Goal: Task Accomplishment & Management: Manage account settings

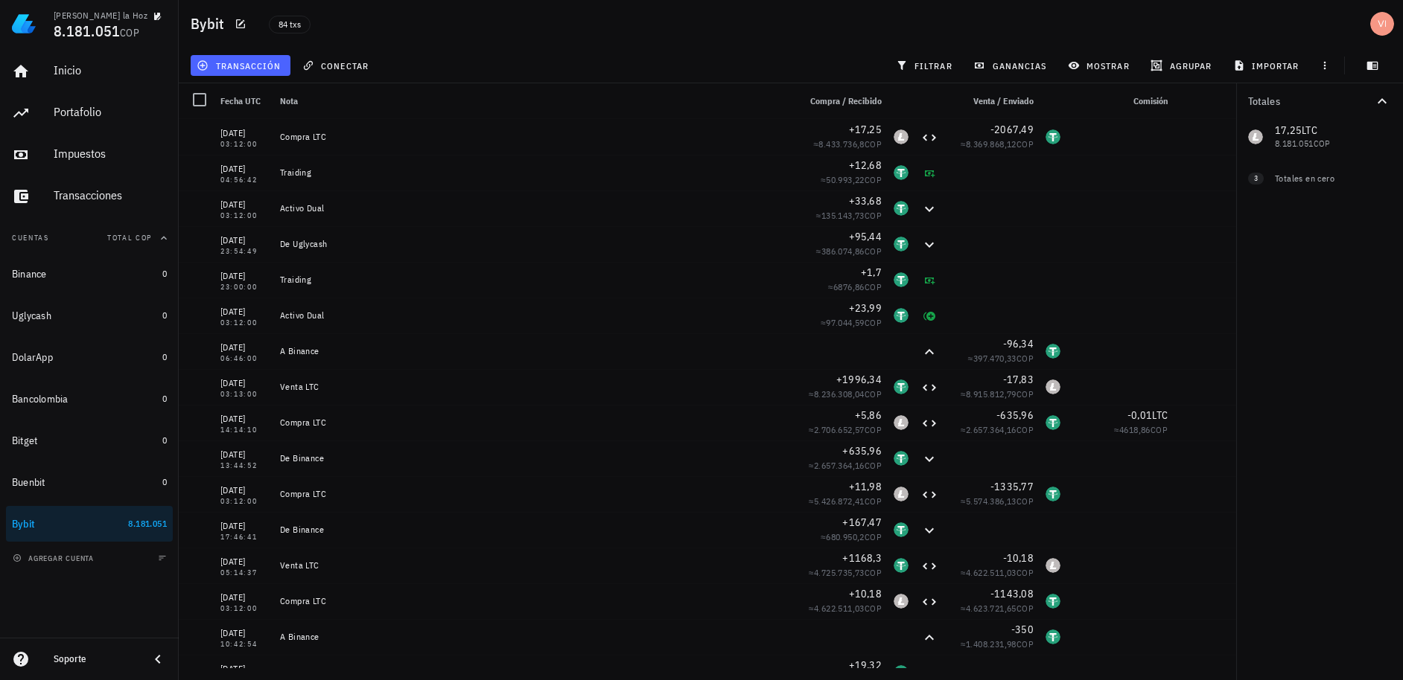
click at [260, 68] on span "transacción" at bounding box center [240, 66] width 81 height 12
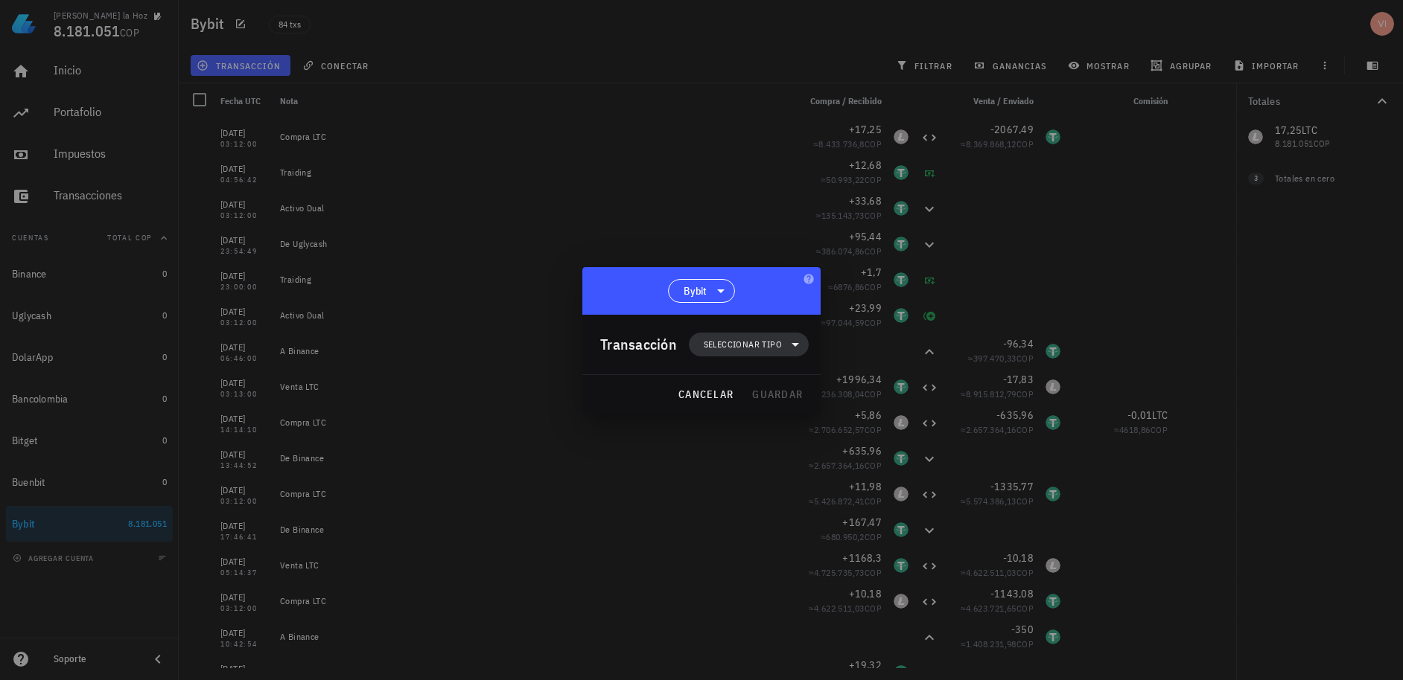
click at [753, 351] on span "Seleccionar tipo" at bounding box center [743, 344] width 78 height 15
click at [755, 386] on div "Compra/Venta" at bounding box center [758, 381] width 138 height 30
click at [882, 389] on div "Compra/Venta" at bounding box center [911, 386] width 89 height 12
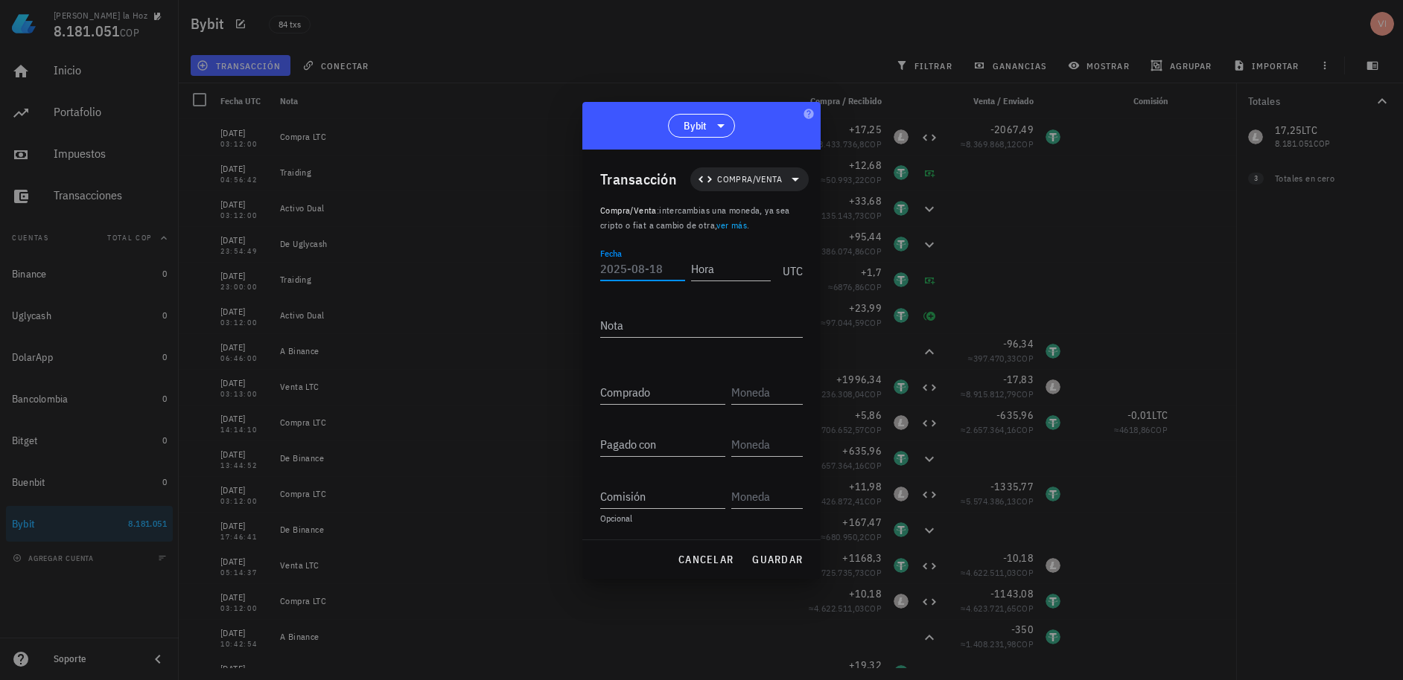
click at [660, 274] on input "Fecha" at bounding box center [642, 269] width 85 height 24
type input "[DATE]"
type input "17:11:12"
type textarea "Venta LTC"
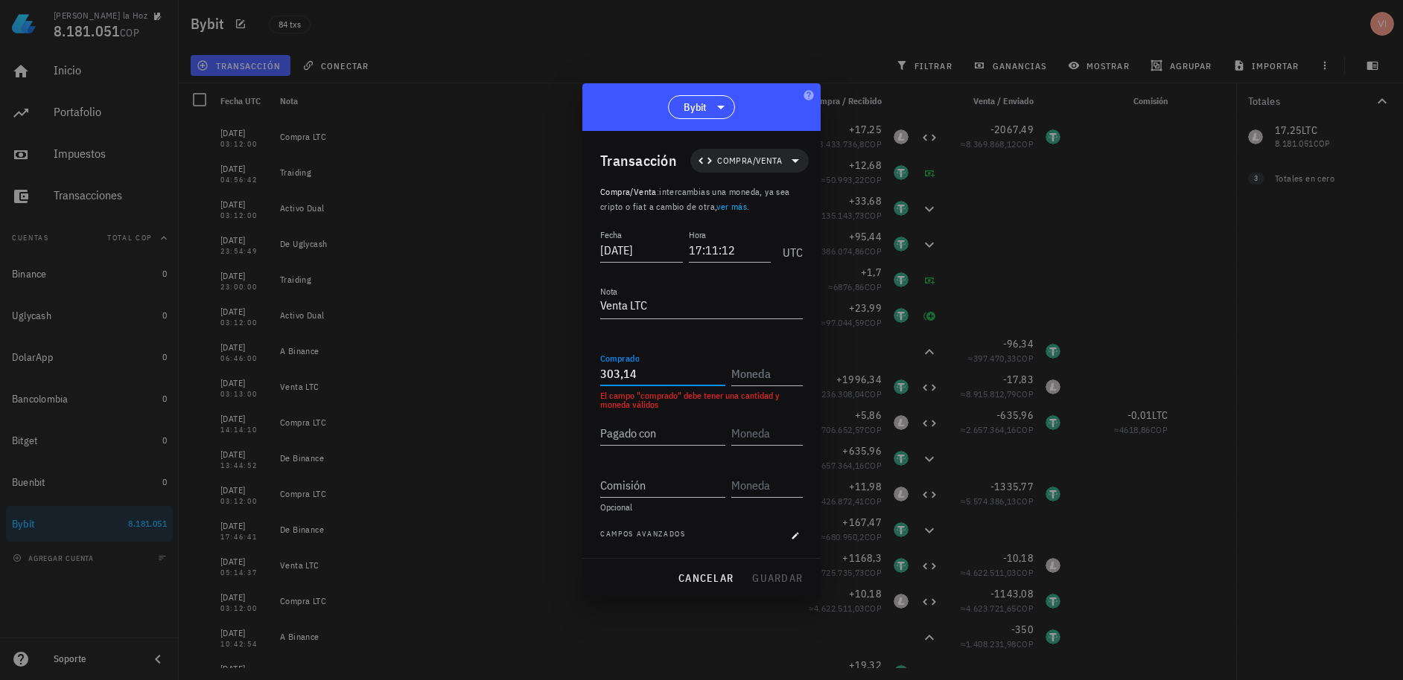
type input "303,14"
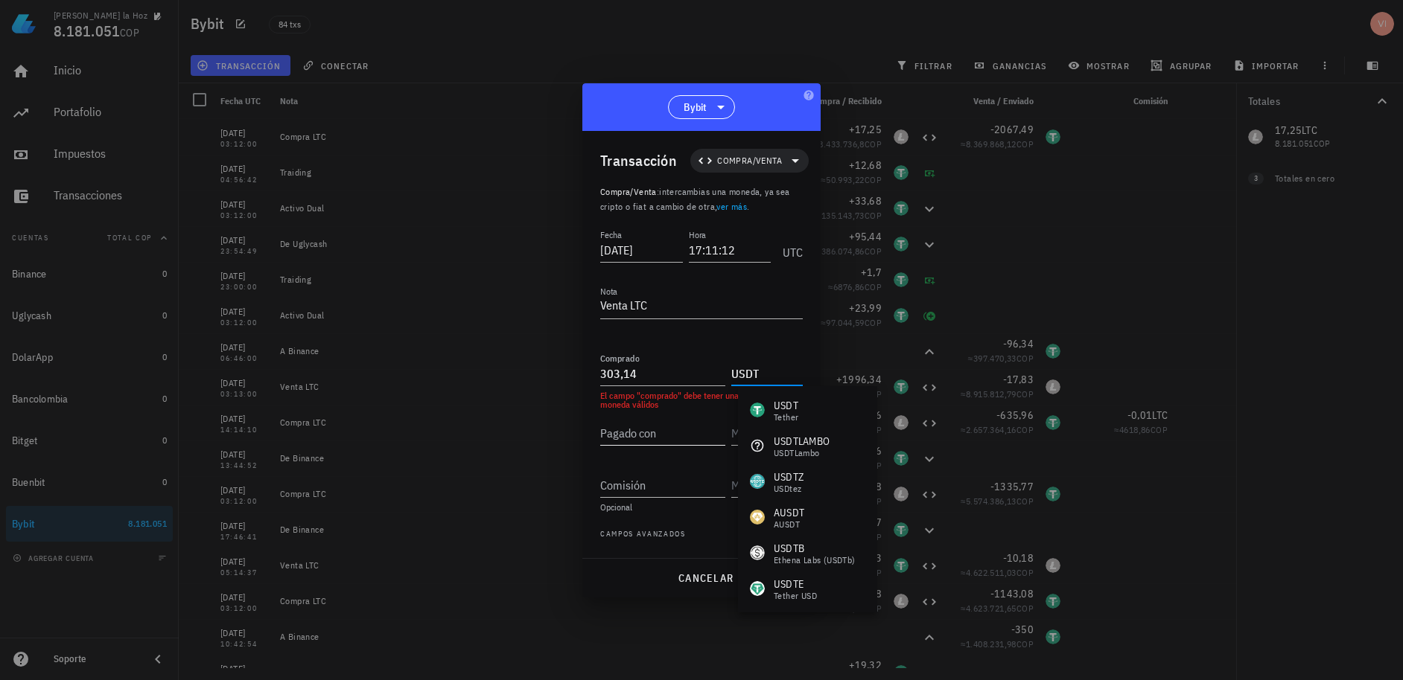
drag, startPoint x: 770, startPoint y: 412, endPoint x: 684, endPoint y: 427, distance: 87.0
click at [769, 411] on div "USDT Tether" at bounding box center [774, 410] width 48 height 24
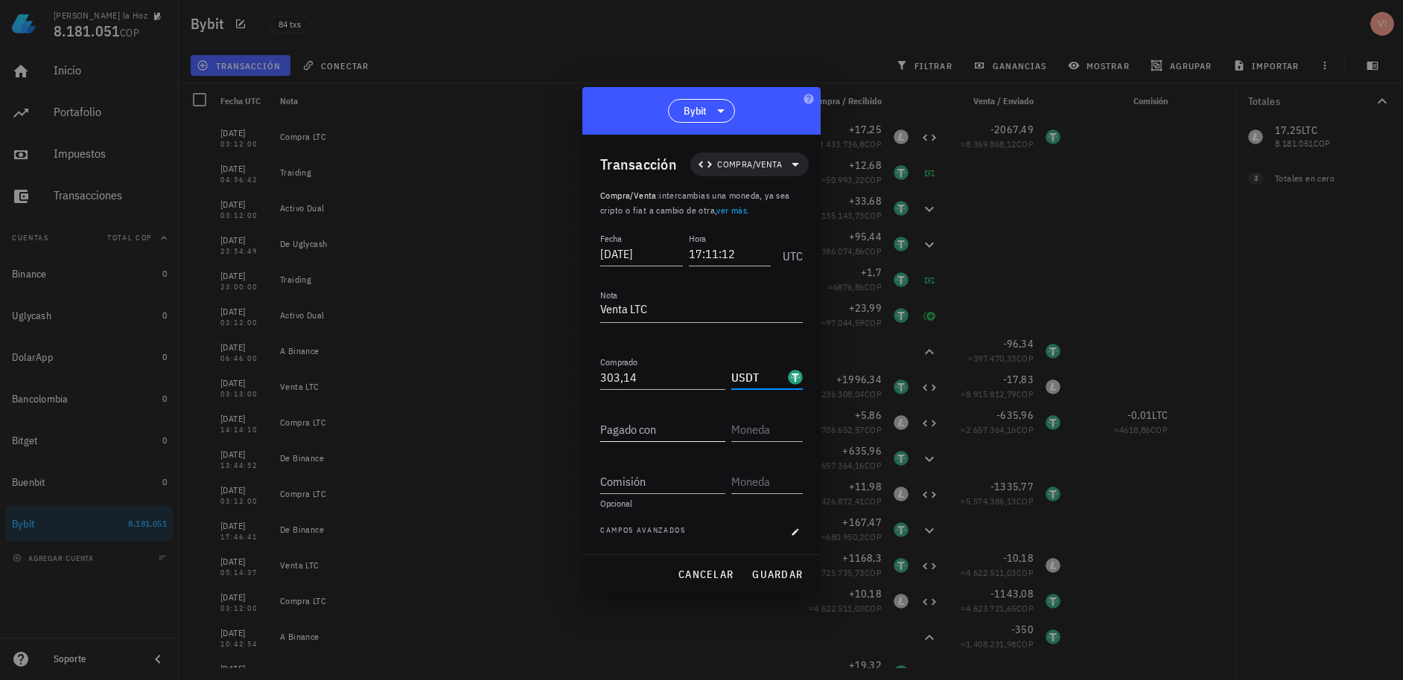
type input "USDT"
click at [648, 436] on input "Pagado con" at bounding box center [662, 430] width 125 height 24
type input "2,55"
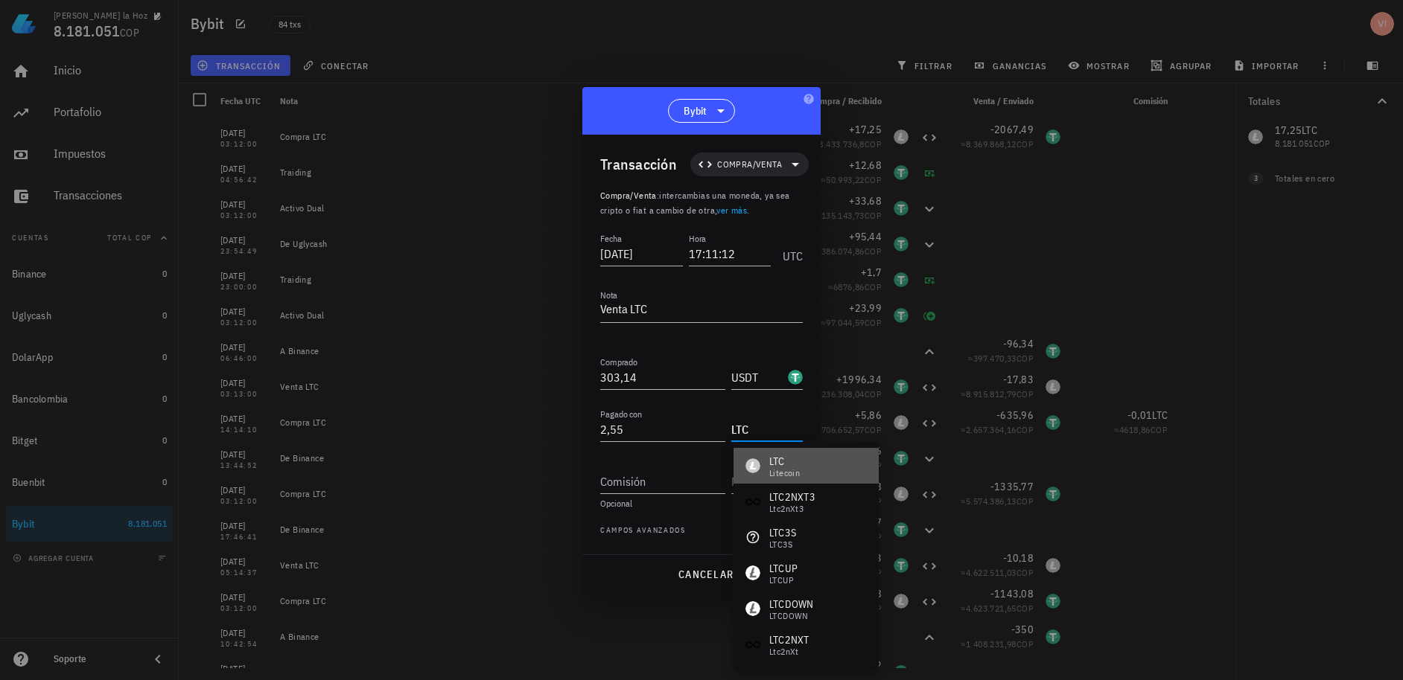
click at [765, 479] on div "LTC Litecoin" at bounding box center [805, 466] width 145 height 36
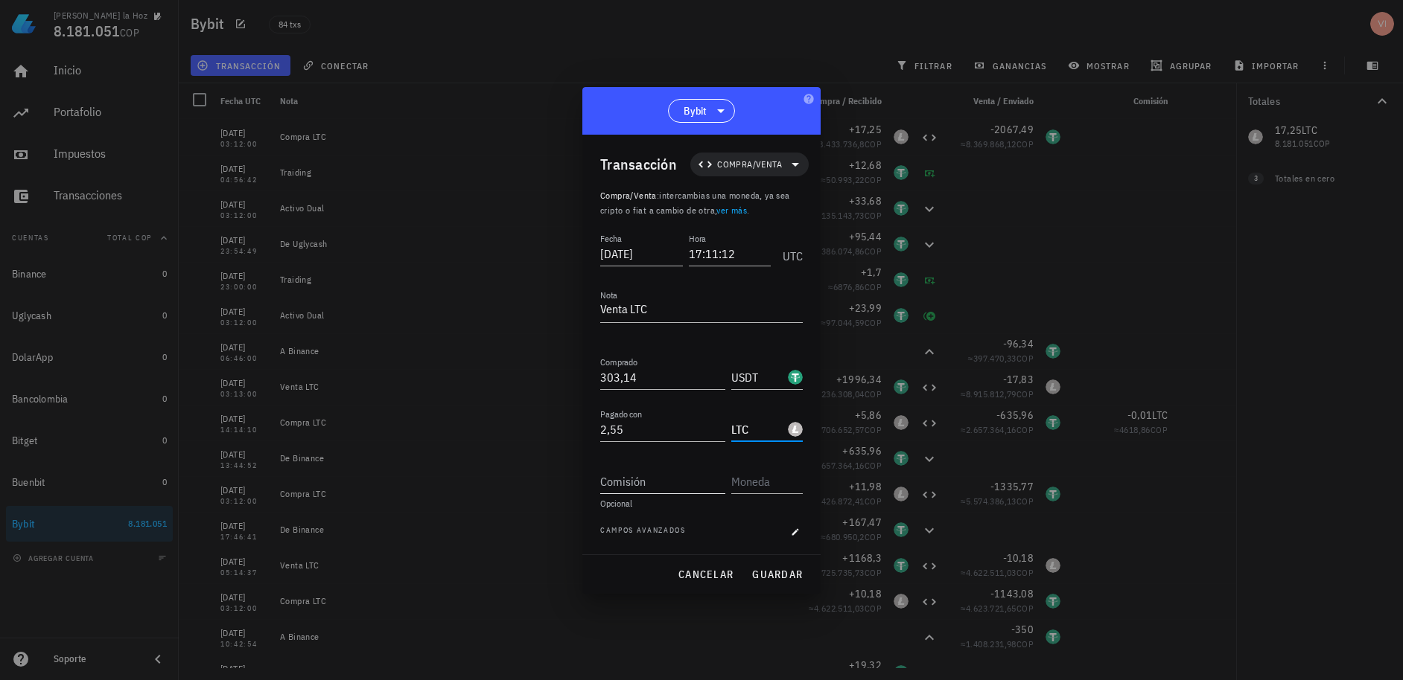
type input "LTC"
click at [634, 484] on input "Comisión" at bounding box center [662, 482] width 125 height 24
type input "0,3"
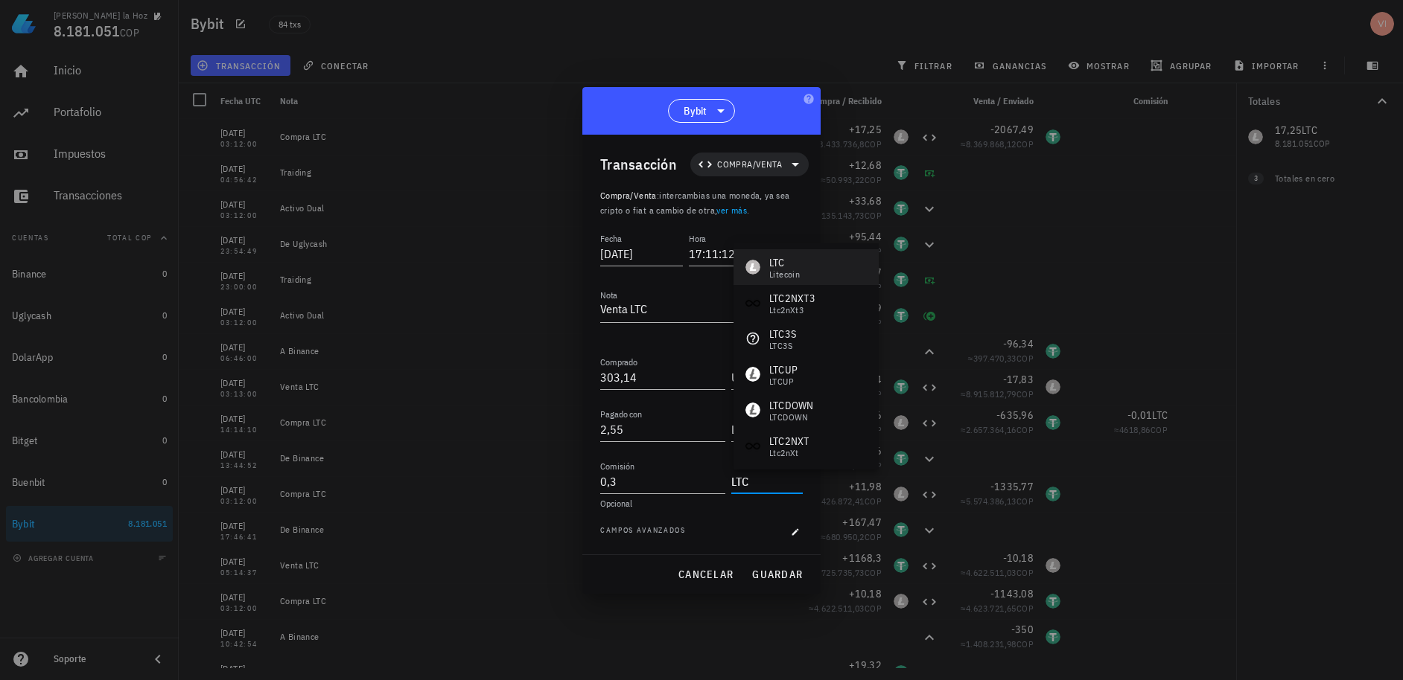
click at [753, 275] on div "LTC Litecoin" at bounding box center [772, 267] width 54 height 24
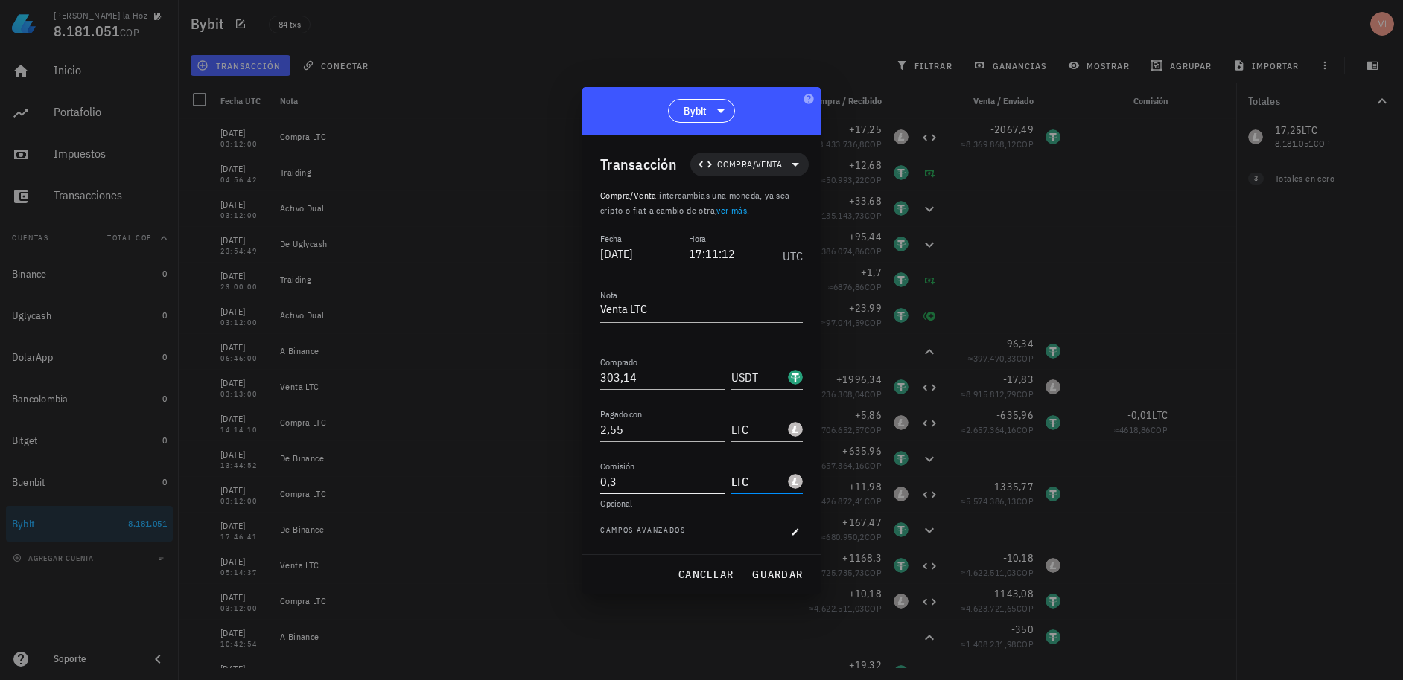
drag, startPoint x: 767, startPoint y: 478, endPoint x: 658, endPoint y: 465, distance: 109.4
click at [658, 465] on div "Comisión 0,3 LTC" at bounding box center [701, 476] width 203 height 36
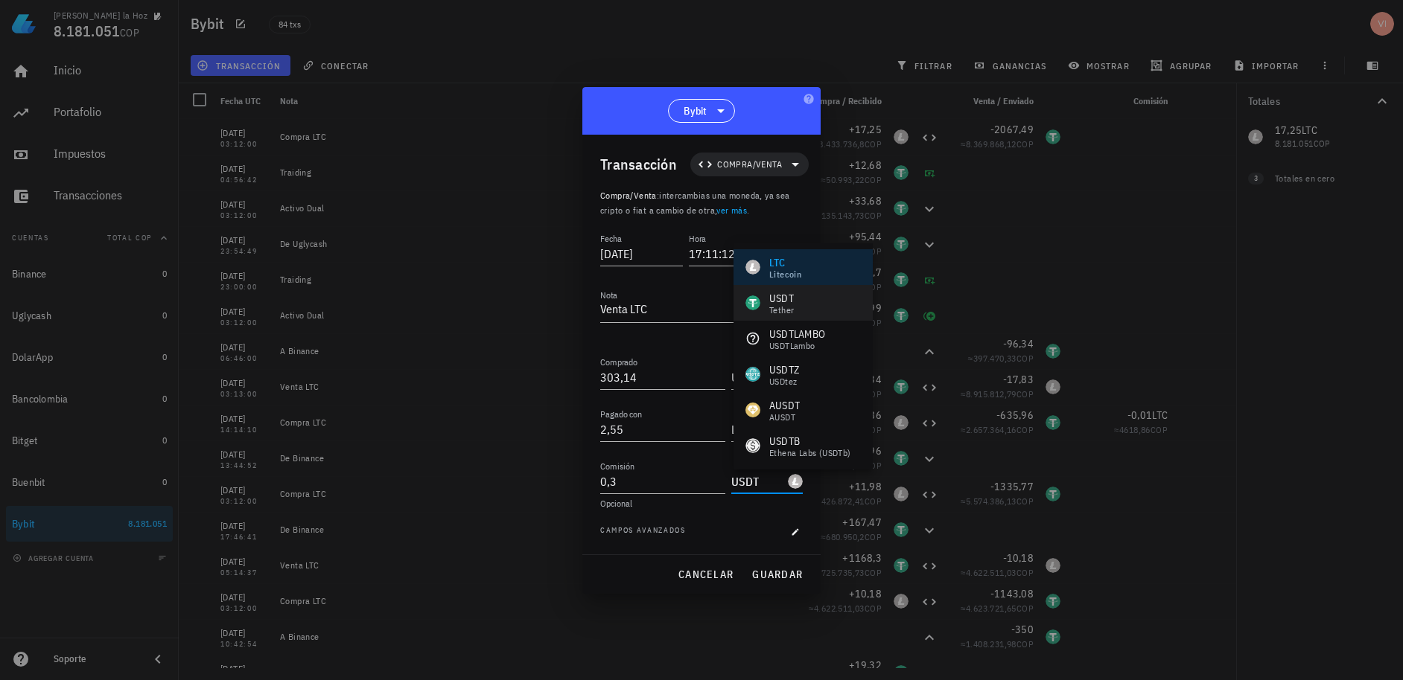
click at [771, 299] on div "USDT" at bounding box center [781, 298] width 25 height 15
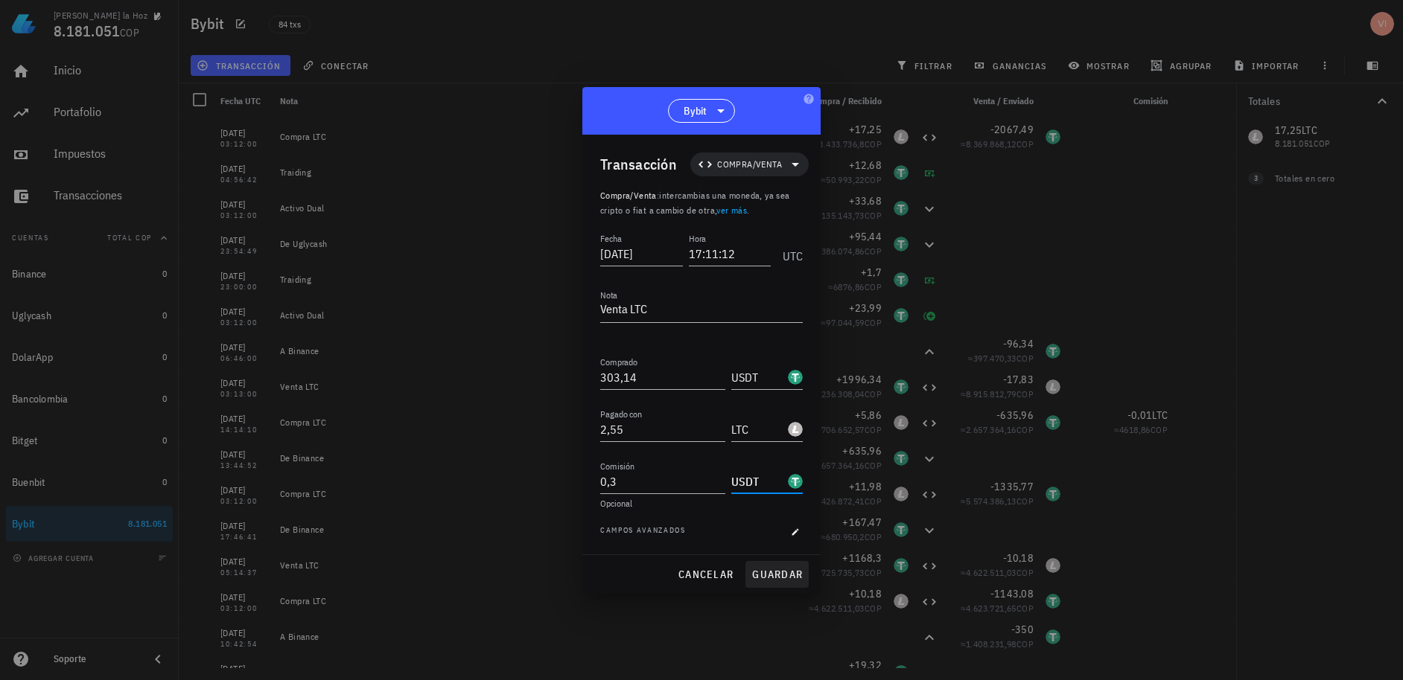
type input "USDT"
click at [771, 573] on span "guardar" at bounding box center [776, 574] width 51 height 13
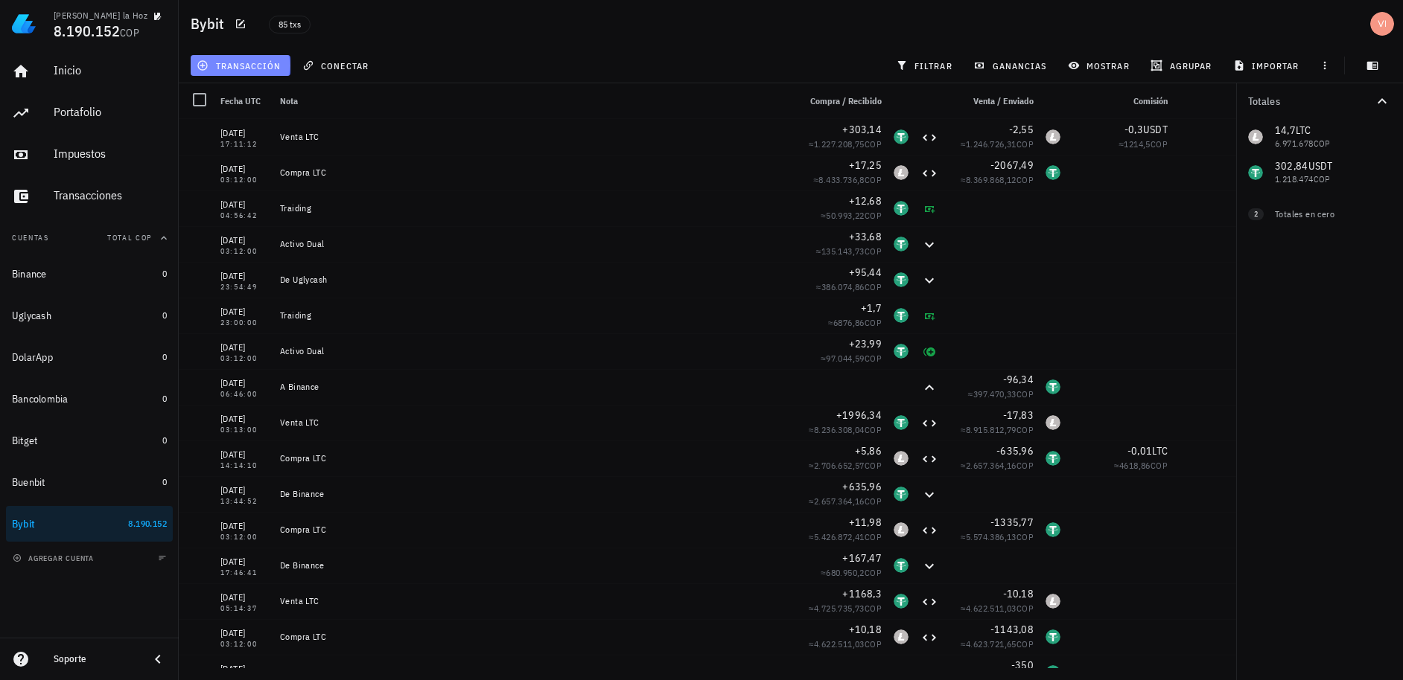
click at [242, 62] on span "transacción" at bounding box center [240, 66] width 81 height 12
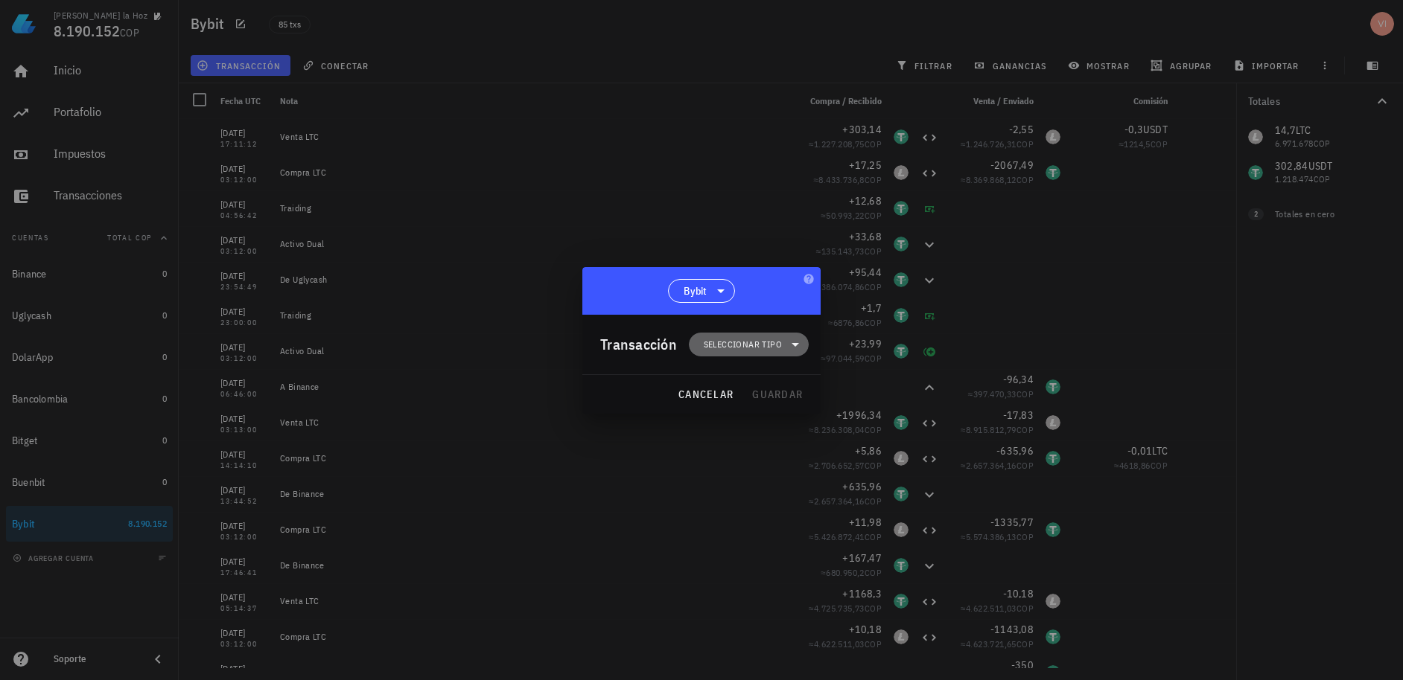
click at [733, 339] on span "Seleccionar tipo" at bounding box center [743, 344] width 78 height 15
click at [762, 474] on div "Transferencia" at bounding box center [756, 470] width 58 height 12
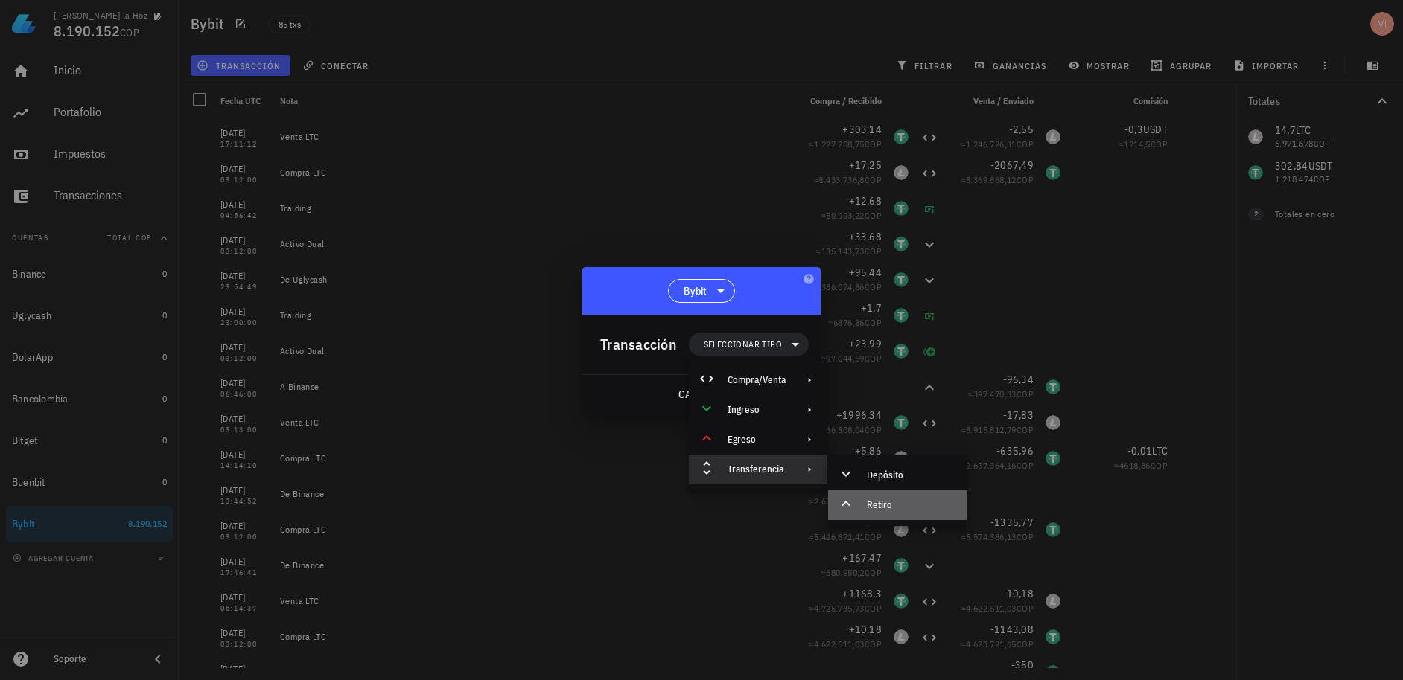
click at [876, 500] on div "Retiro" at bounding box center [911, 506] width 89 height 12
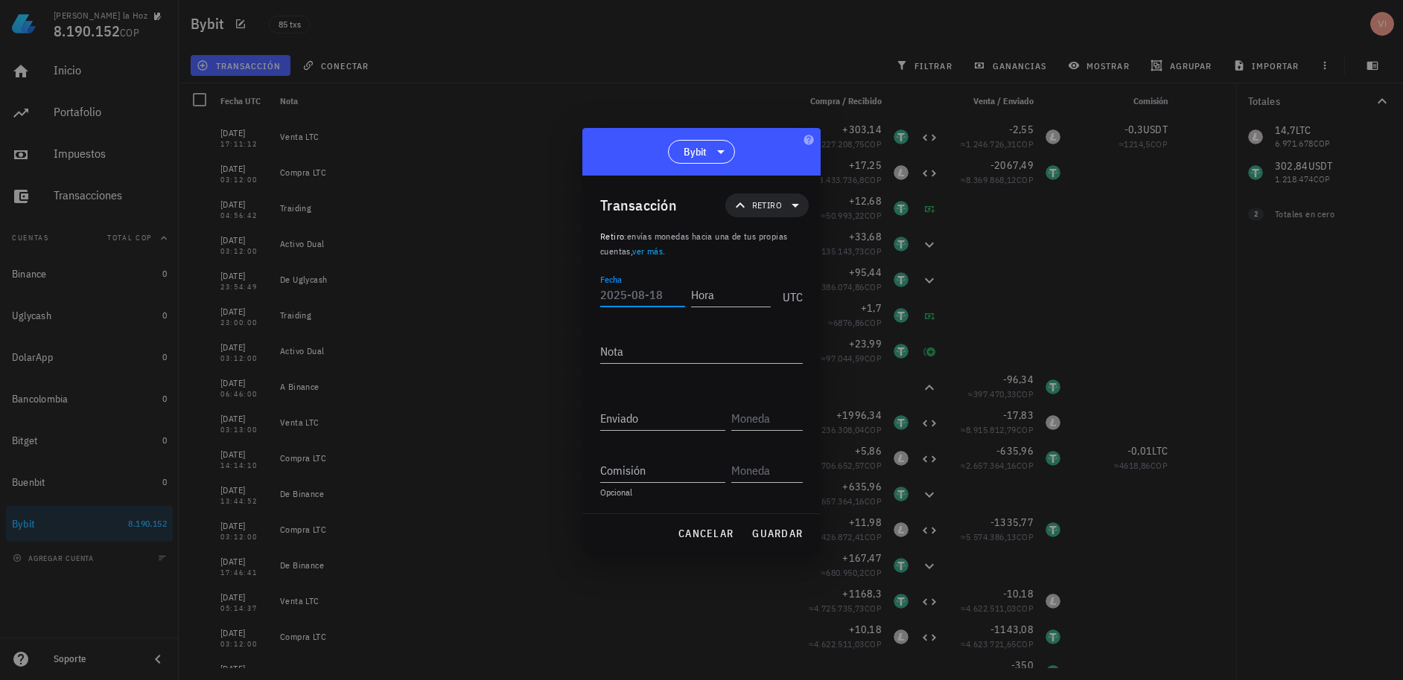
click at [638, 299] on input "Fecha" at bounding box center [642, 295] width 85 height 24
type input "[DATE]"
type input "17:17:15"
type textarea "A Binance"
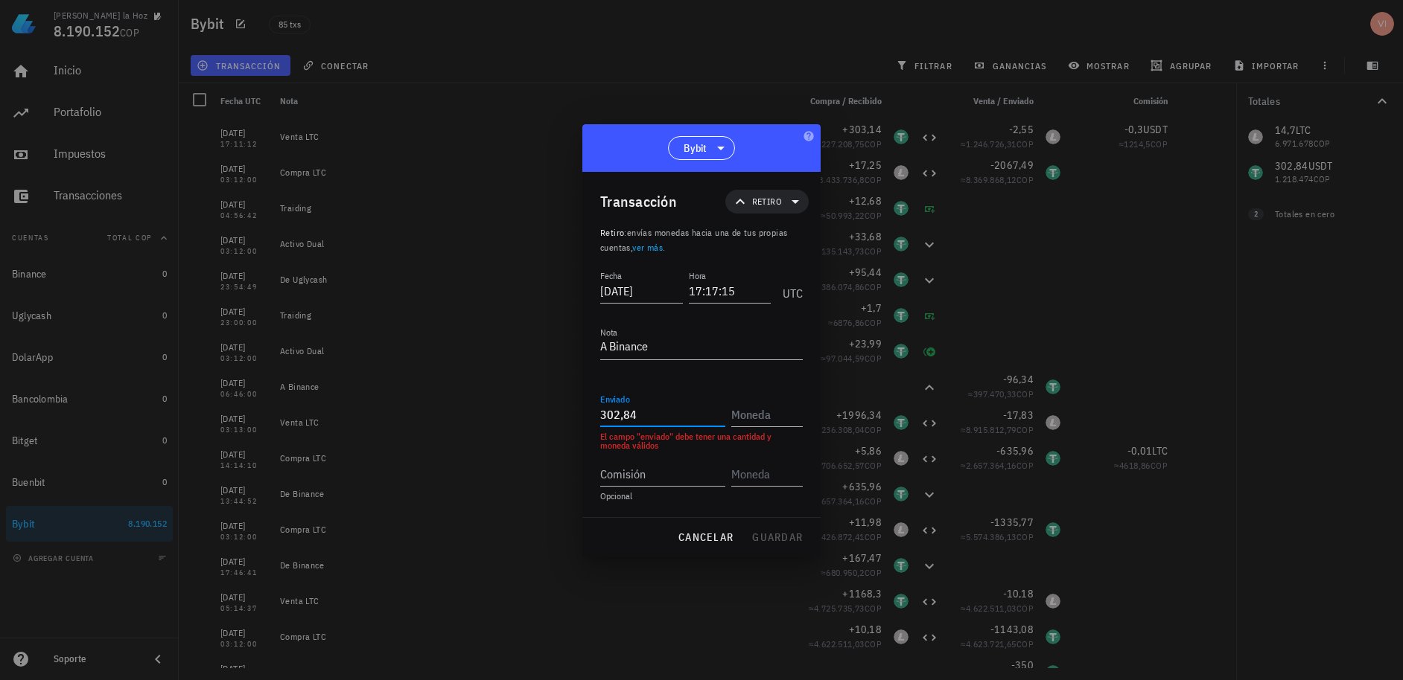
type input "302,84"
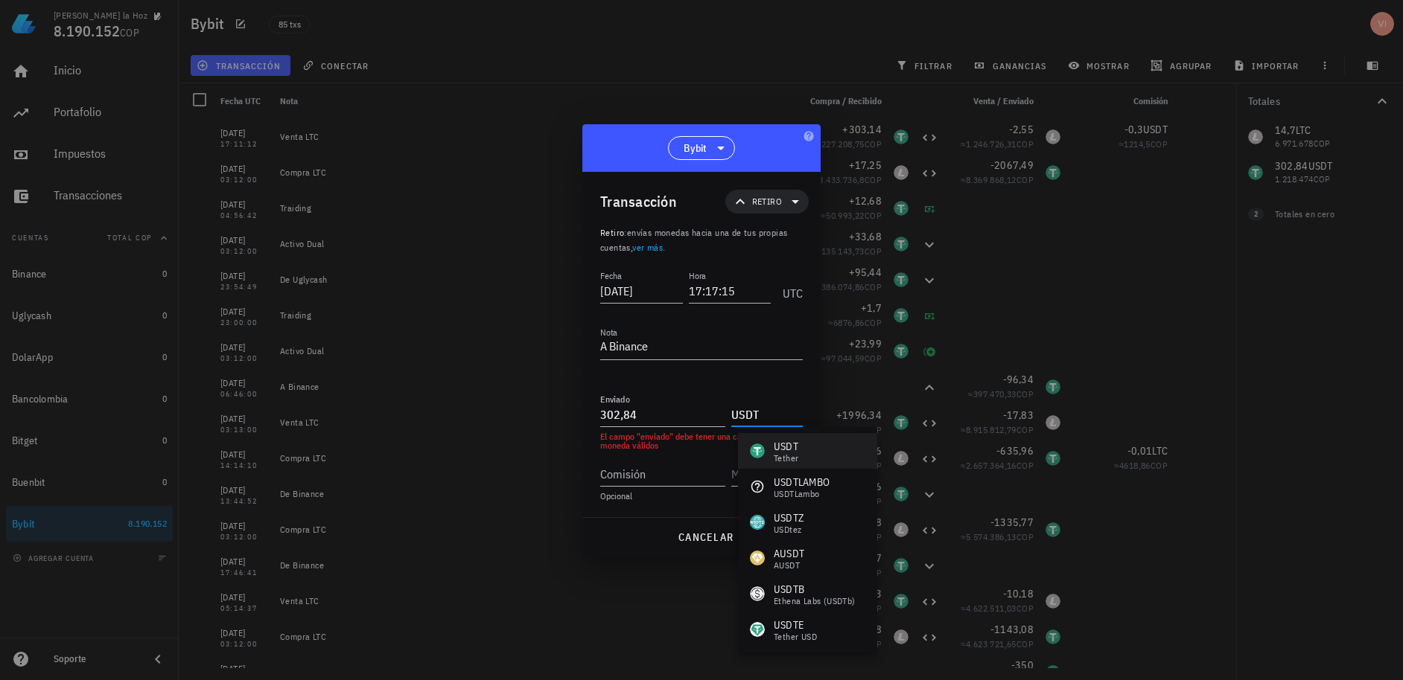
click at [788, 450] on div "USDT" at bounding box center [786, 446] width 25 height 15
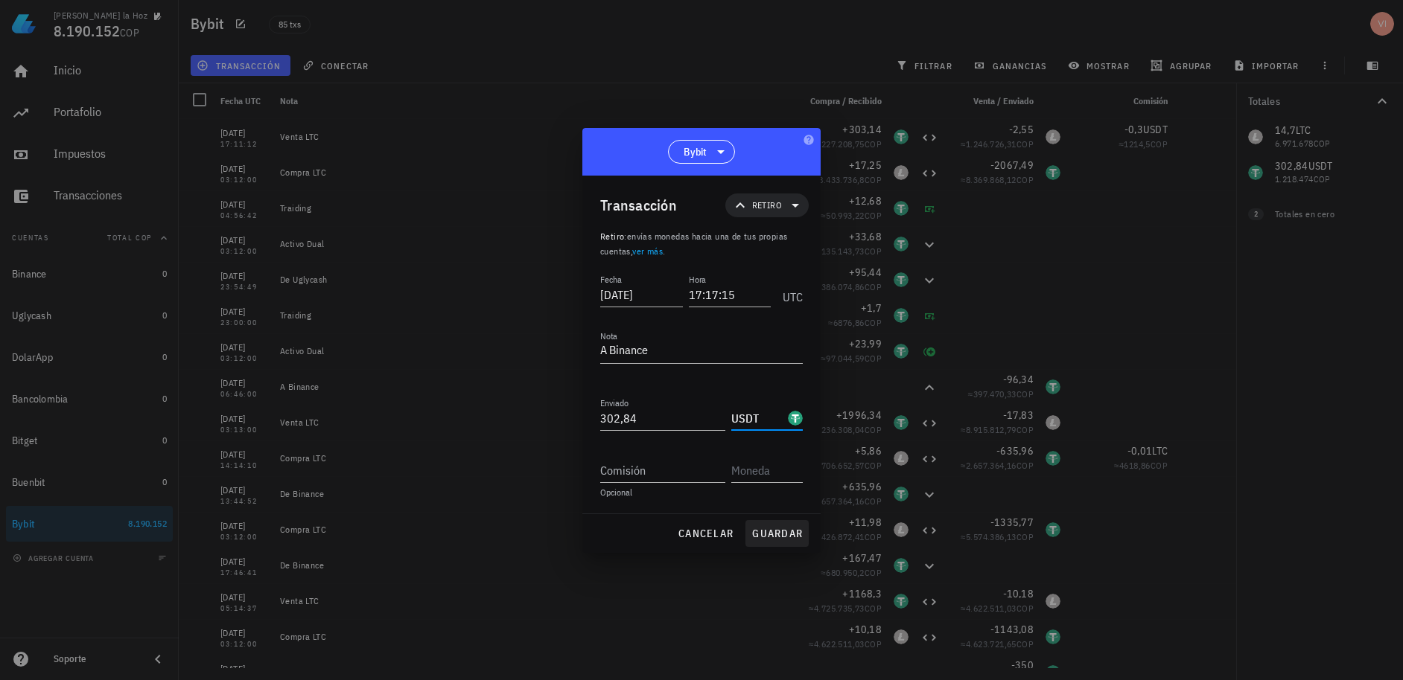
type input "USDT"
click at [773, 541] on button "guardar" at bounding box center [776, 533] width 63 height 27
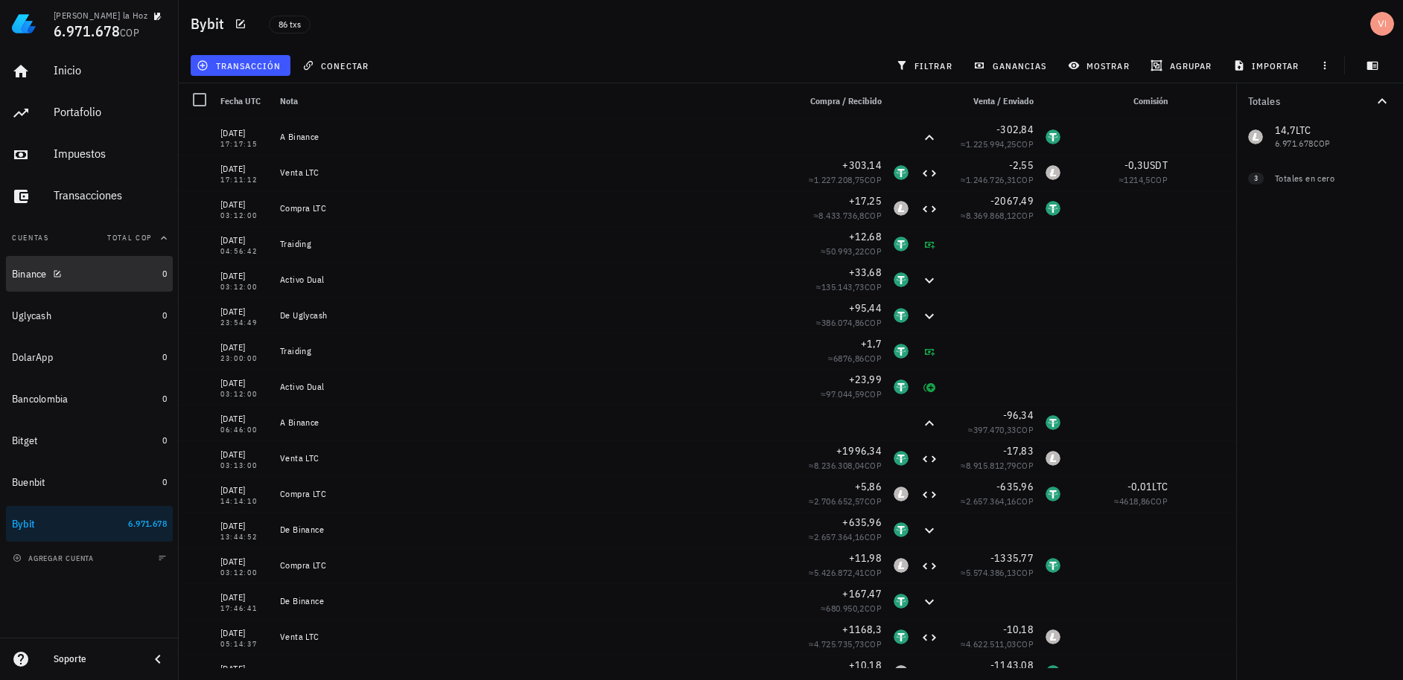
click at [99, 271] on div "Binance" at bounding box center [84, 274] width 144 height 14
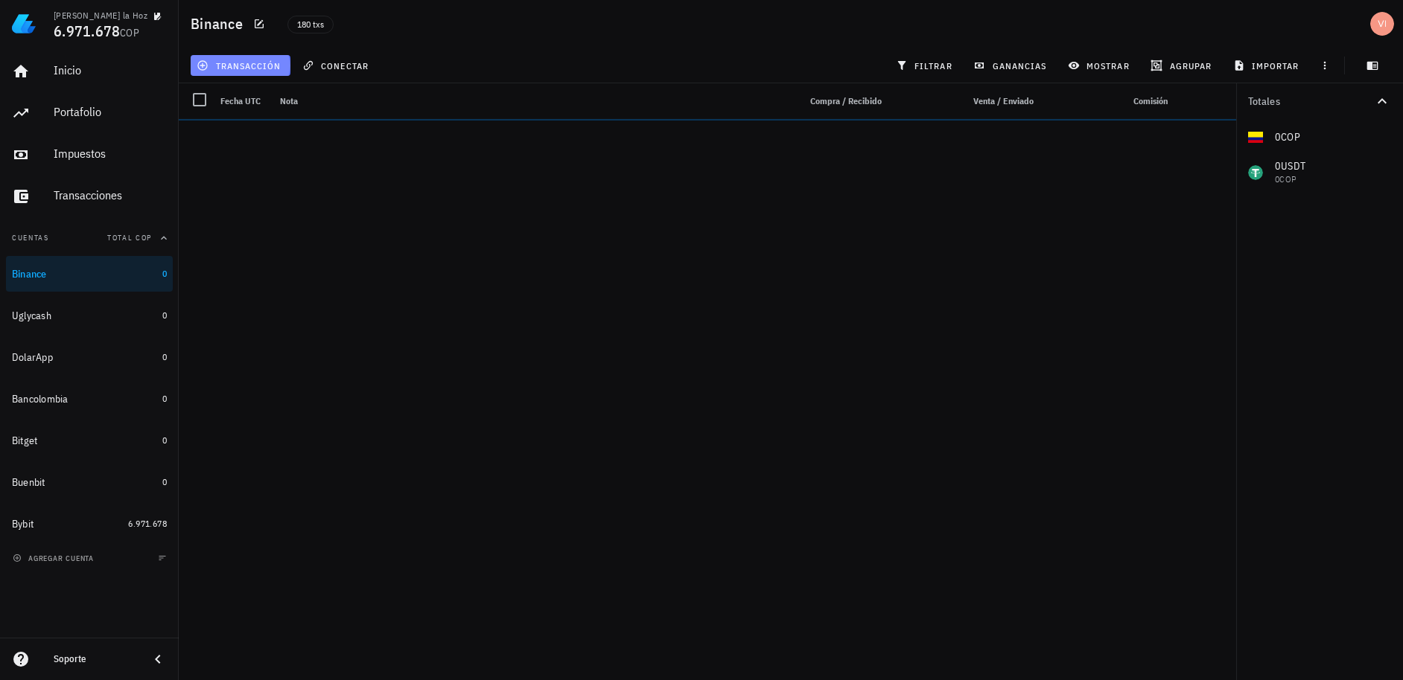
click at [226, 60] on span "transacción" at bounding box center [240, 66] width 81 height 12
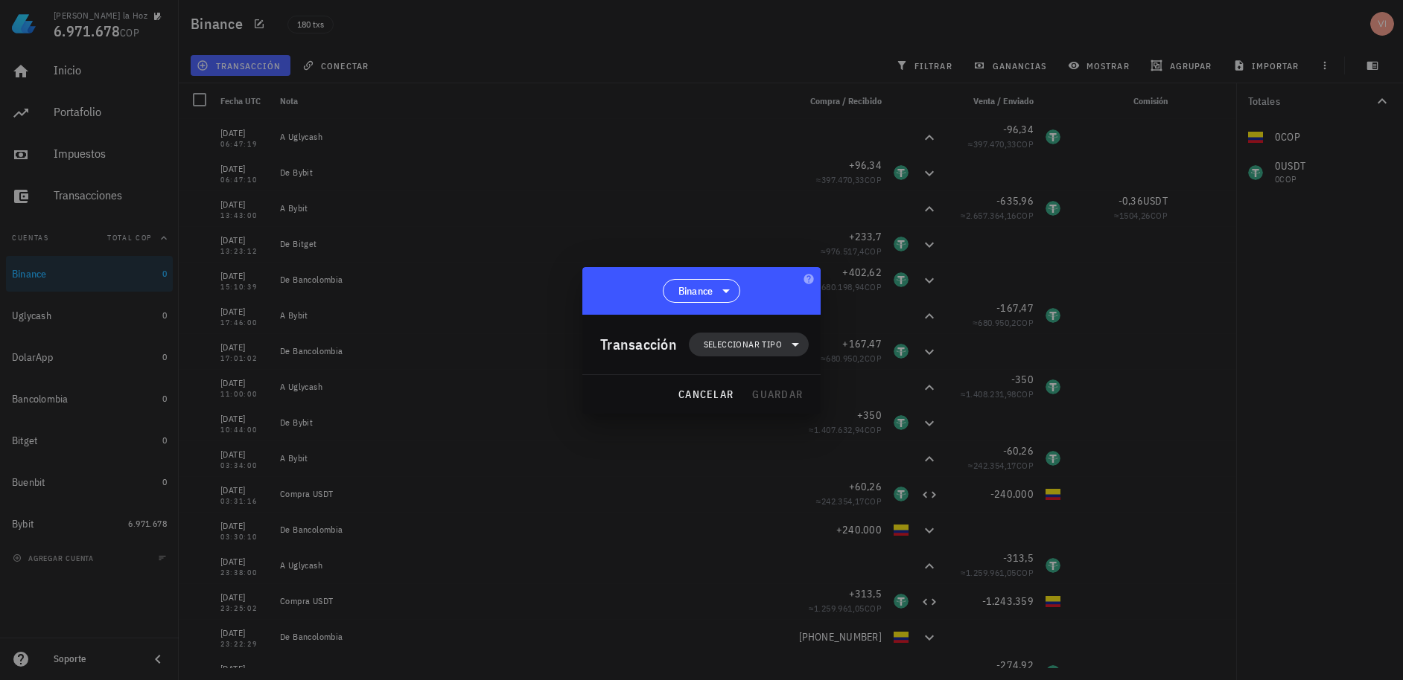
click at [750, 338] on span "Seleccionar tipo" at bounding box center [743, 344] width 78 height 15
click at [739, 472] on div "Transferencia" at bounding box center [756, 470] width 58 height 12
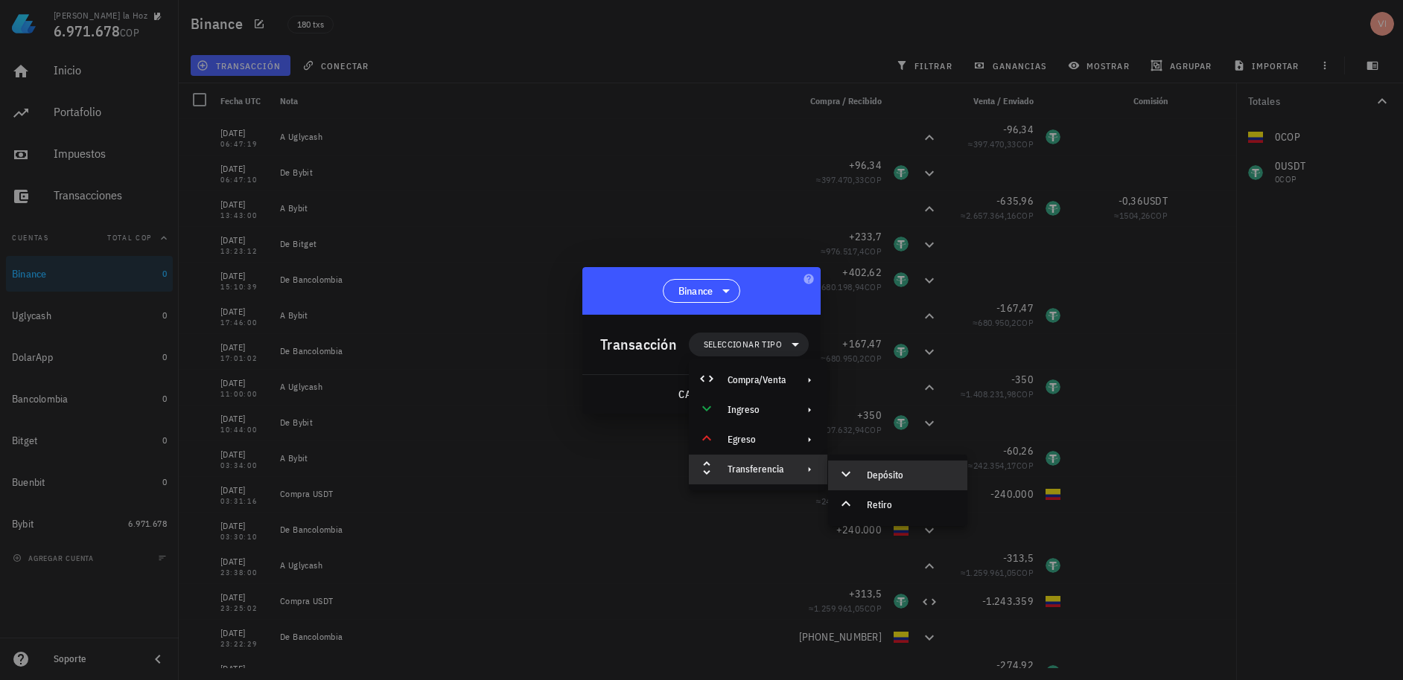
click at [876, 488] on div "Depósito" at bounding box center [897, 476] width 139 height 30
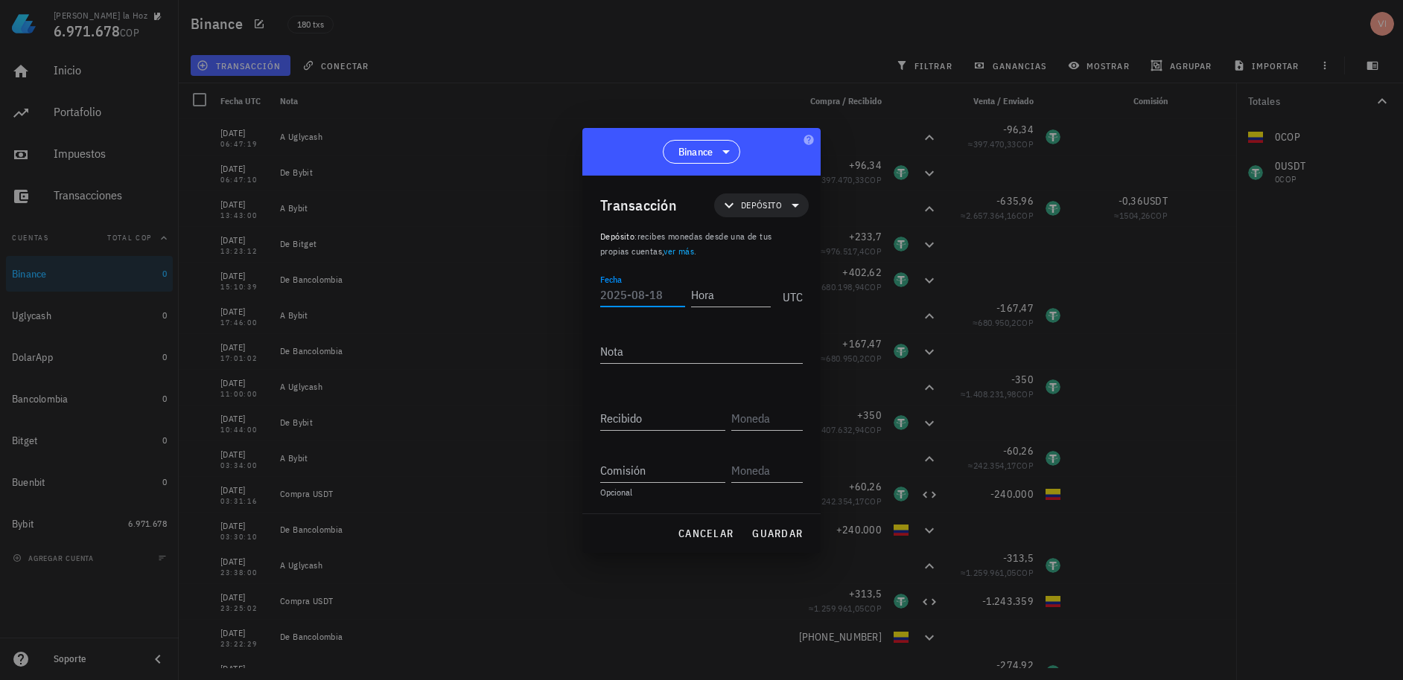
click at [635, 298] on input "Fecha" at bounding box center [642, 295] width 85 height 24
paste input "0400-06-07"
type input "0400-06-07"
drag, startPoint x: 664, startPoint y: 295, endPoint x: 439, endPoint y: 257, distance: 228.8
click at [439, 257] on div "[PERSON_NAME] la Hoz 6.971.678 COP Inicio [GEOGRAPHIC_DATA] Impuestos [GEOGRAPH…" at bounding box center [701, 340] width 1403 height 680
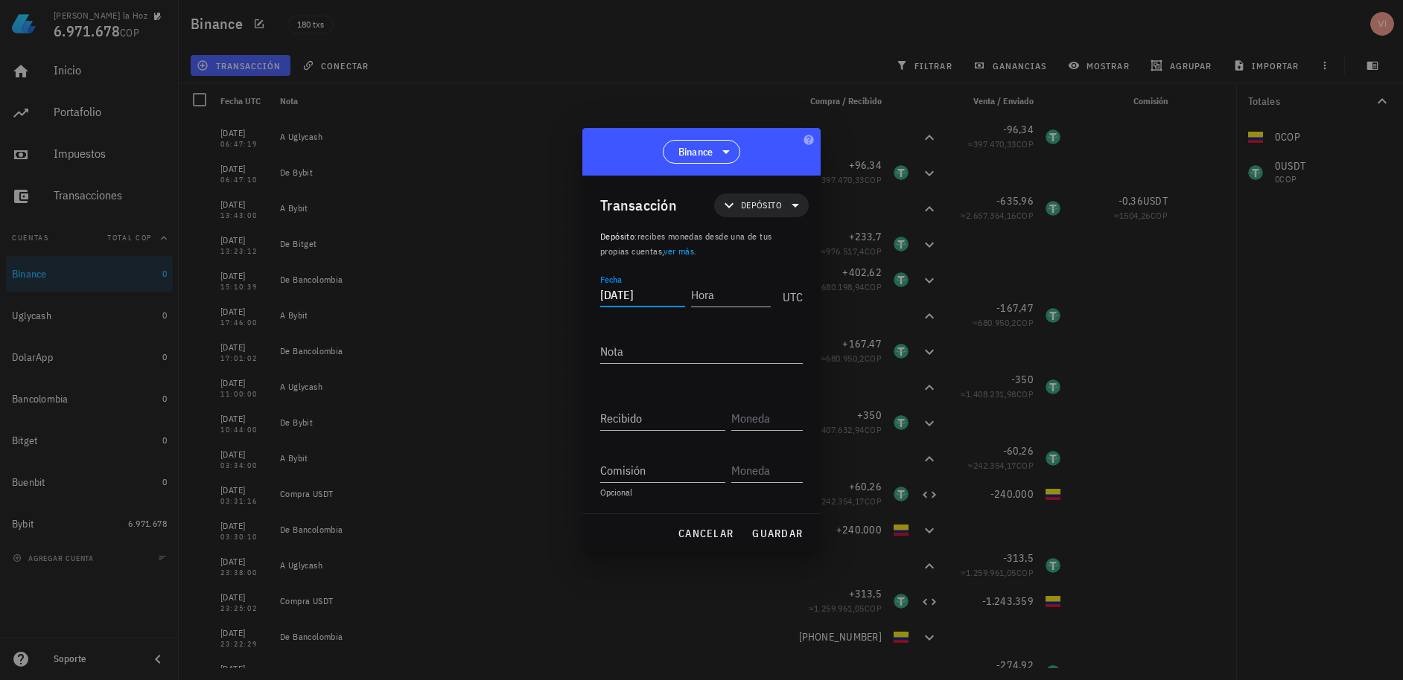
type input "[DATE]"
type input "17:18:00"
type textarea "D"
type textarea "A"
type textarea "De Bybit"
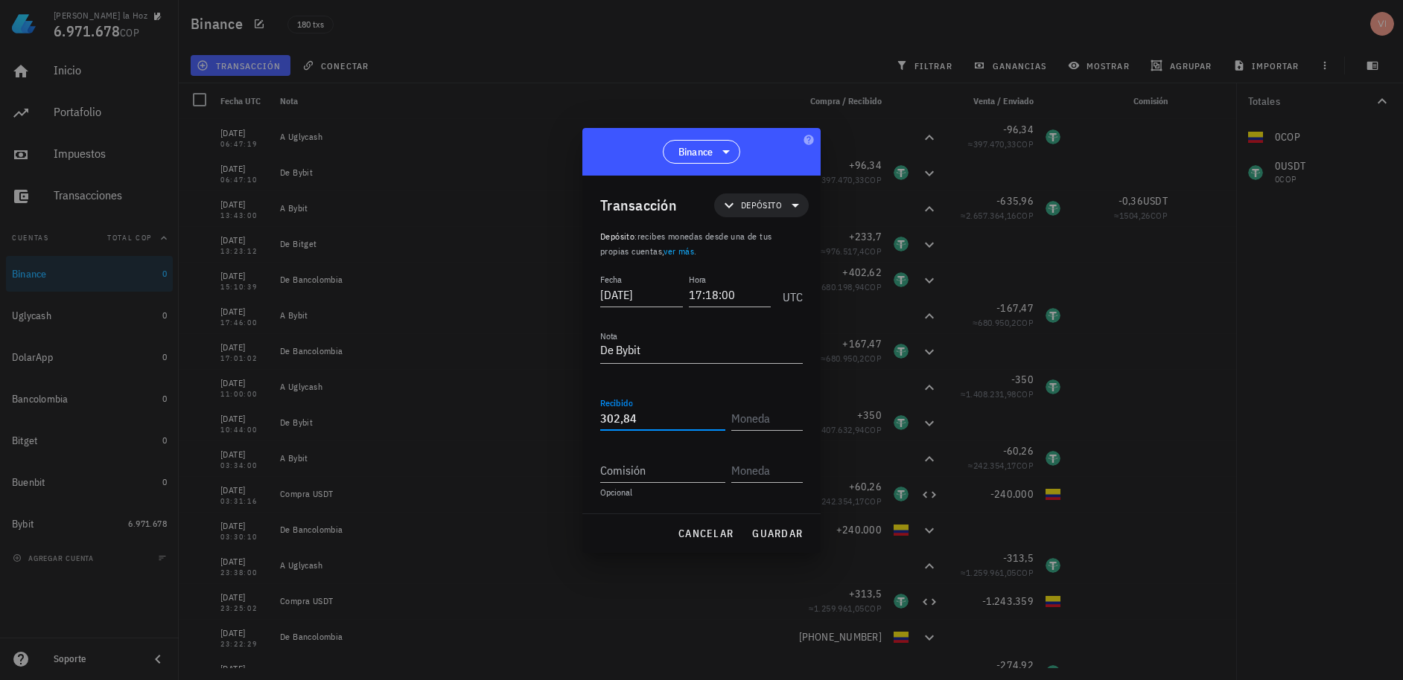
type input "302,84"
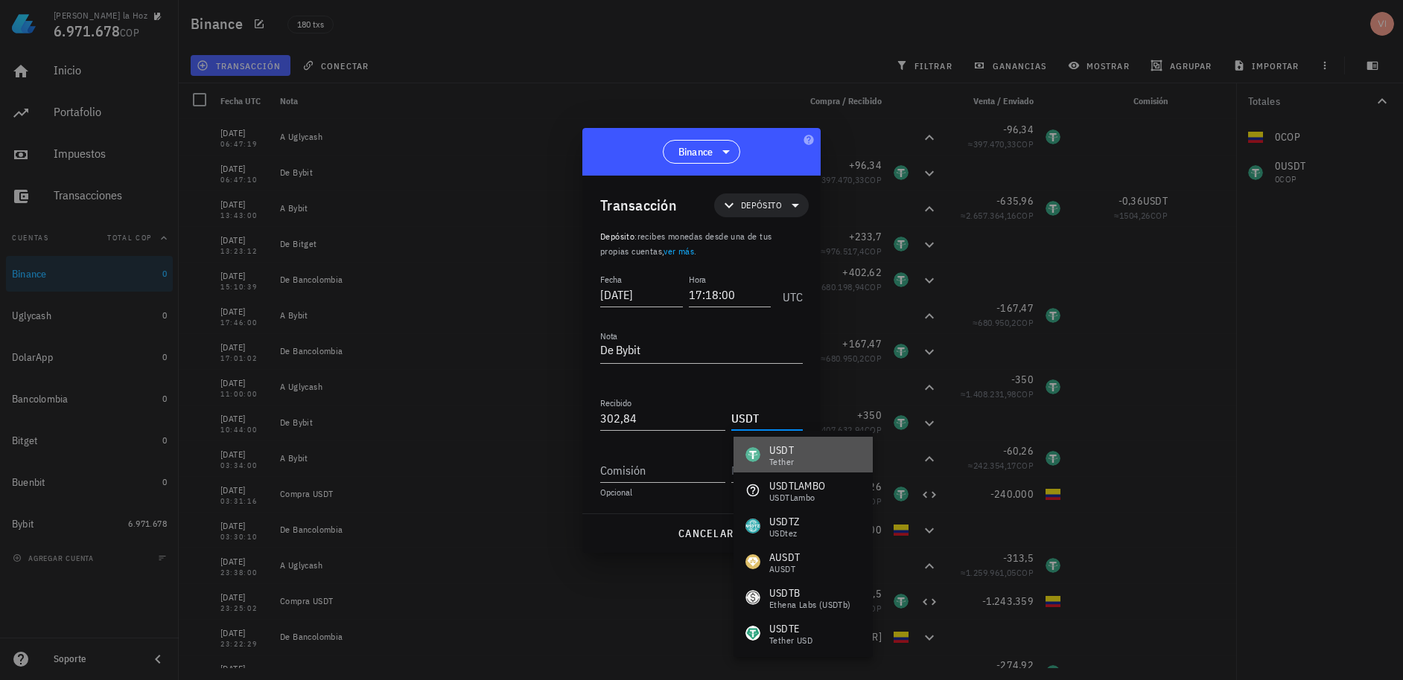
click at [778, 446] on div "USDT" at bounding box center [781, 450] width 25 height 15
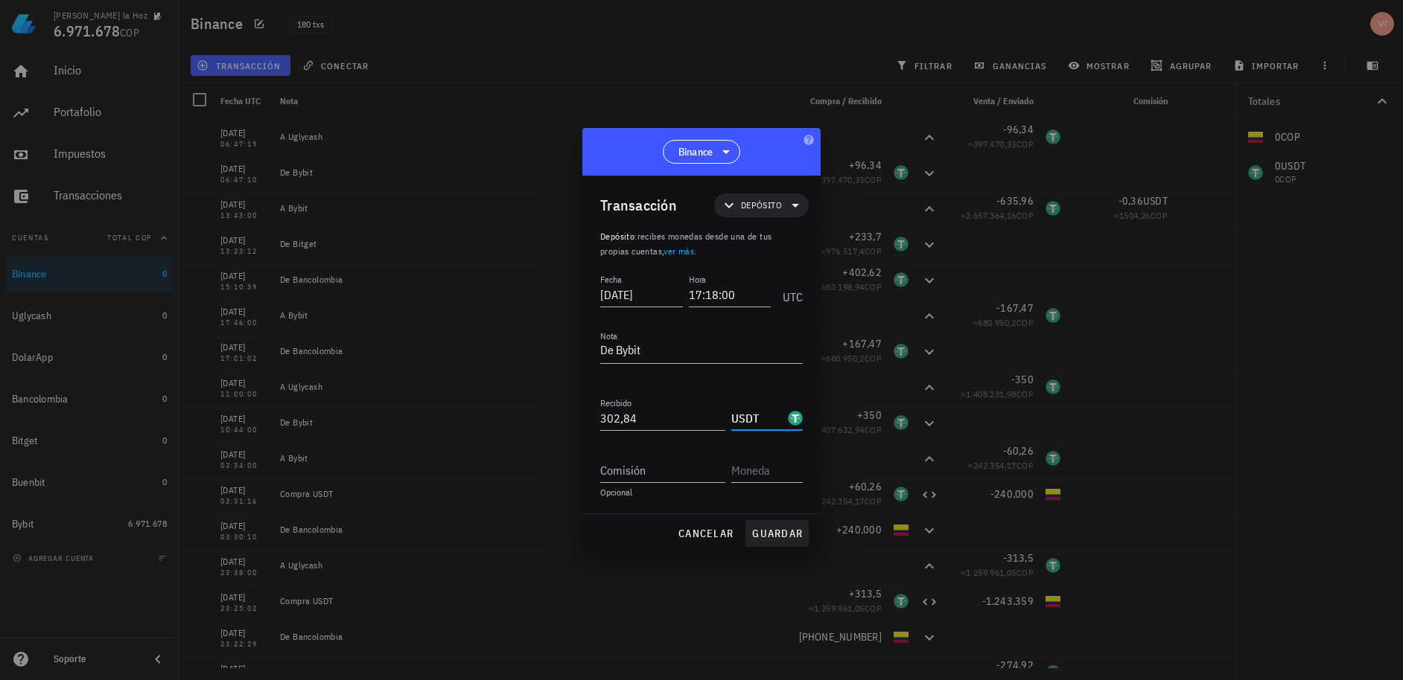
type input "USDT"
click at [769, 535] on span "guardar" at bounding box center [776, 533] width 51 height 13
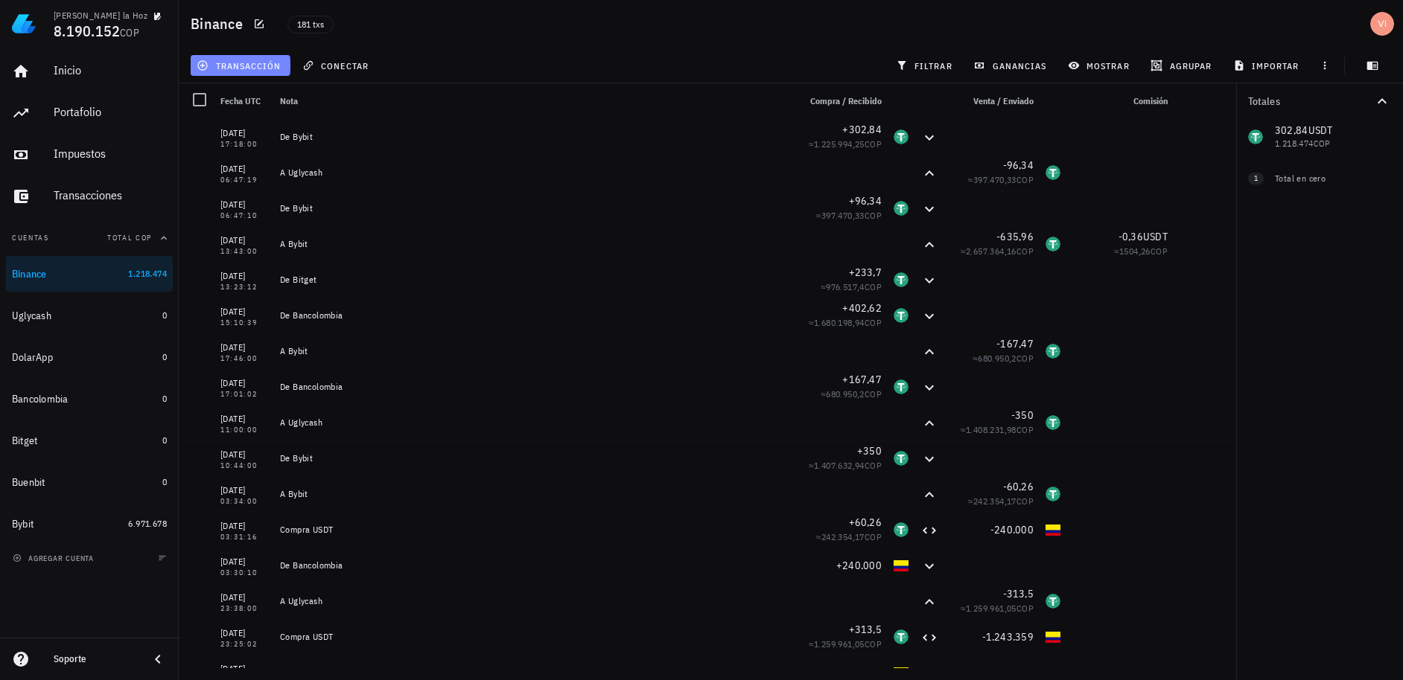
click at [241, 60] on span "transacción" at bounding box center [240, 66] width 81 height 12
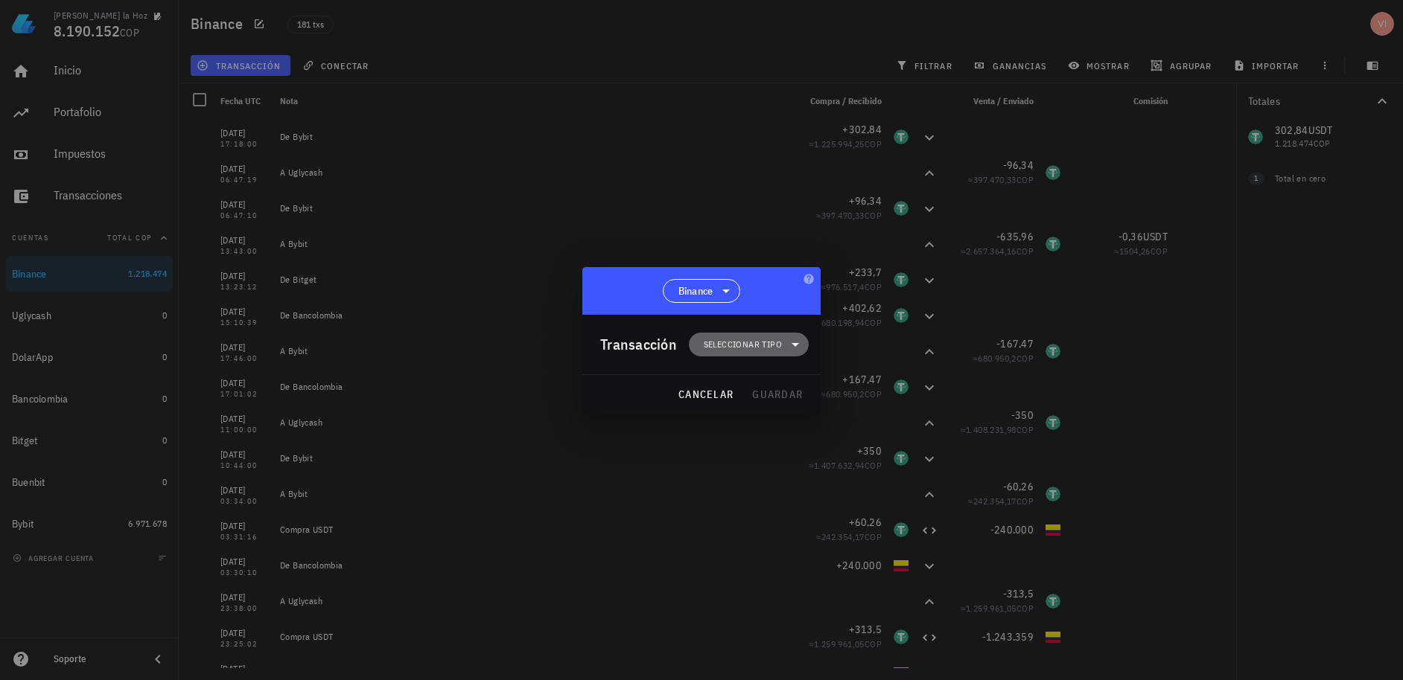
click at [727, 334] on span "Seleccionar tipo" at bounding box center [749, 345] width 102 height 24
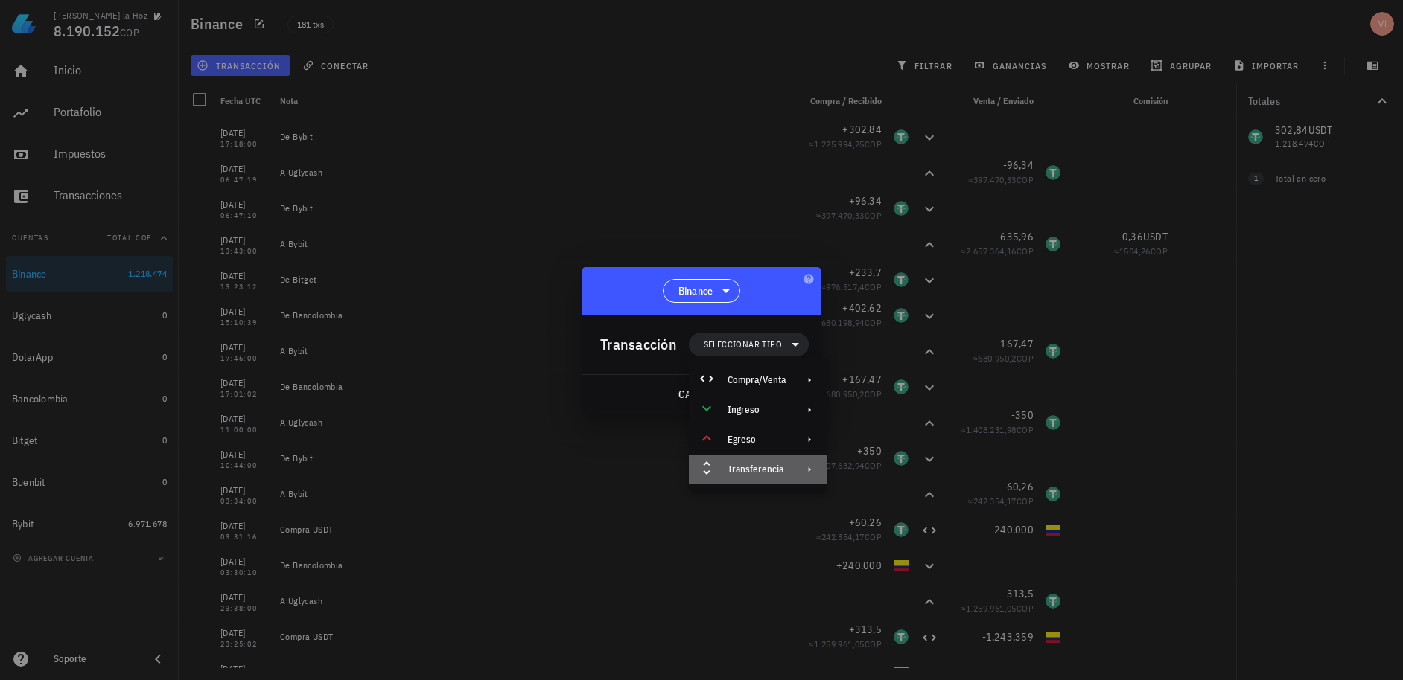
click at [743, 470] on div "Transferencia" at bounding box center [756, 470] width 58 height 12
click at [868, 504] on div "Retiro" at bounding box center [911, 506] width 89 height 12
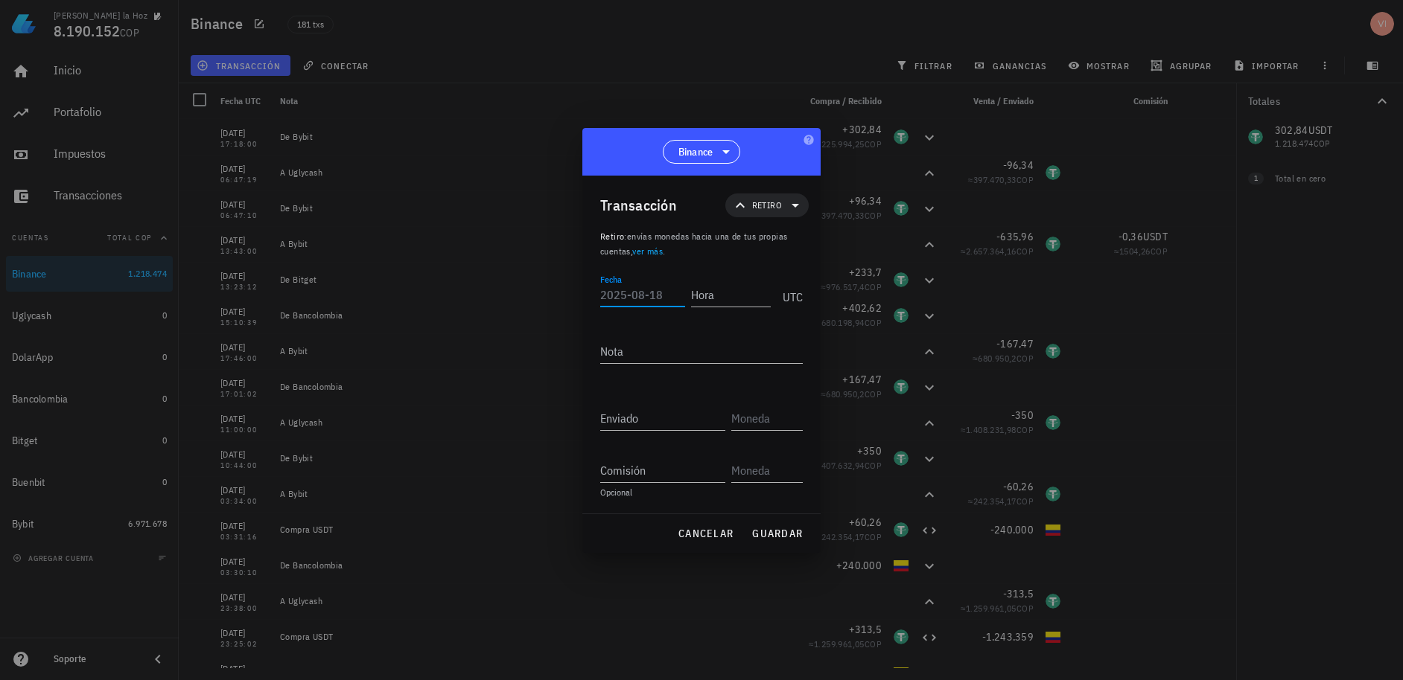
click at [623, 301] on input "Fecha" at bounding box center [642, 295] width 85 height 24
type input "[DATE]"
drag, startPoint x: 663, startPoint y: 290, endPoint x: 534, endPoint y: 292, distance: 128.8
click at [534, 292] on div "[PERSON_NAME] la Hoz 8.190.152 COP Inicio [GEOGRAPHIC_DATA] Impuestos [GEOGRAPH…" at bounding box center [701, 340] width 1403 height 680
paste input "[DATE]"
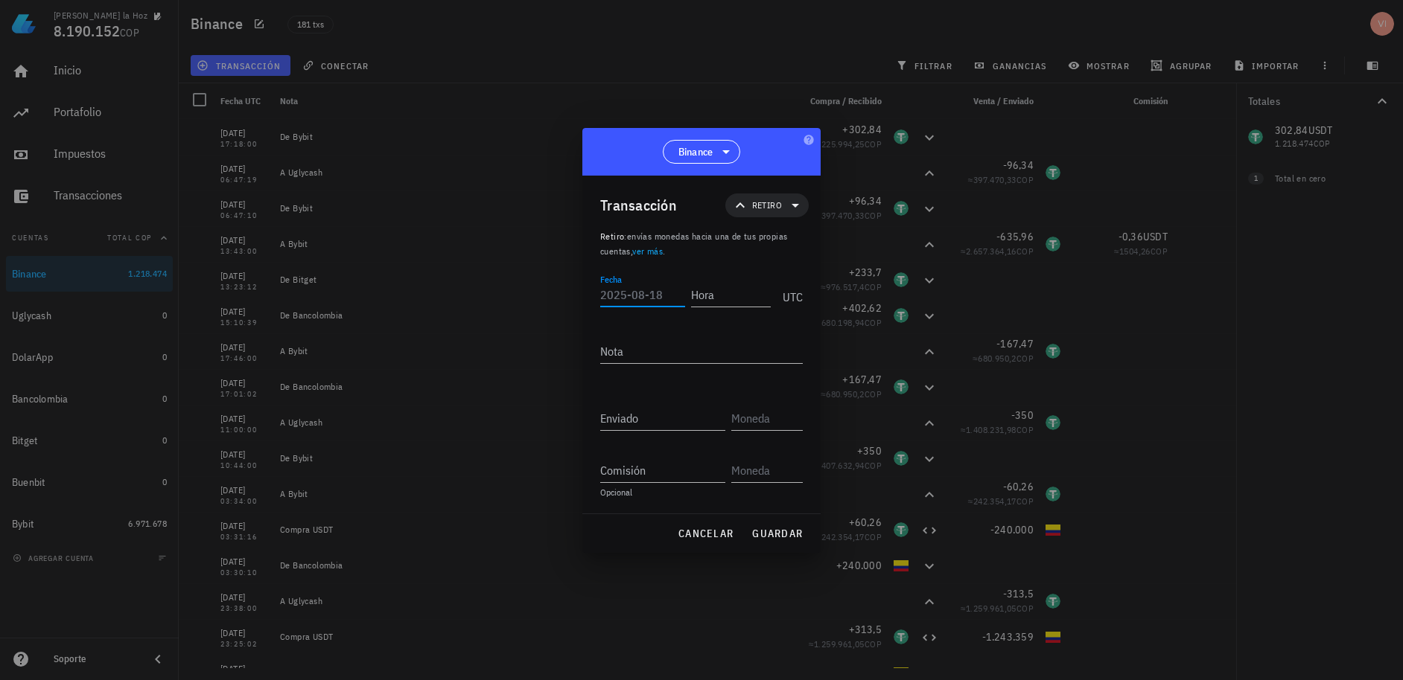
type input "[DATE]"
drag, startPoint x: 663, startPoint y: 297, endPoint x: 582, endPoint y: 293, distance: 80.5
click at [582, 293] on div "Transacción Retiro Retiro : envías monedas hacia una de tus propias cuentas, ve…" at bounding box center [701, 345] width 238 height 338
click at [708, 293] on input "Hora" at bounding box center [728, 295] width 85 height 24
type input "17:26:00"
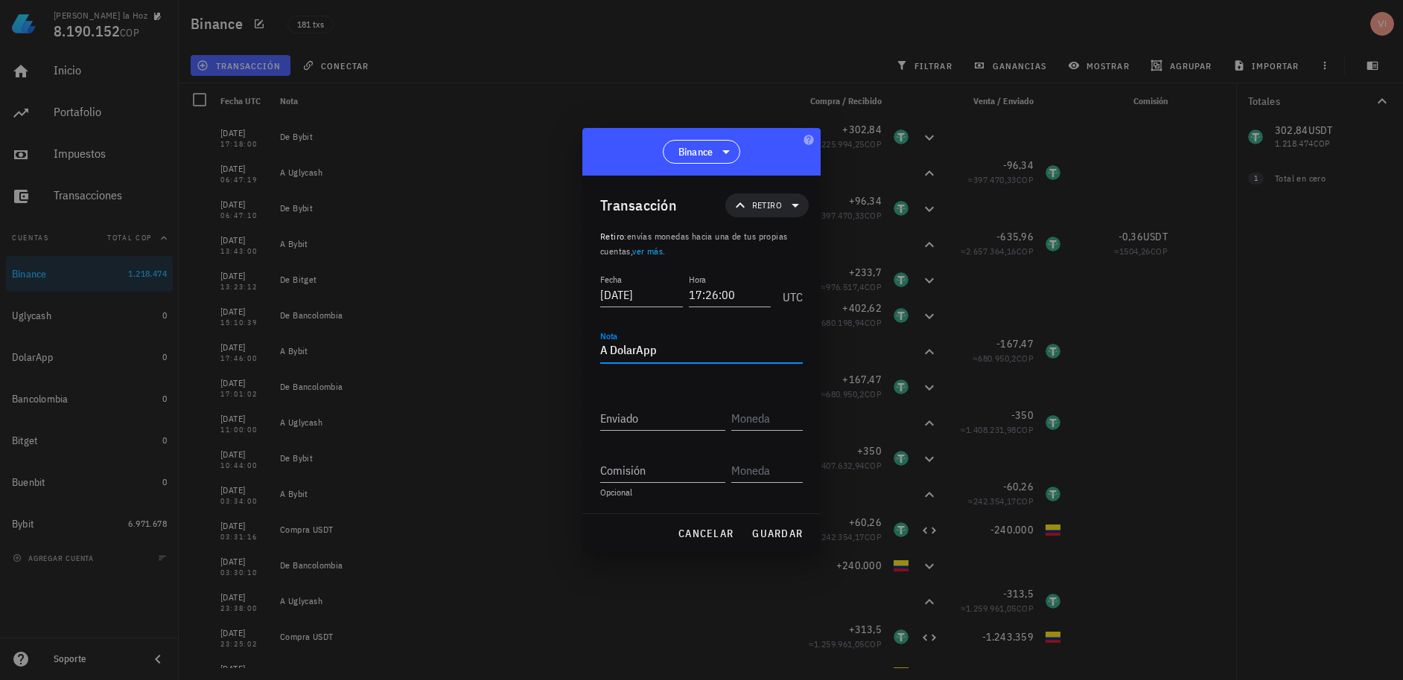
type textarea "A DolarApp"
type input "12"
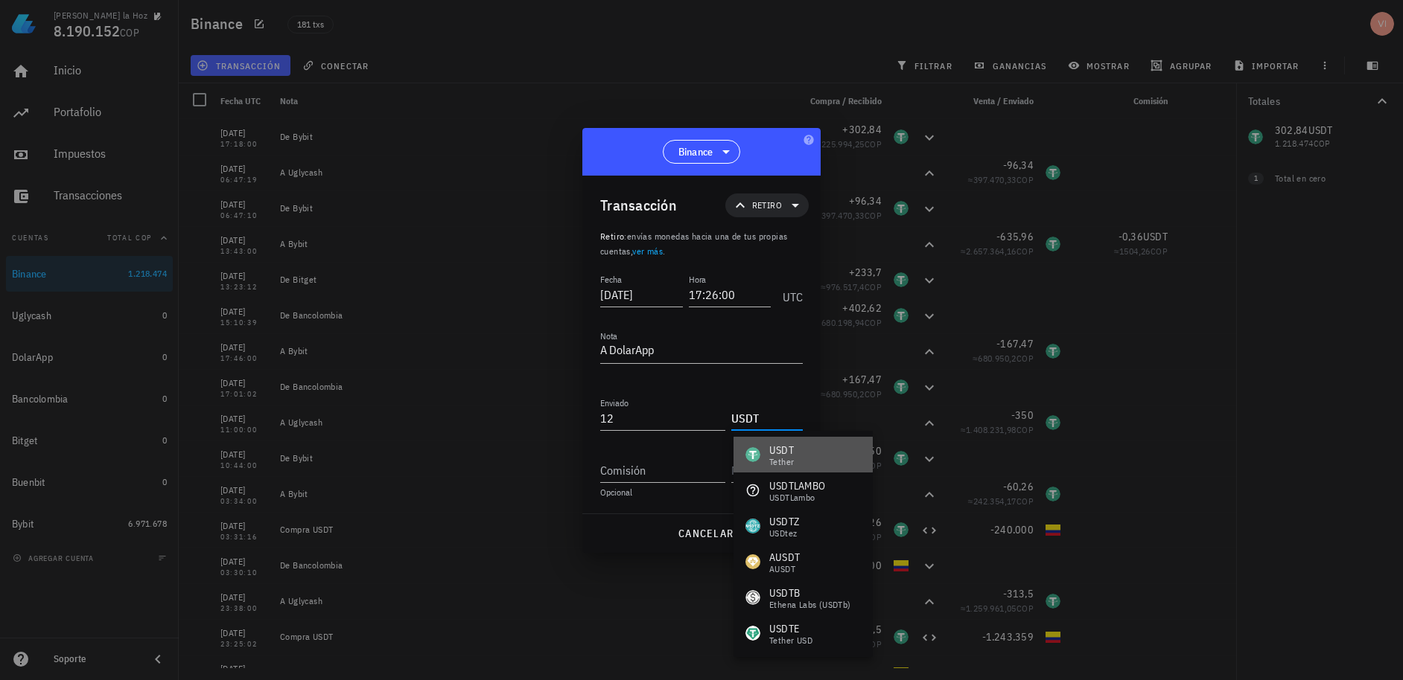
click at [768, 469] on div "USDT Tether" at bounding box center [802, 455] width 139 height 36
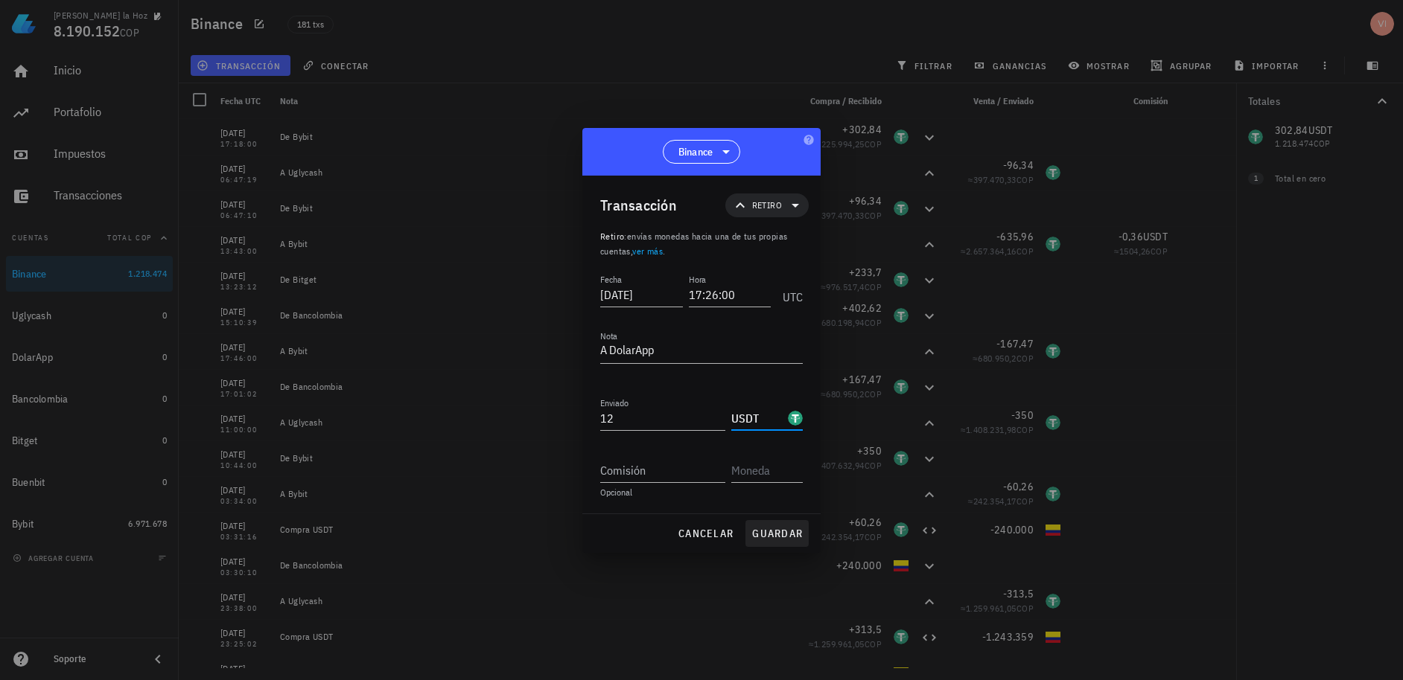
type input "USDT"
click at [768, 529] on span "guardar" at bounding box center [776, 533] width 51 height 13
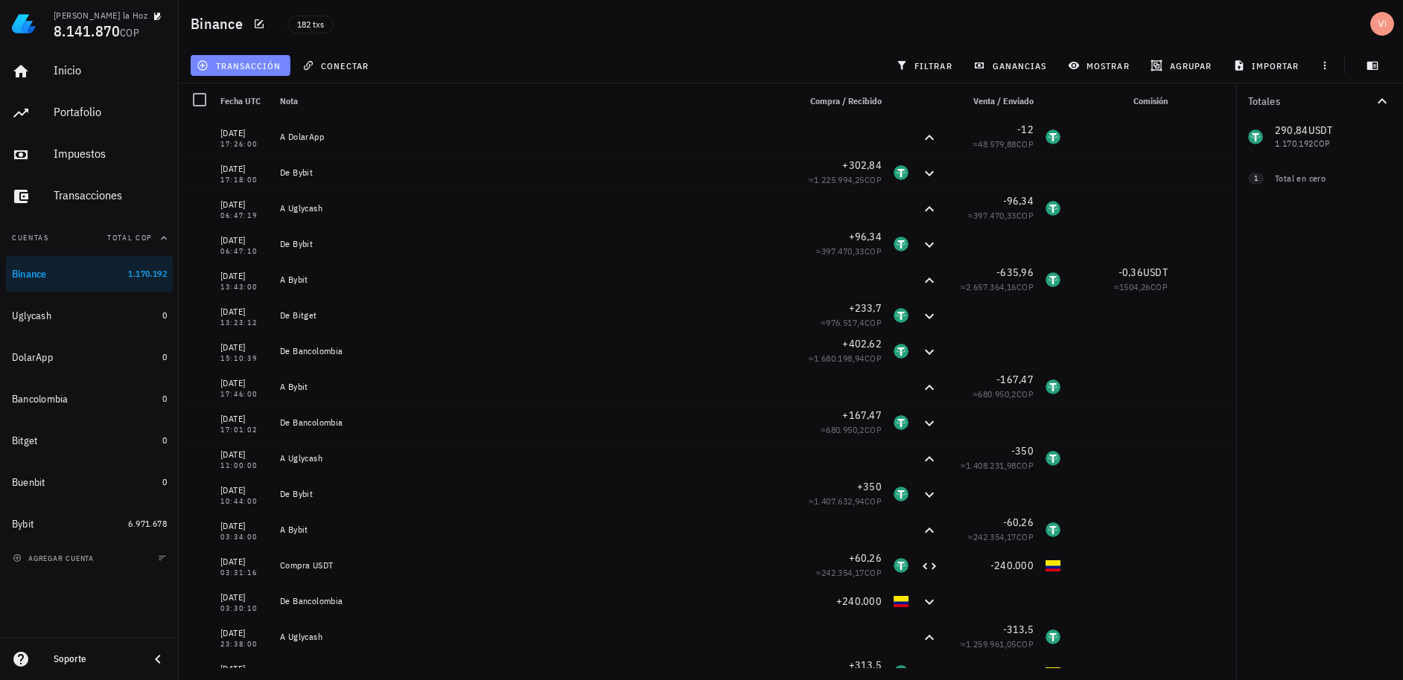
click at [240, 60] on span "transacción" at bounding box center [240, 66] width 81 height 12
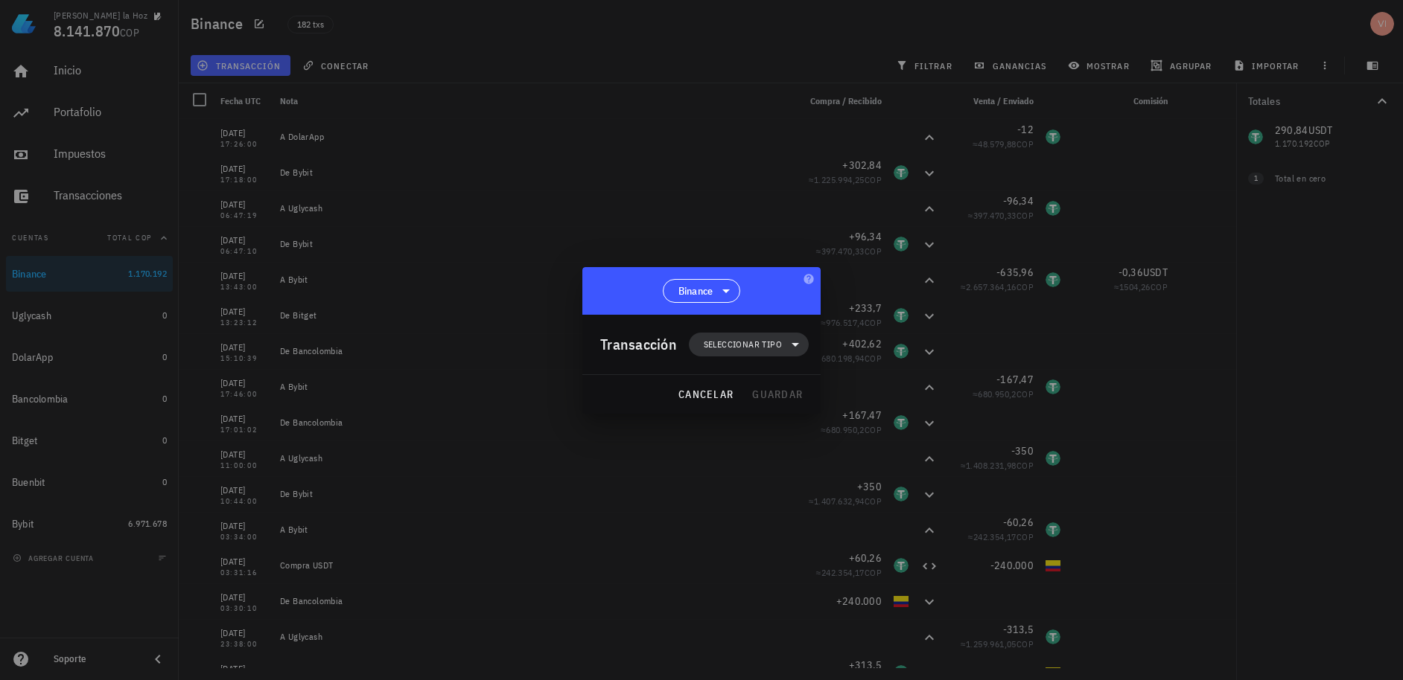
click at [777, 343] on span "Seleccionar tipo" at bounding box center [743, 344] width 78 height 15
click at [767, 467] on div "Transferencia" at bounding box center [756, 470] width 58 height 12
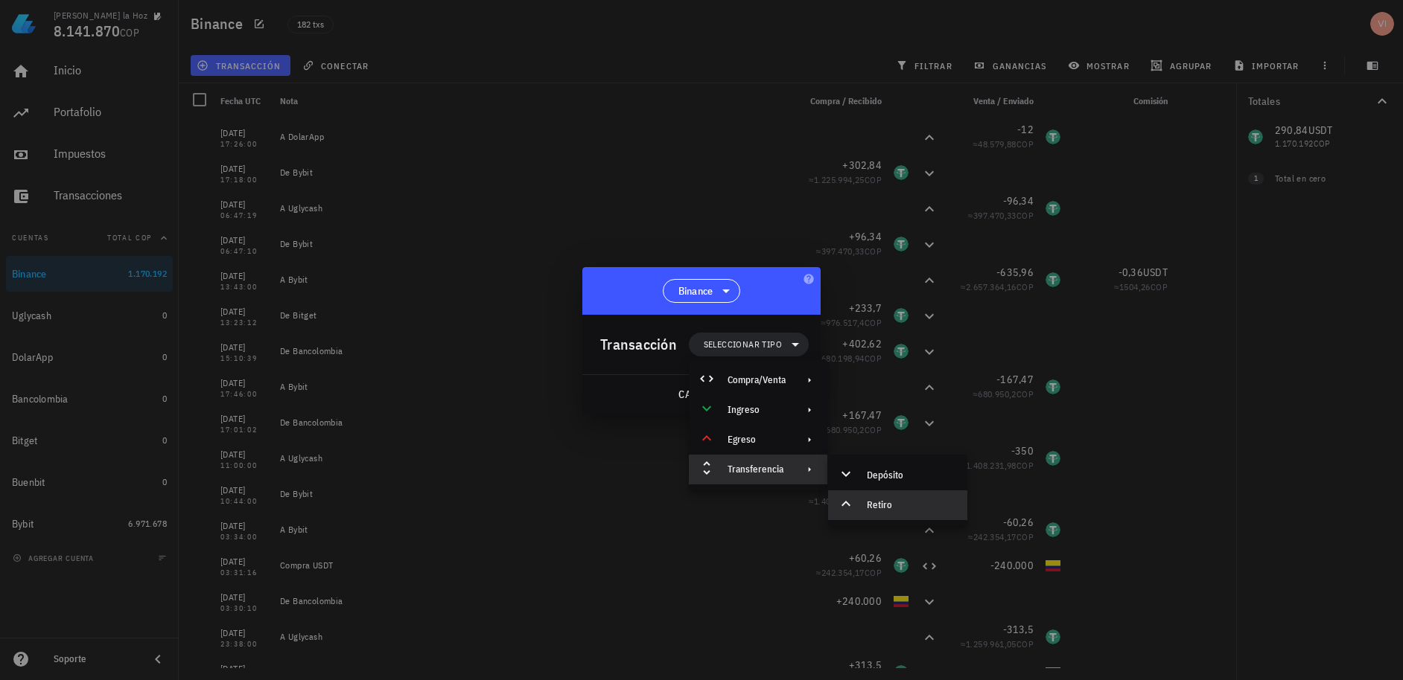
click at [858, 496] on div "Retiro" at bounding box center [897, 506] width 139 height 30
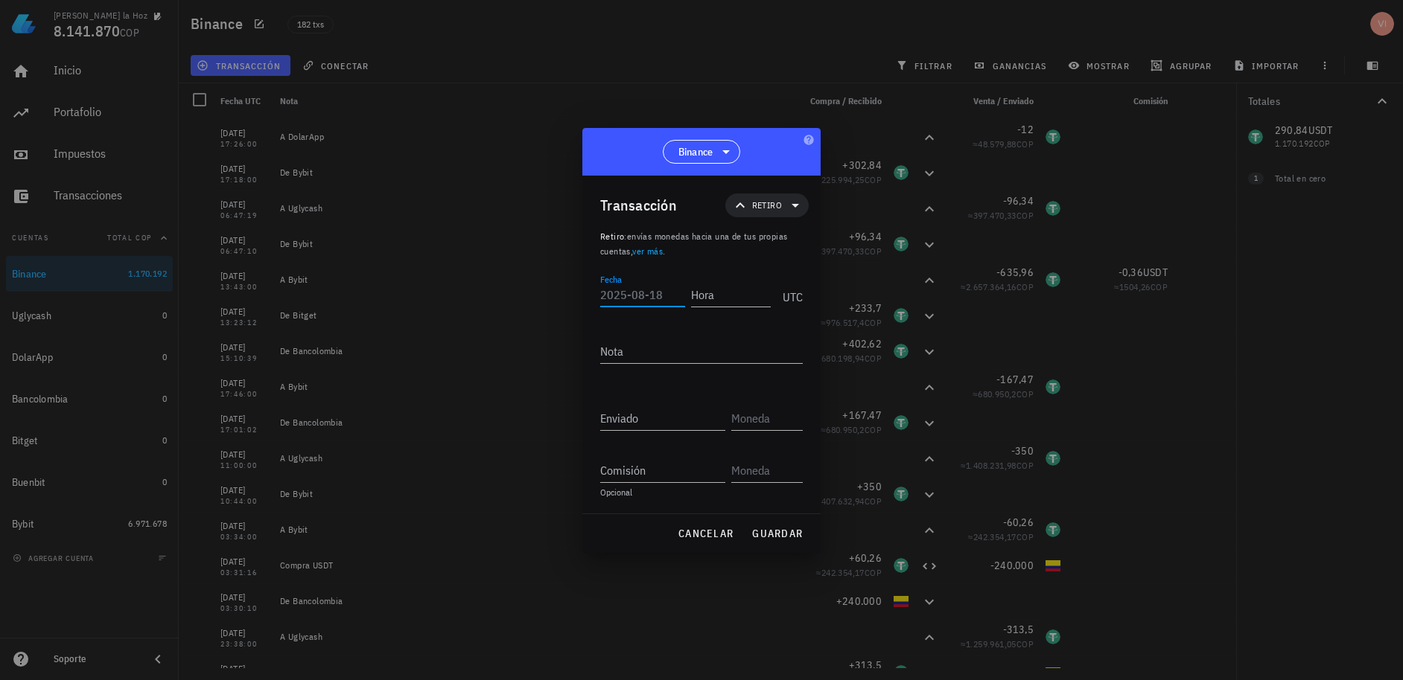
click at [661, 287] on input "Fecha" at bounding box center [642, 295] width 85 height 24
paste input "[DATE]"
type input "[DATE]"
click at [712, 299] on input "Hora" at bounding box center [728, 295] width 85 height 24
type input "17:41:00"
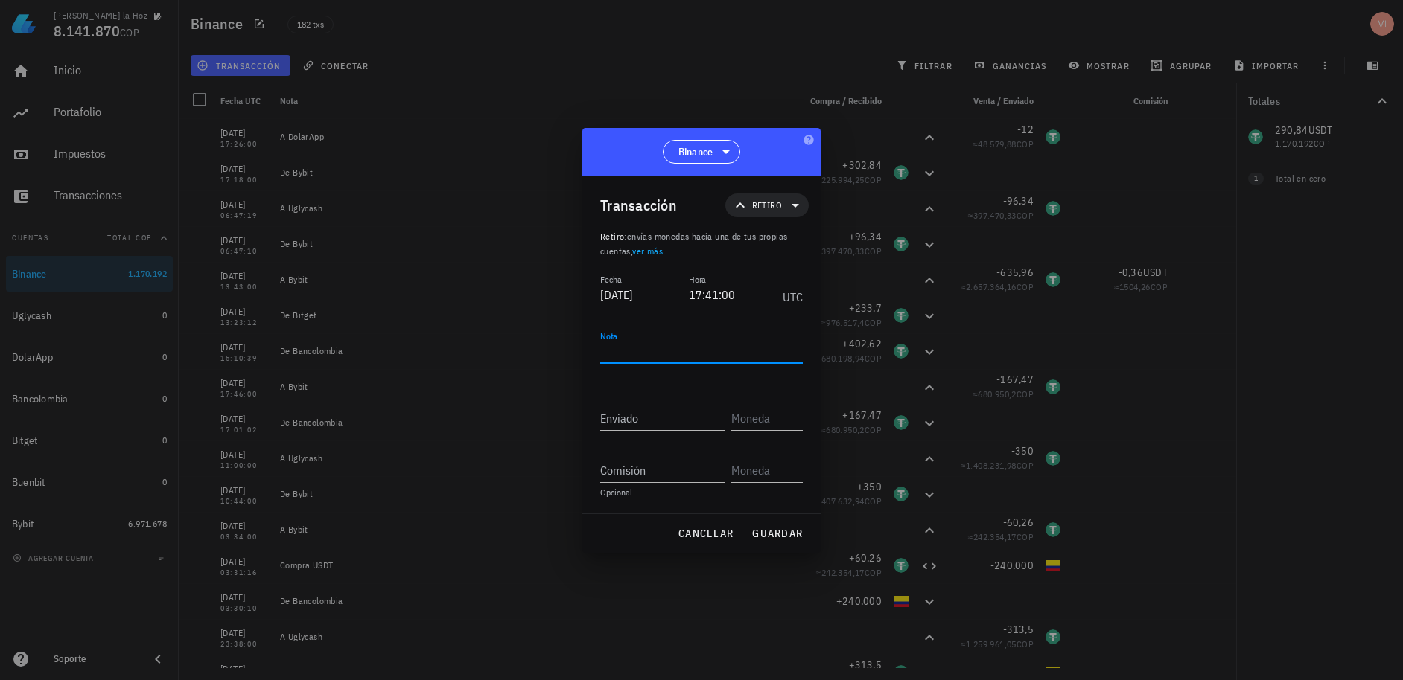
type textarea "D"
type textarea "A DolarApp"
type input "290,82"
type input "1"
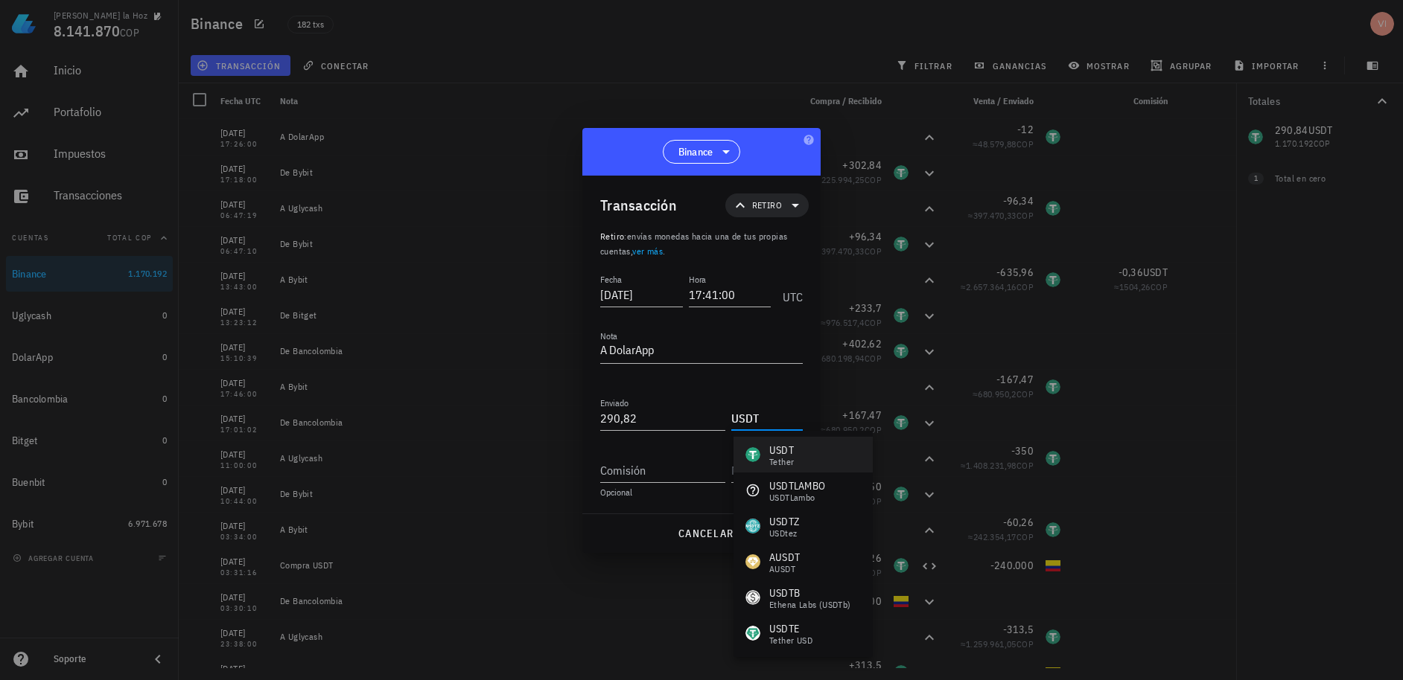
click at [788, 447] on div "USDT" at bounding box center [781, 450] width 25 height 15
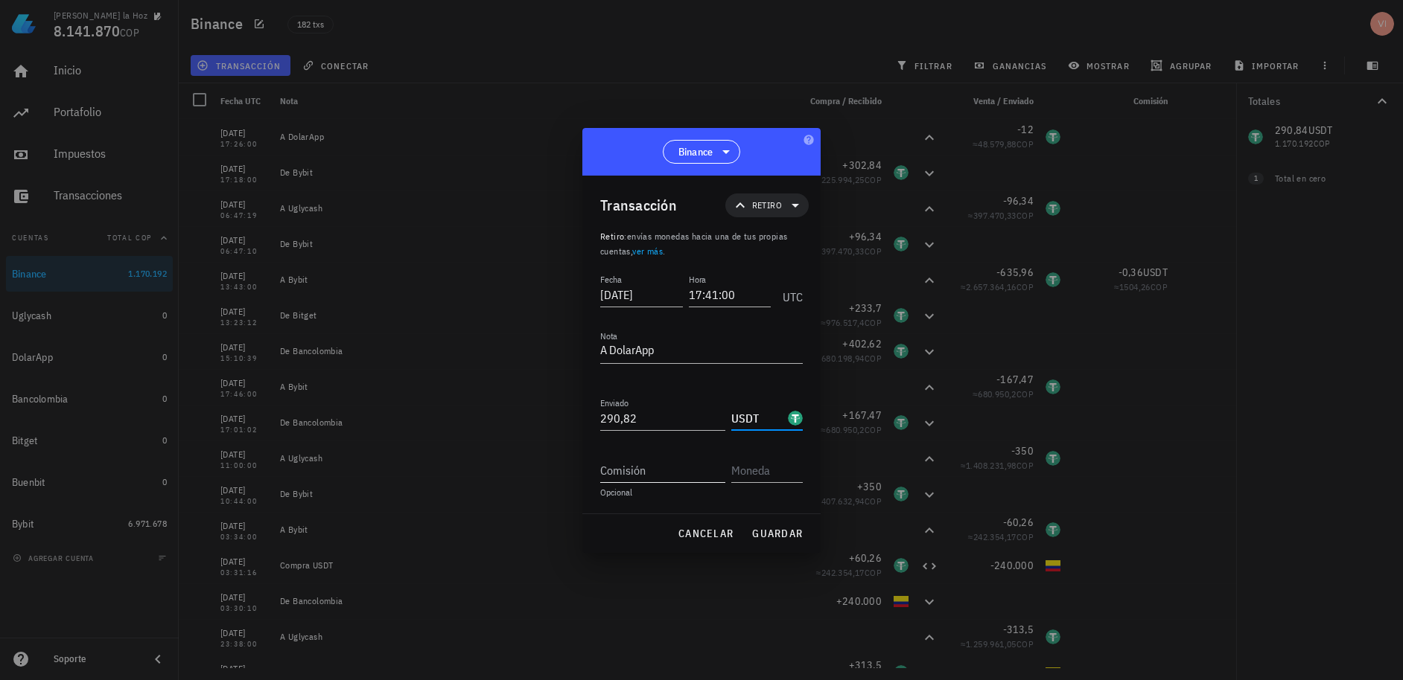
type input "USDT"
click at [663, 478] on input "Comisión" at bounding box center [662, 471] width 125 height 24
type input "0,02"
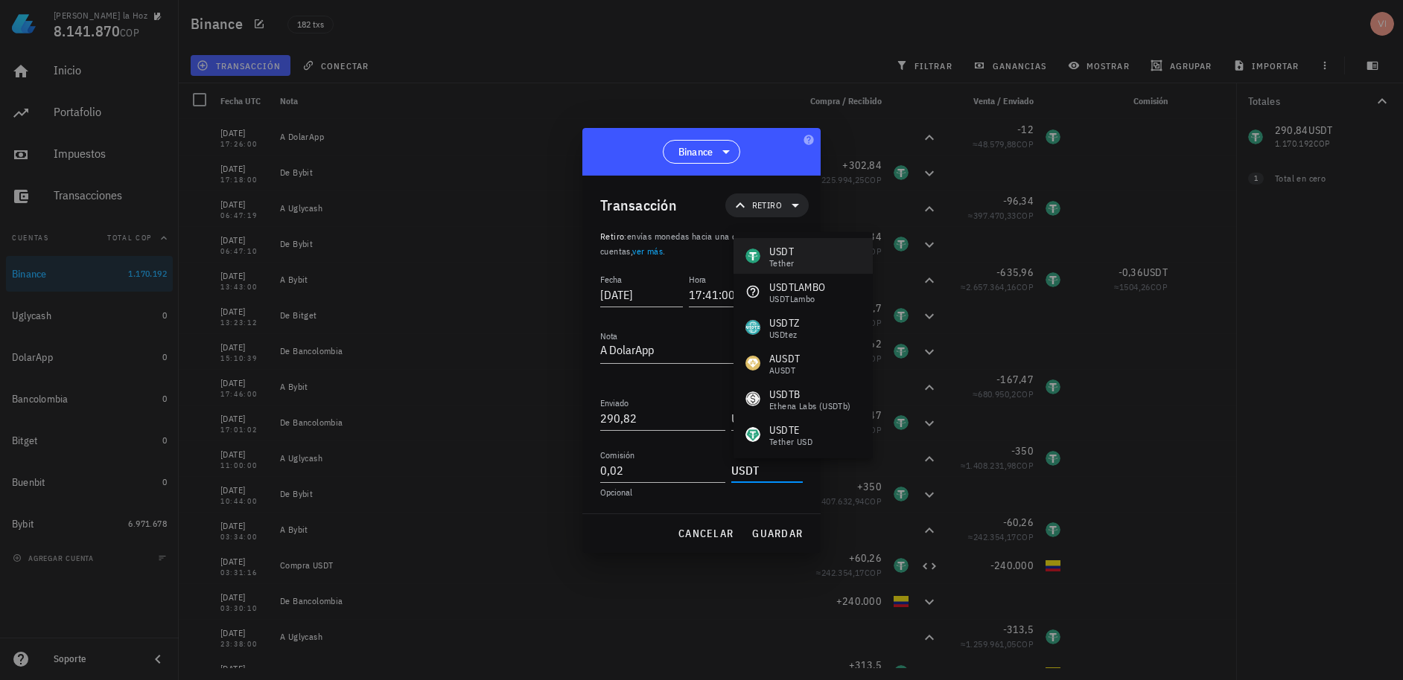
click at [786, 252] on div "USDT" at bounding box center [781, 251] width 25 height 15
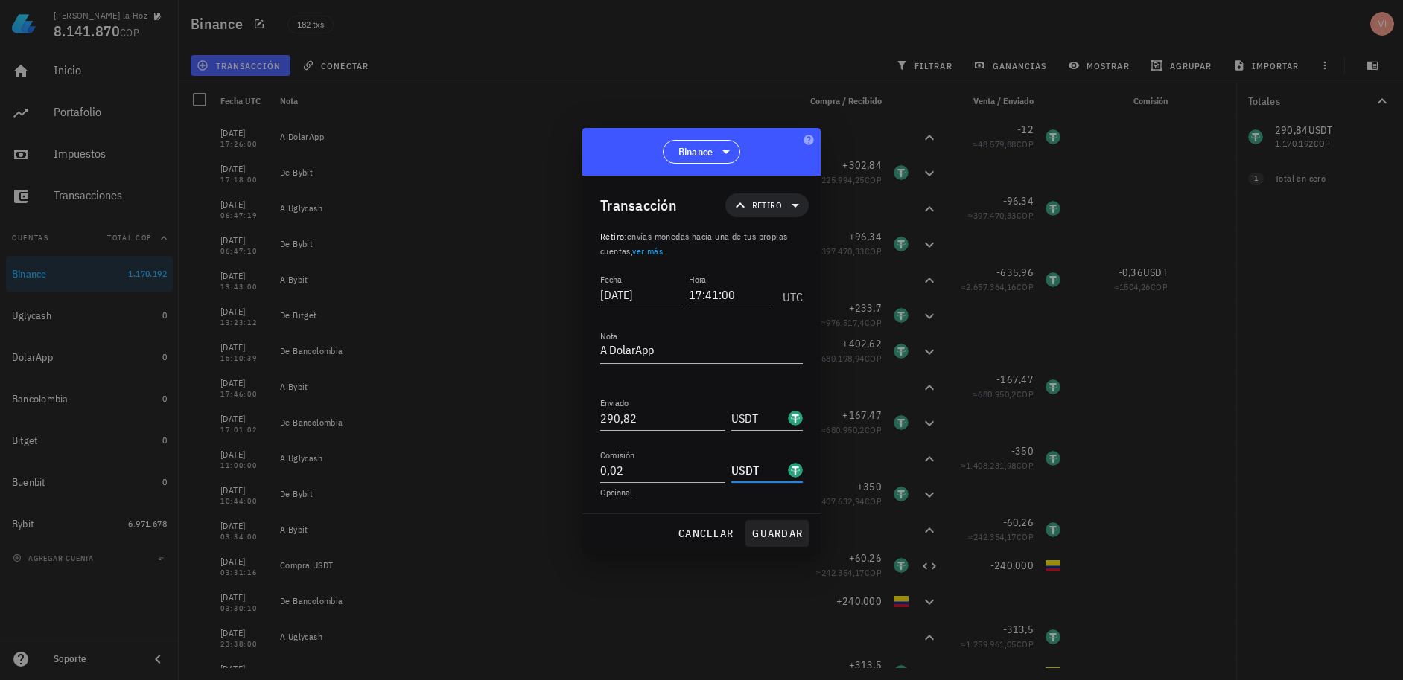
type input "USDT"
click at [785, 537] on span "guardar" at bounding box center [776, 533] width 51 height 13
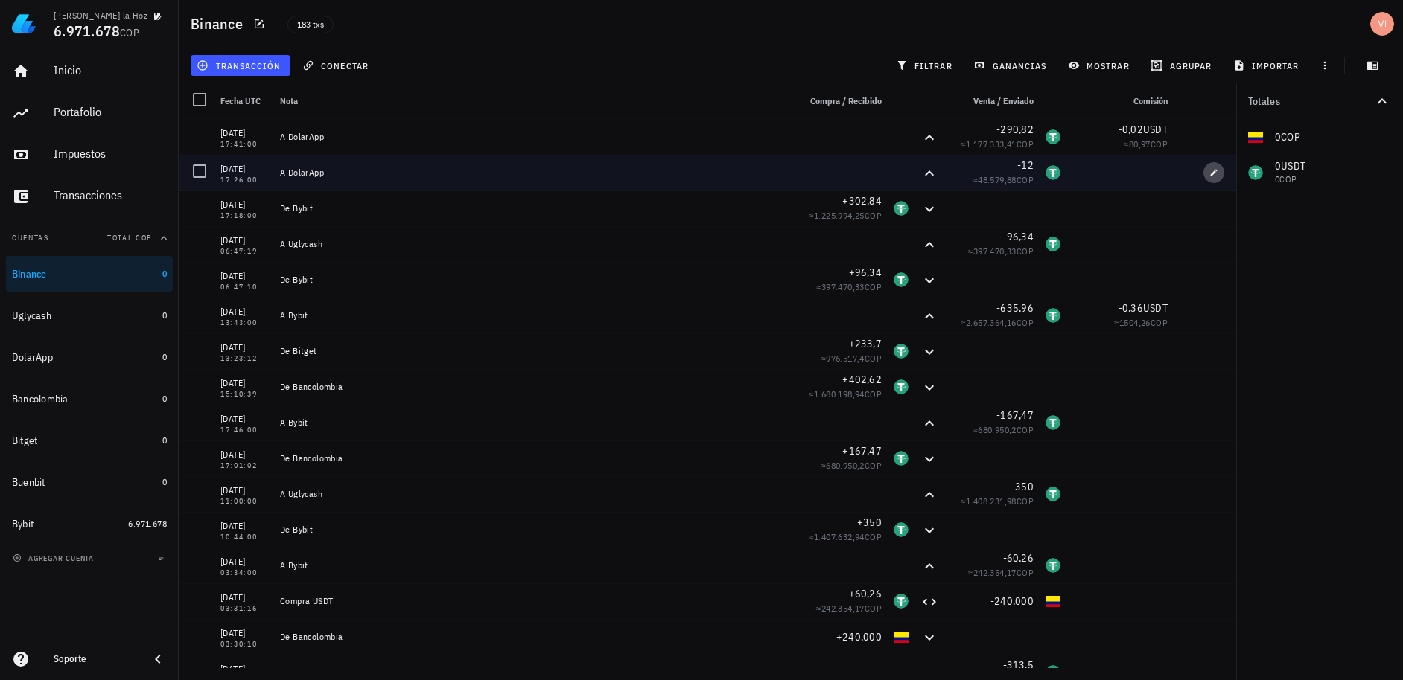
click at [1209, 172] on icon "button" at bounding box center [1213, 172] width 9 height 9
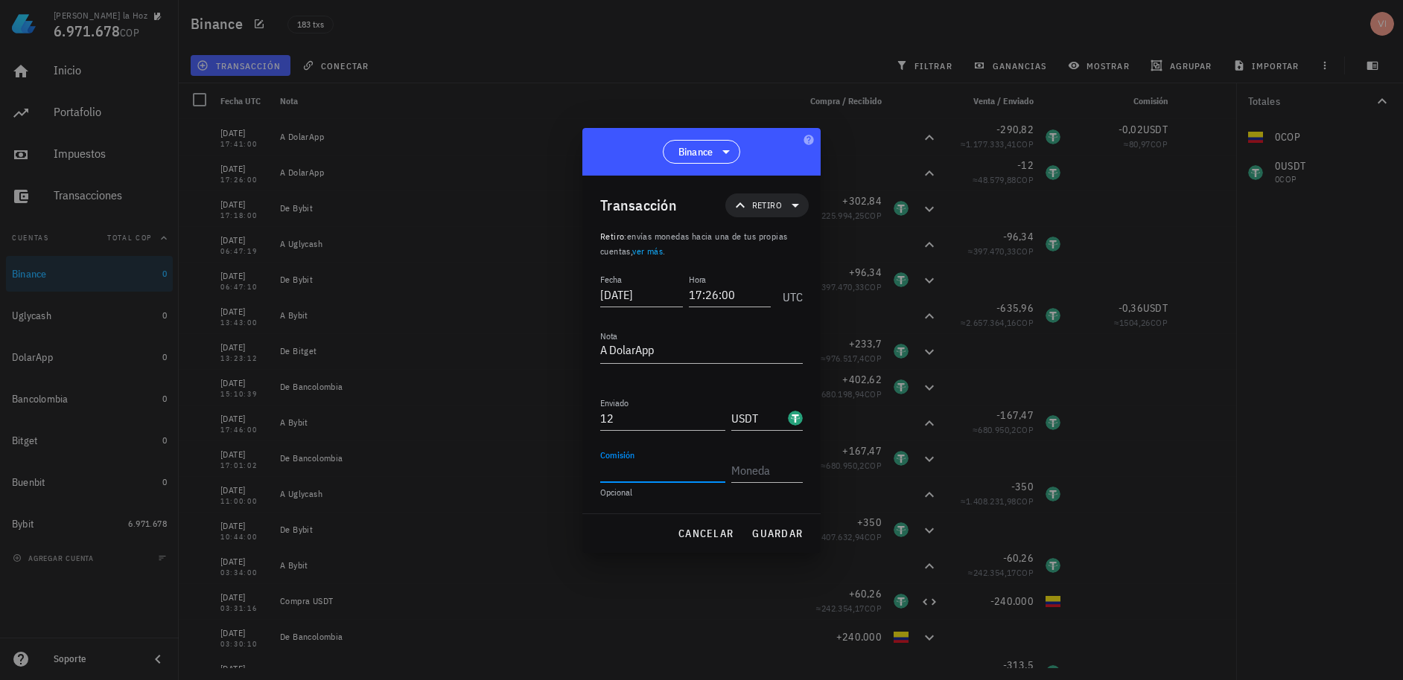
click at [663, 460] on input "Comisión" at bounding box center [662, 471] width 125 height 24
click at [707, 535] on span "cancelar" at bounding box center [706, 533] width 56 height 13
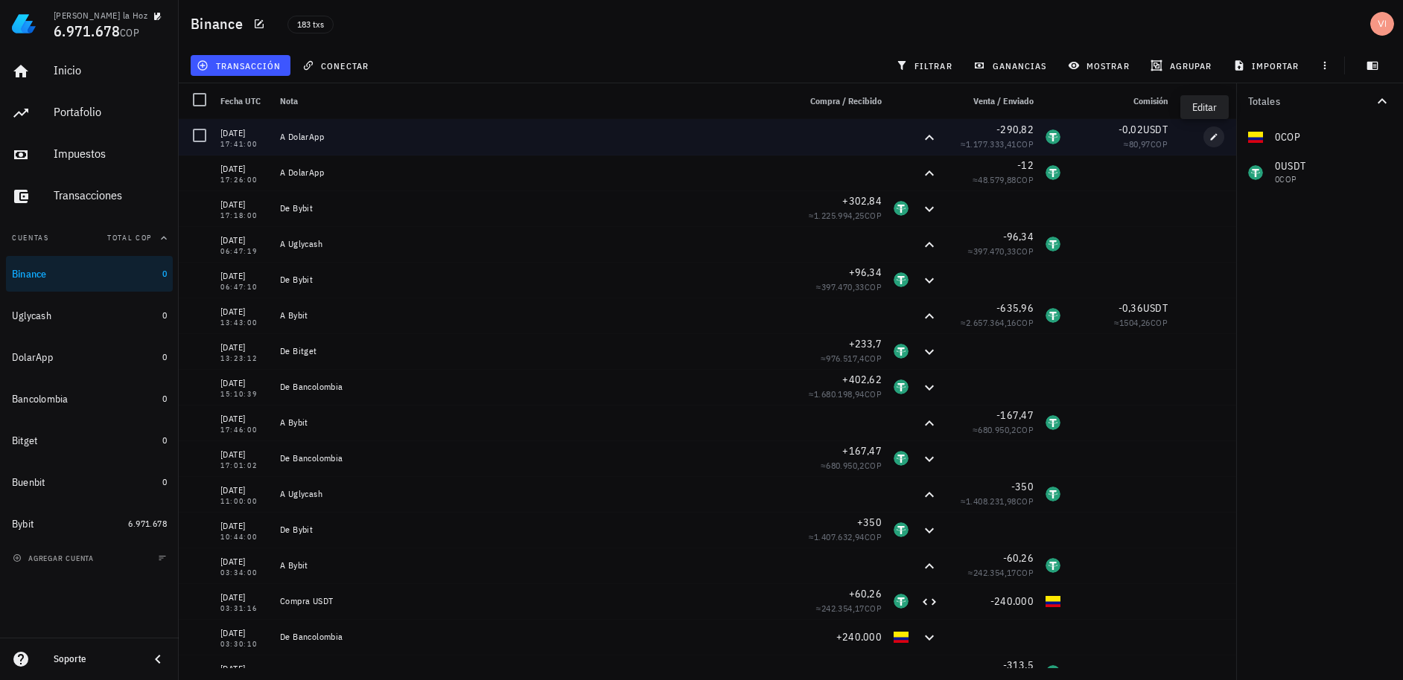
click at [1211, 136] on icon "button" at bounding box center [1214, 136] width 7 height 7
type input "17:41:00"
type input "290,82"
type input "0,02"
type input "USDT"
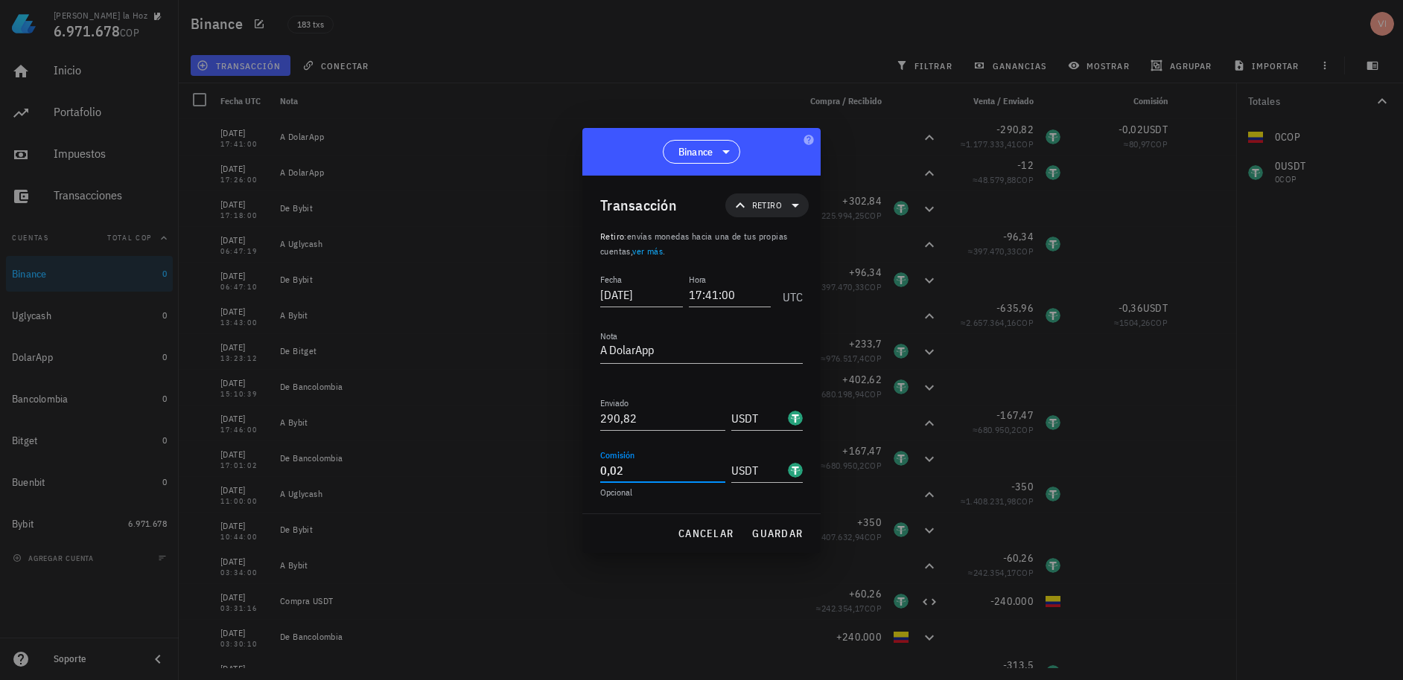
click at [640, 476] on input "0,02" at bounding box center [662, 471] width 125 height 24
type input "1"
click at [763, 528] on span "guardar" at bounding box center [776, 533] width 51 height 13
type input "0,02"
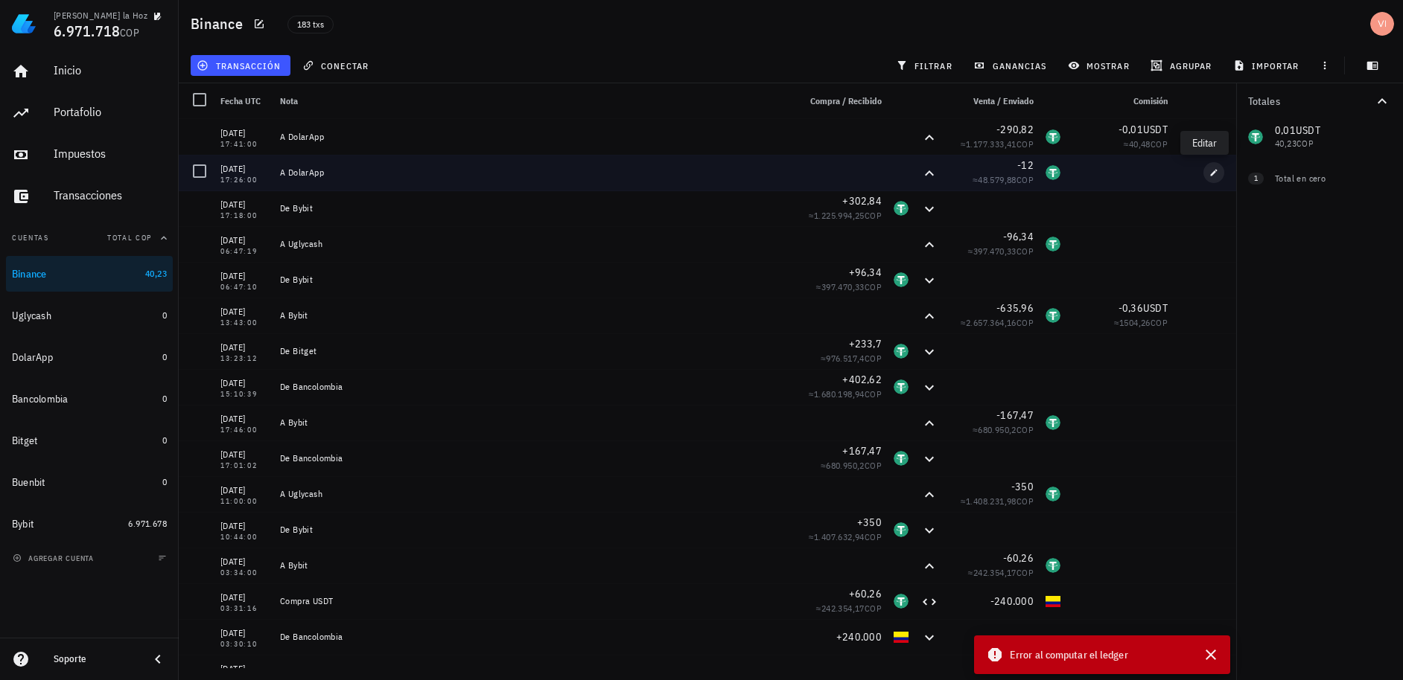
click at [1209, 173] on icon "button" at bounding box center [1213, 172] width 9 height 9
type input "17:26:00"
type input "12"
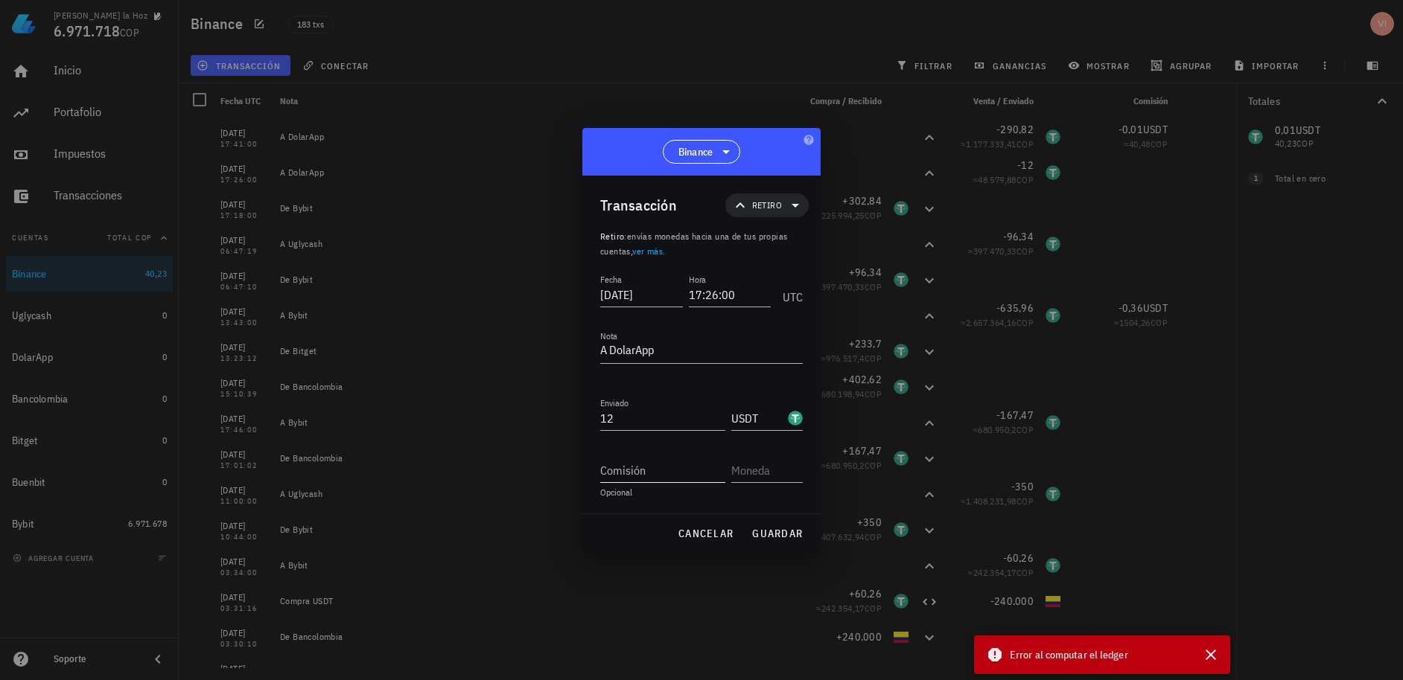
click at [665, 474] on input "Comisión" at bounding box center [662, 471] width 125 height 24
type input "0,01"
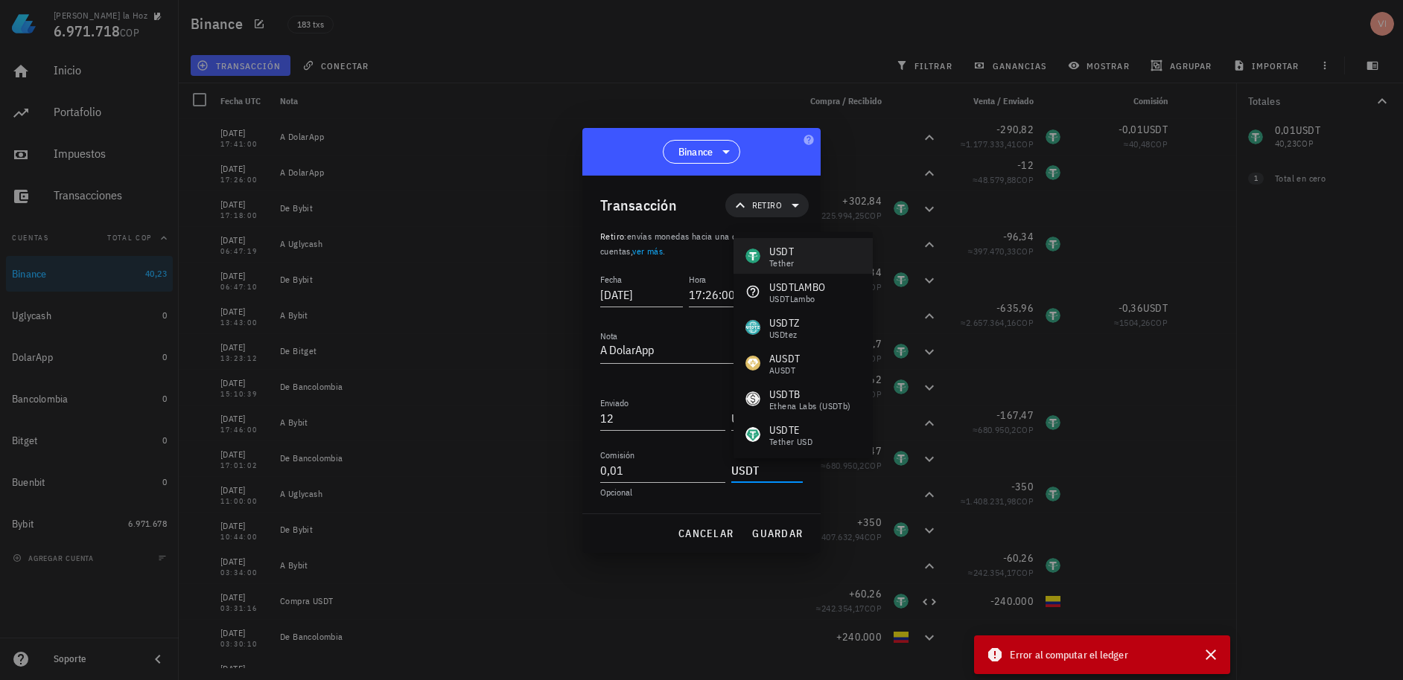
click at [782, 263] on div "Tether" at bounding box center [781, 263] width 25 height 9
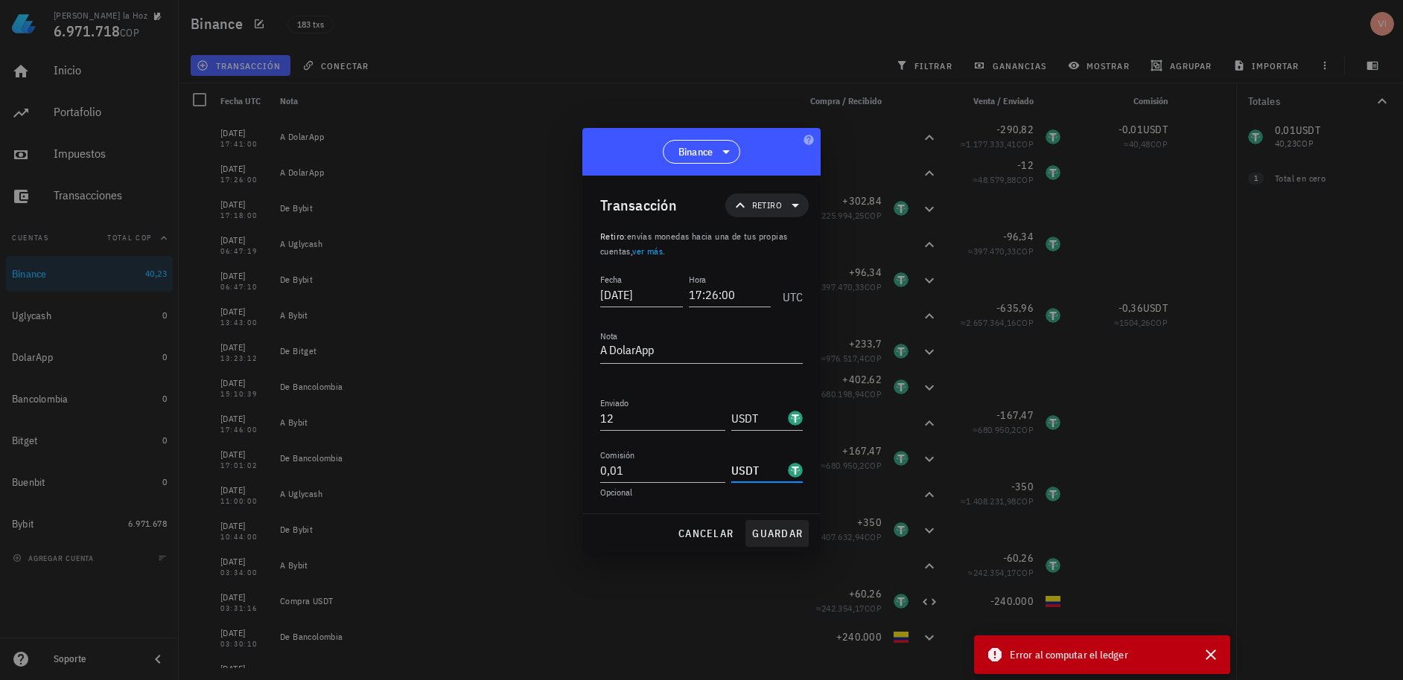
type input "USDT"
click at [780, 528] on span "guardar" at bounding box center [776, 533] width 51 height 13
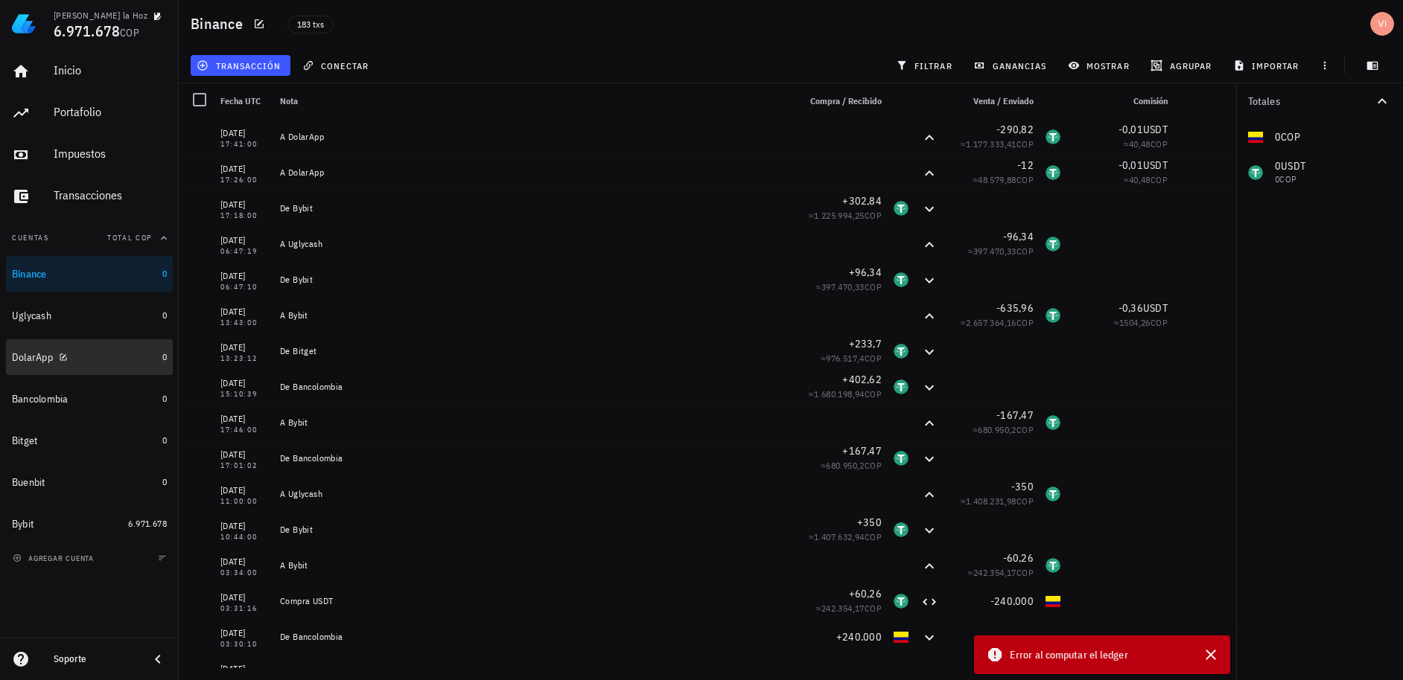
click at [98, 360] on div "DolarApp" at bounding box center [84, 358] width 144 height 14
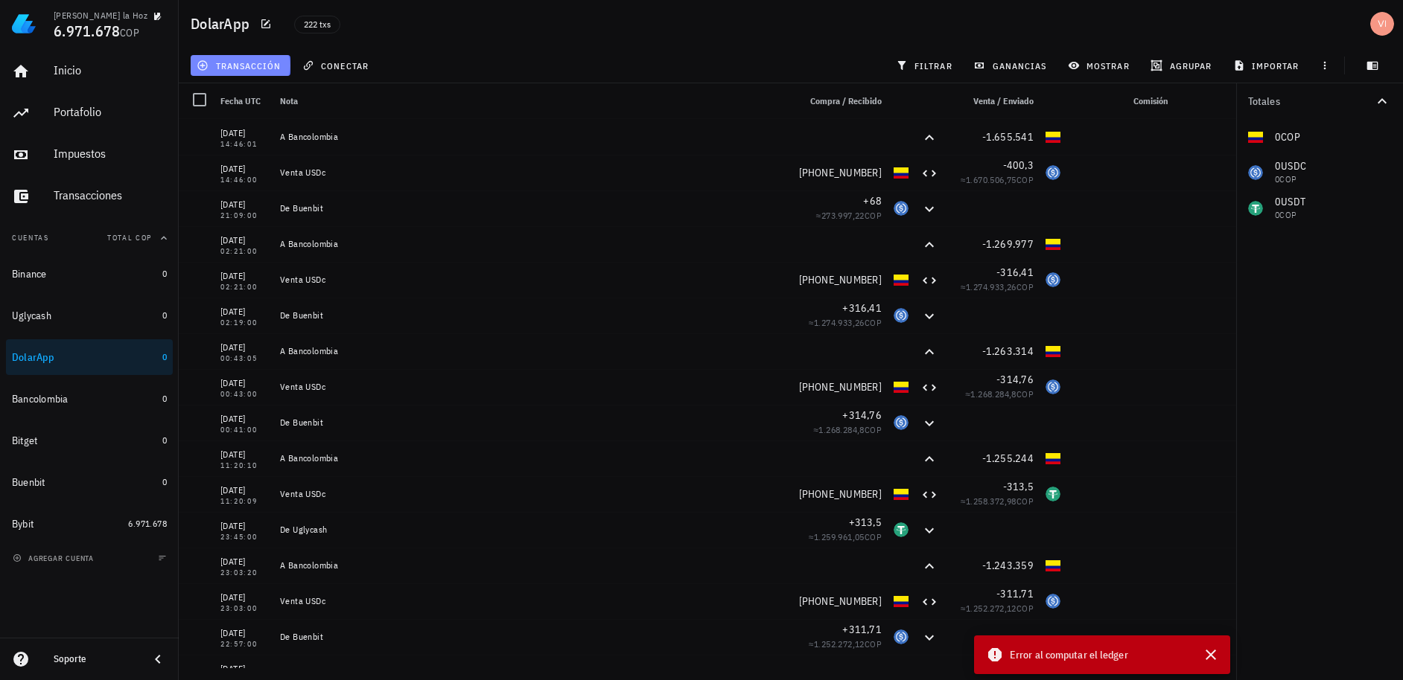
click at [223, 66] on span "transacción" at bounding box center [240, 66] width 81 height 12
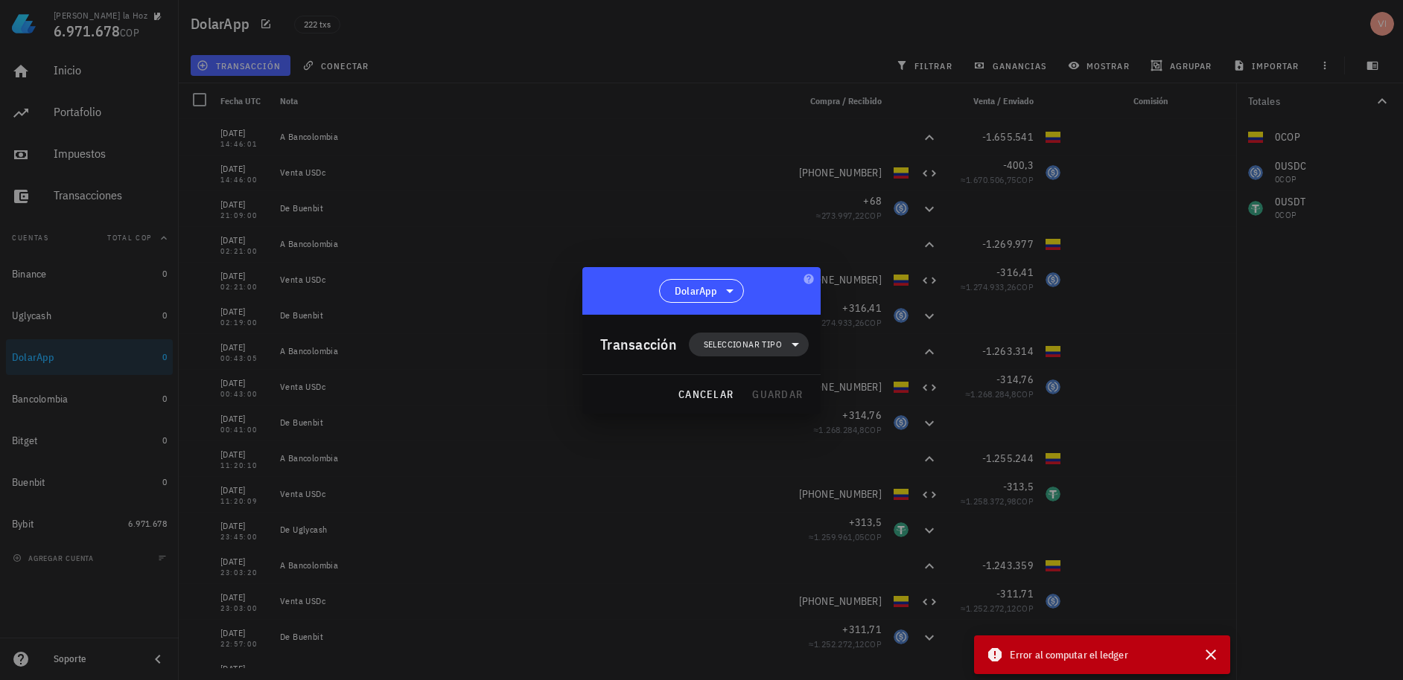
click at [722, 342] on span "Seleccionar tipo" at bounding box center [743, 344] width 78 height 15
click at [765, 471] on div "Transferencia" at bounding box center [756, 470] width 58 height 12
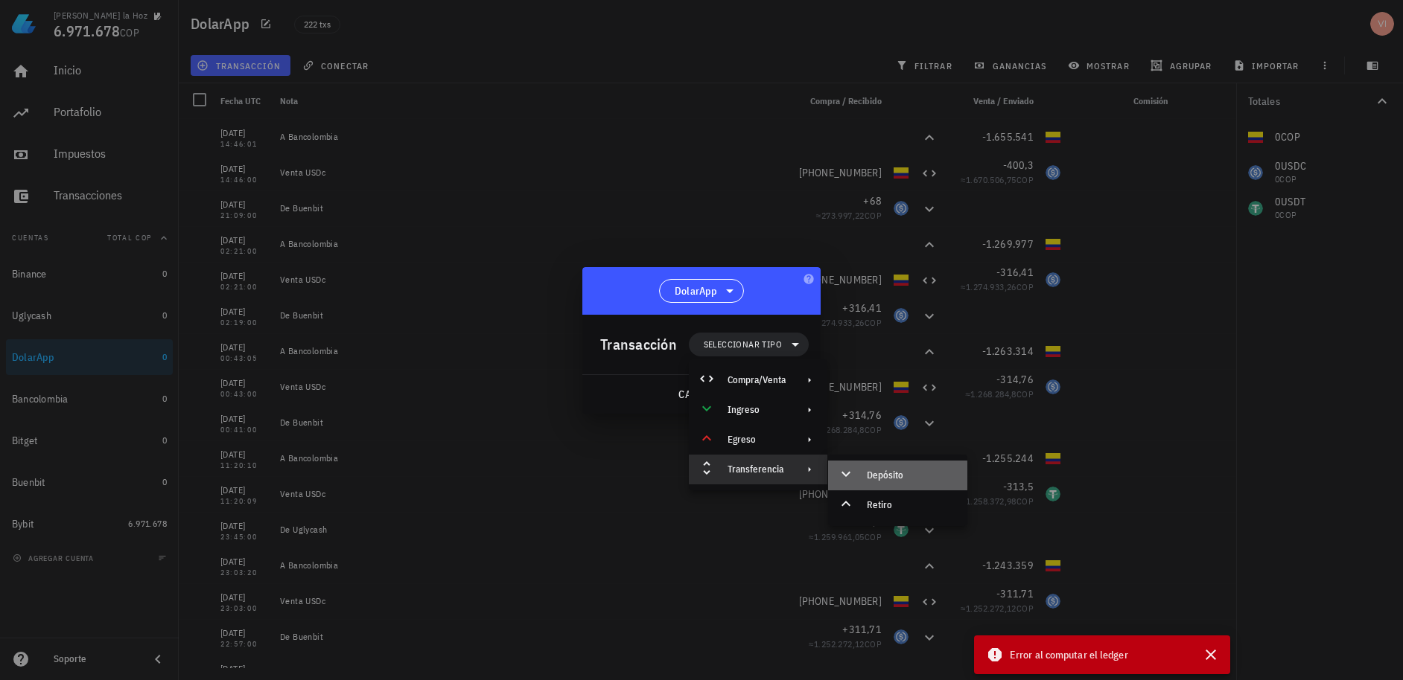
click at [893, 475] on div "Depósito" at bounding box center [911, 476] width 89 height 12
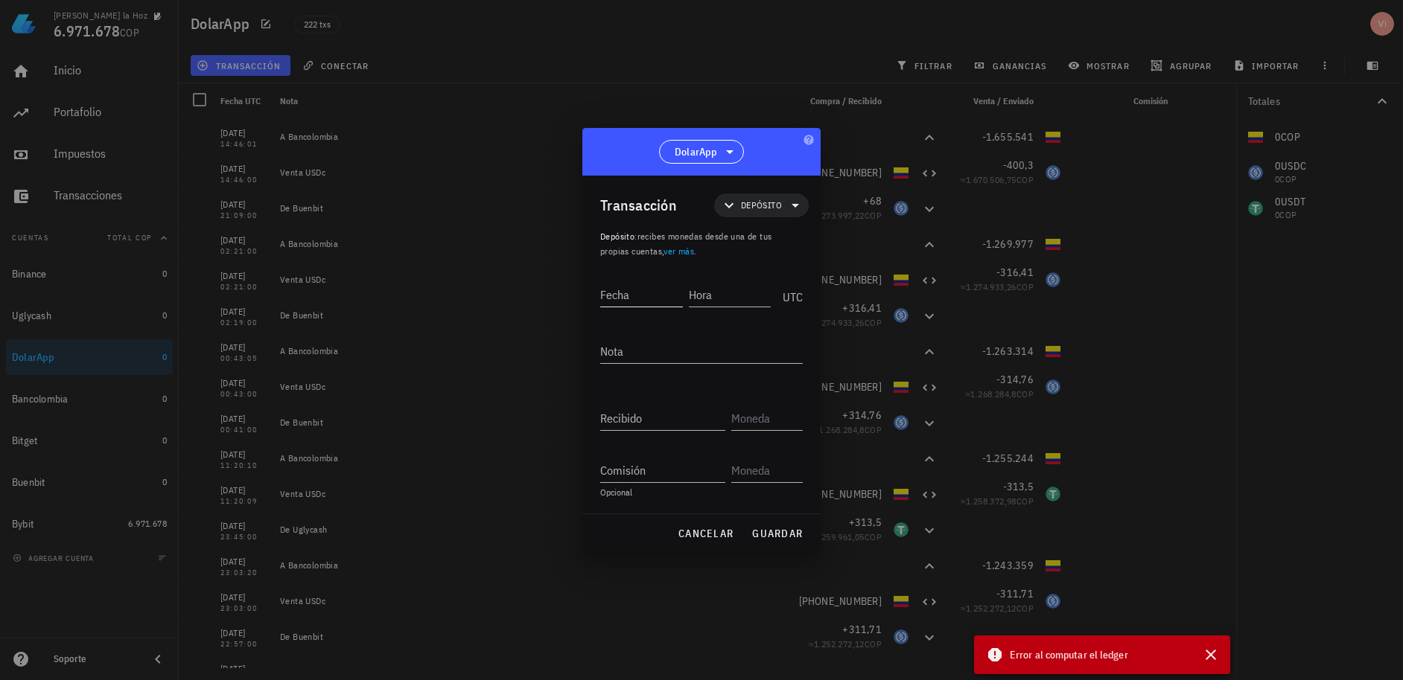
click at [653, 299] on input "Fecha" at bounding box center [641, 295] width 83 height 24
paste input "[DATE]"
type input "[DATE]"
click at [716, 300] on input "Hora" at bounding box center [728, 295] width 85 height 24
type input "17:31:00"
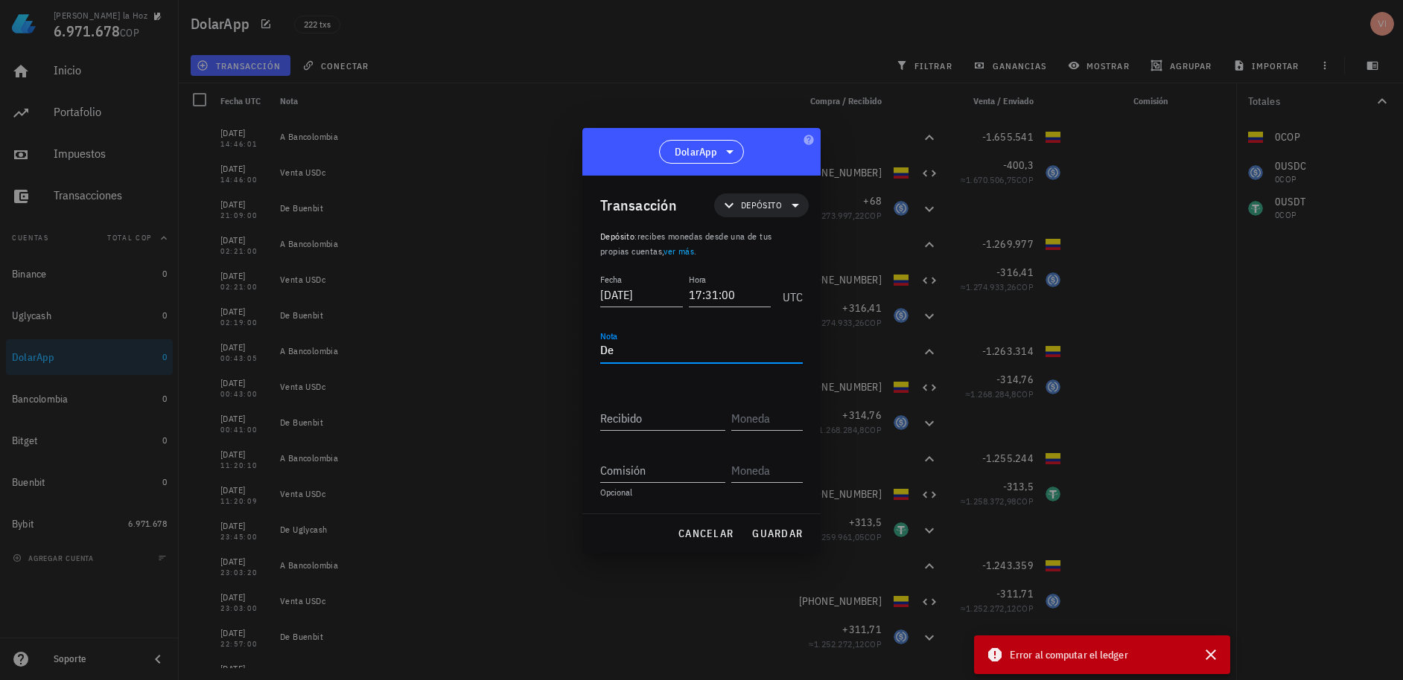
type textarea "D"
type textarea "De Binance"
type input "12"
drag, startPoint x: 769, startPoint y: 424, endPoint x: 716, endPoint y: 418, distance: 53.1
click at [716, 418] on div "Recibido 12 173100" at bounding box center [701, 413] width 203 height 36
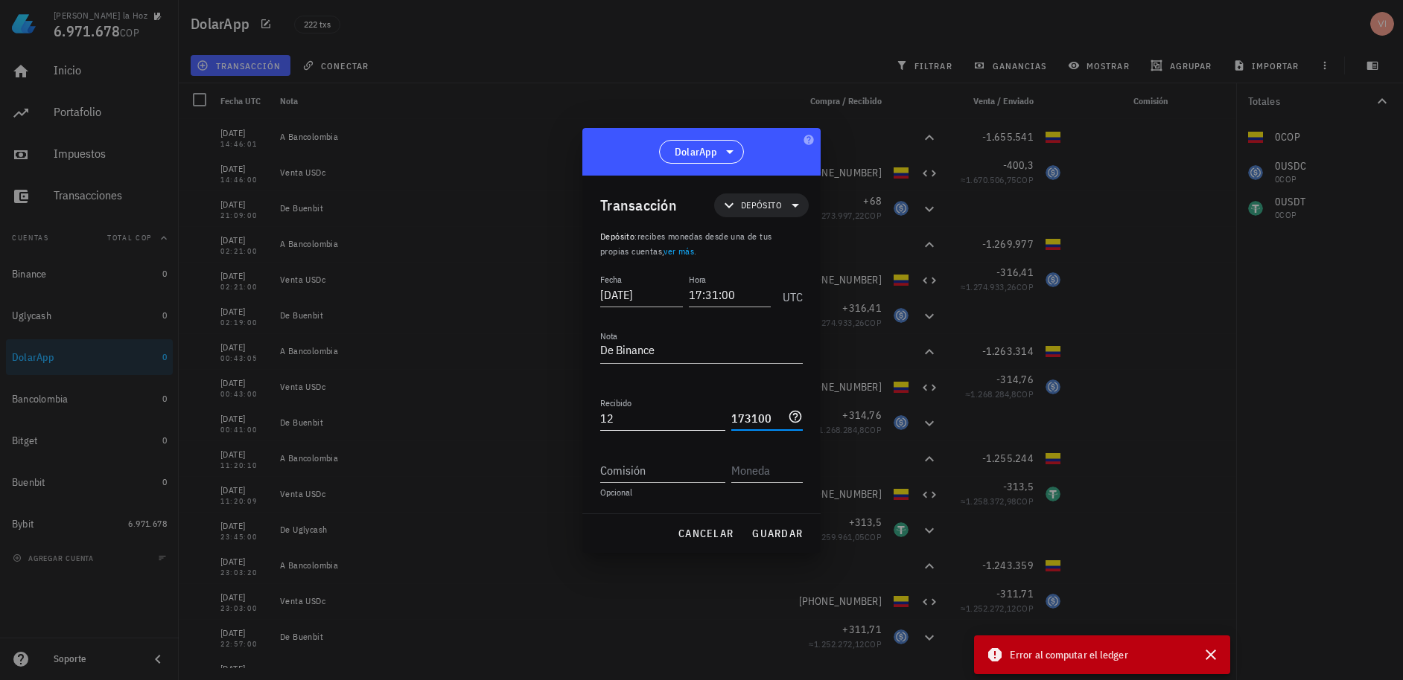
drag, startPoint x: 772, startPoint y: 424, endPoint x: 694, endPoint y: 415, distance: 78.6
click at [694, 415] on div "Recibido 12 173100" at bounding box center [701, 413] width 203 height 36
click at [755, 423] on input "173100" at bounding box center [758, 419] width 54 height 24
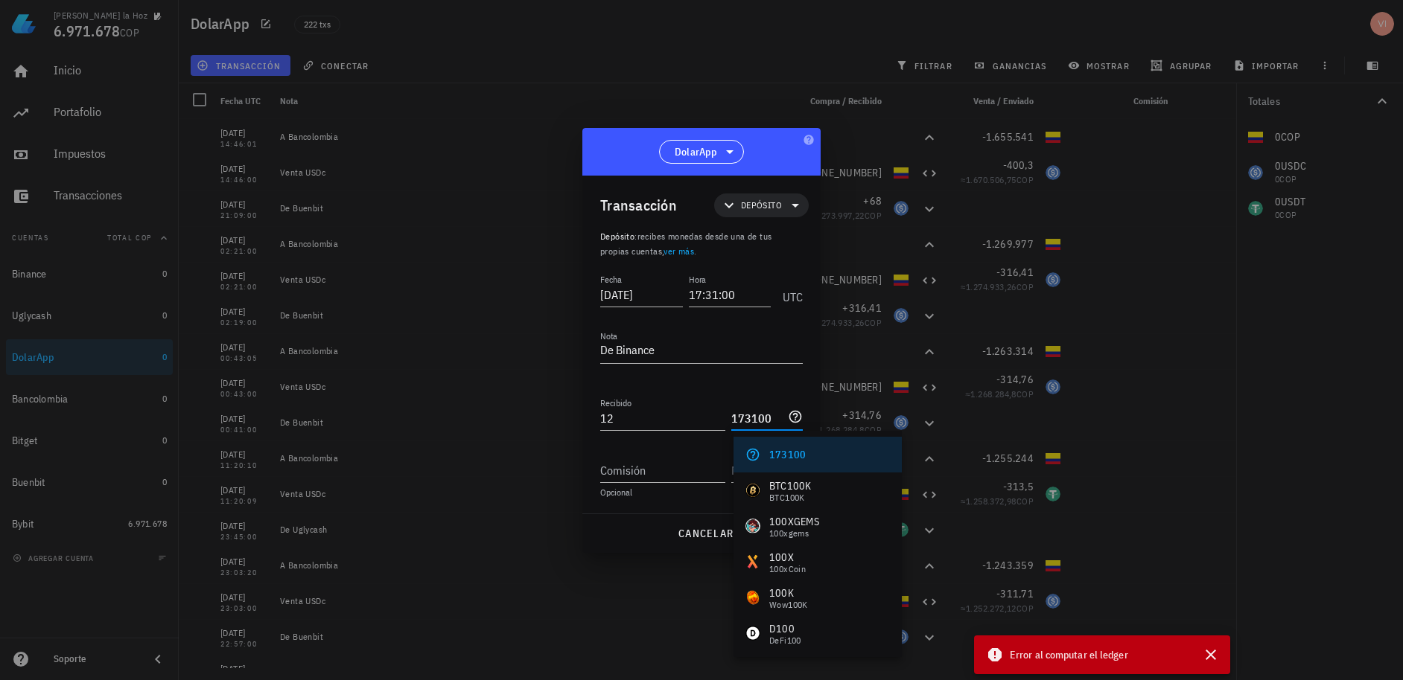
drag, startPoint x: 780, startPoint y: 423, endPoint x: 742, endPoint y: 413, distance: 39.2
click at [742, 413] on input "173100" at bounding box center [758, 419] width 54 height 24
type input "1"
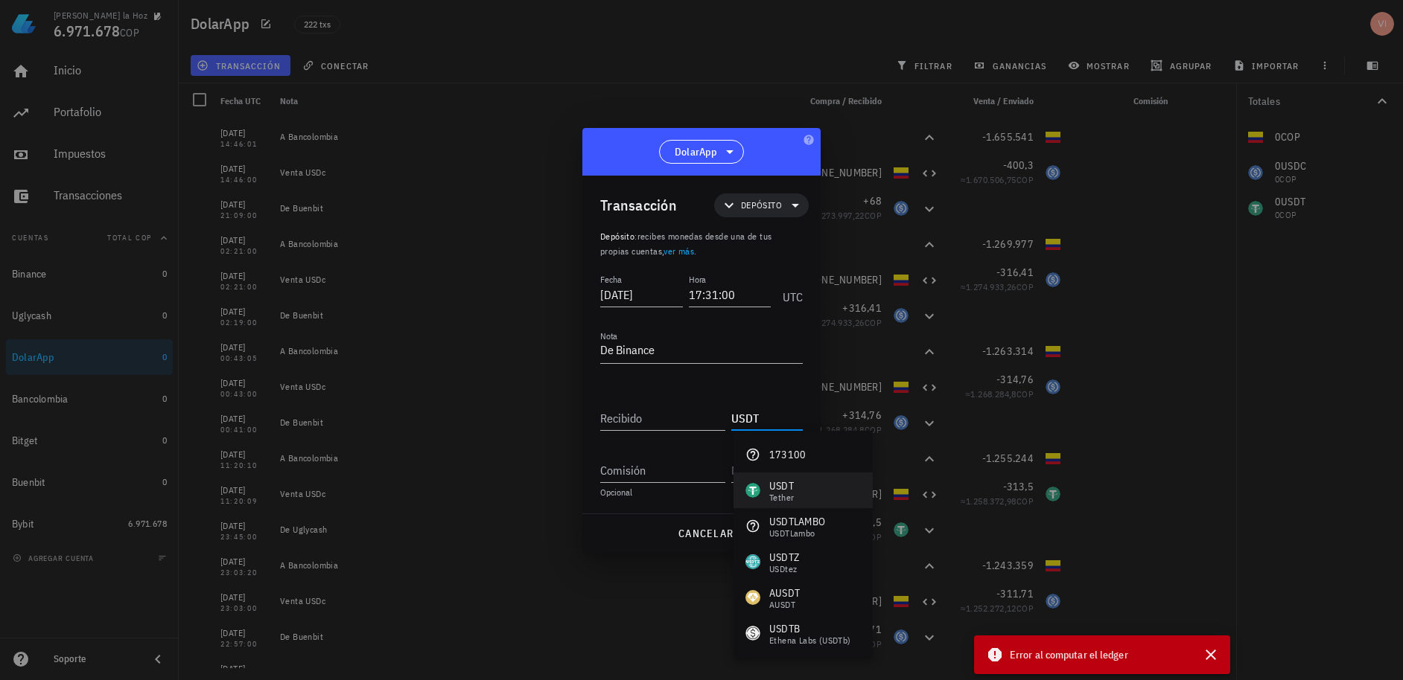
click at [769, 488] on div "USDT" at bounding box center [781, 486] width 25 height 15
type input "USDT"
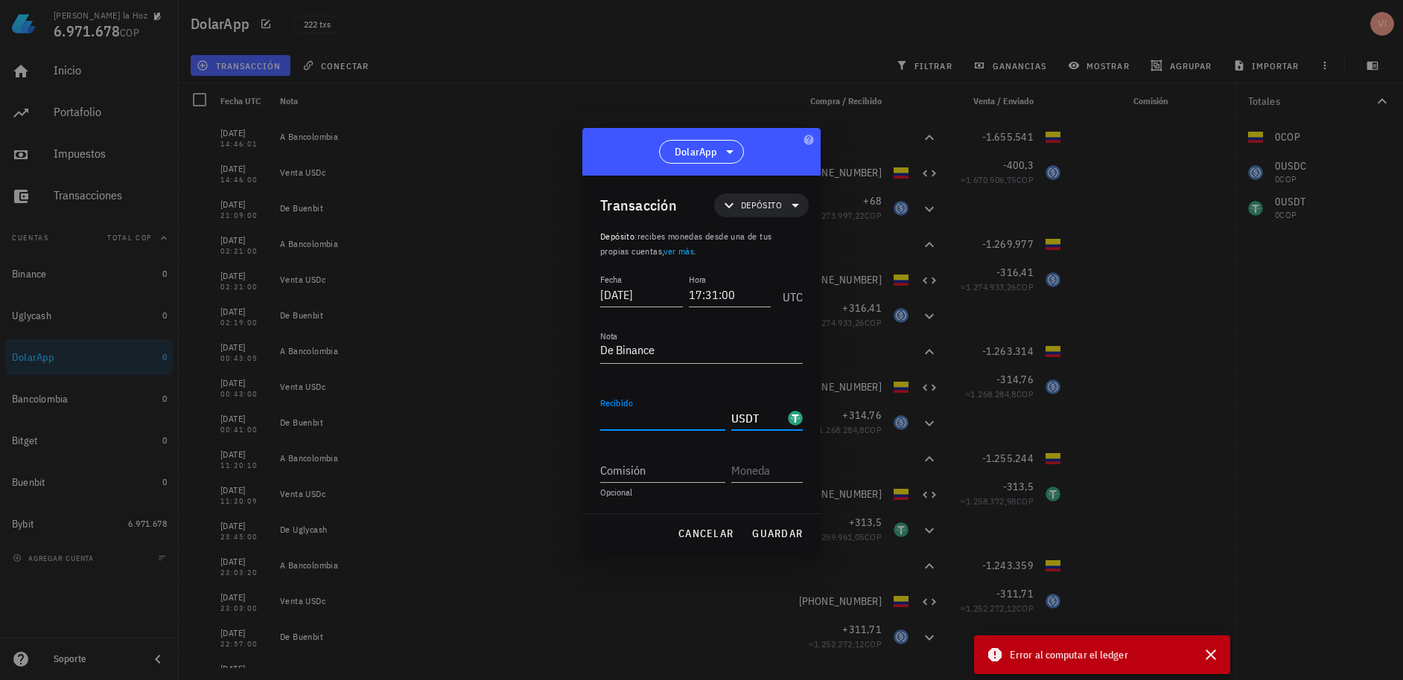
click at [638, 418] on input "Recibido" at bounding box center [662, 419] width 125 height 24
type input "12"
click at [767, 550] on div "cancelar guardar" at bounding box center [701, 533] width 238 height 39
click at [756, 537] on span "guardar" at bounding box center [776, 533] width 51 height 13
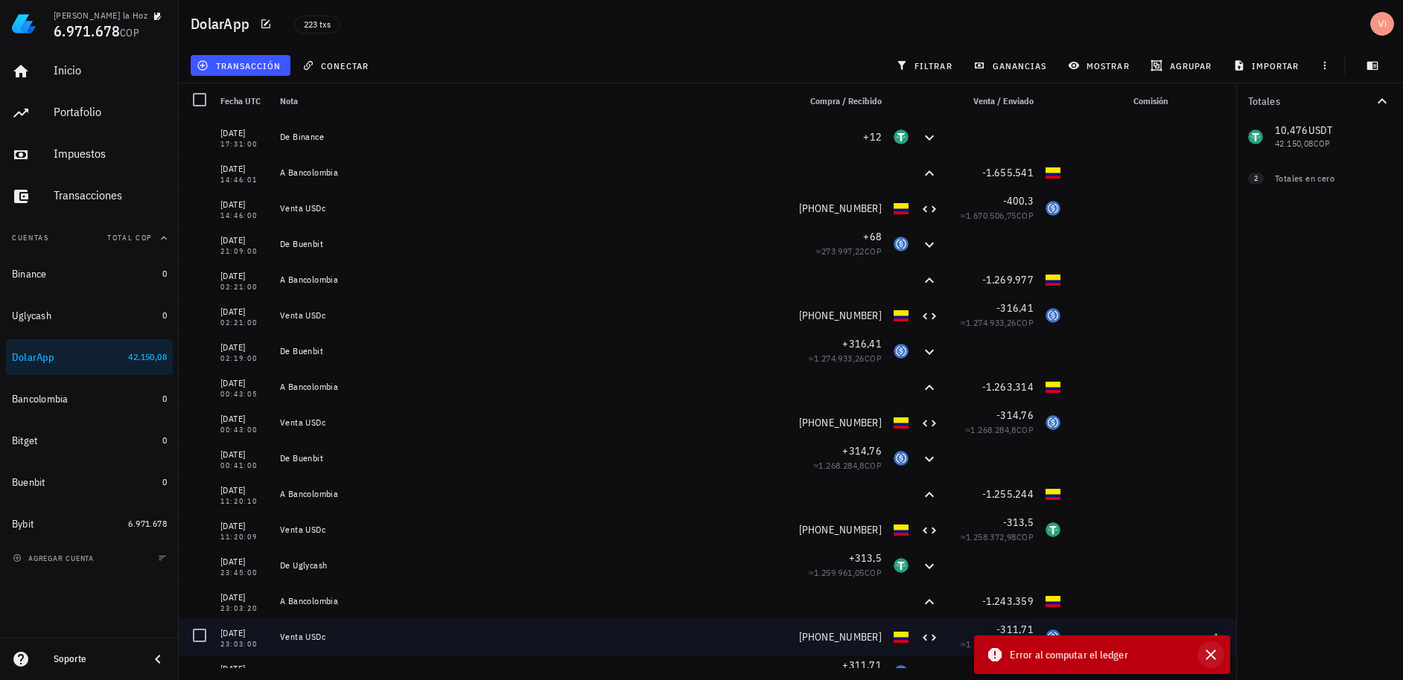
click at [1212, 654] on icon "button" at bounding box center [1210, 655] width 10 height 10
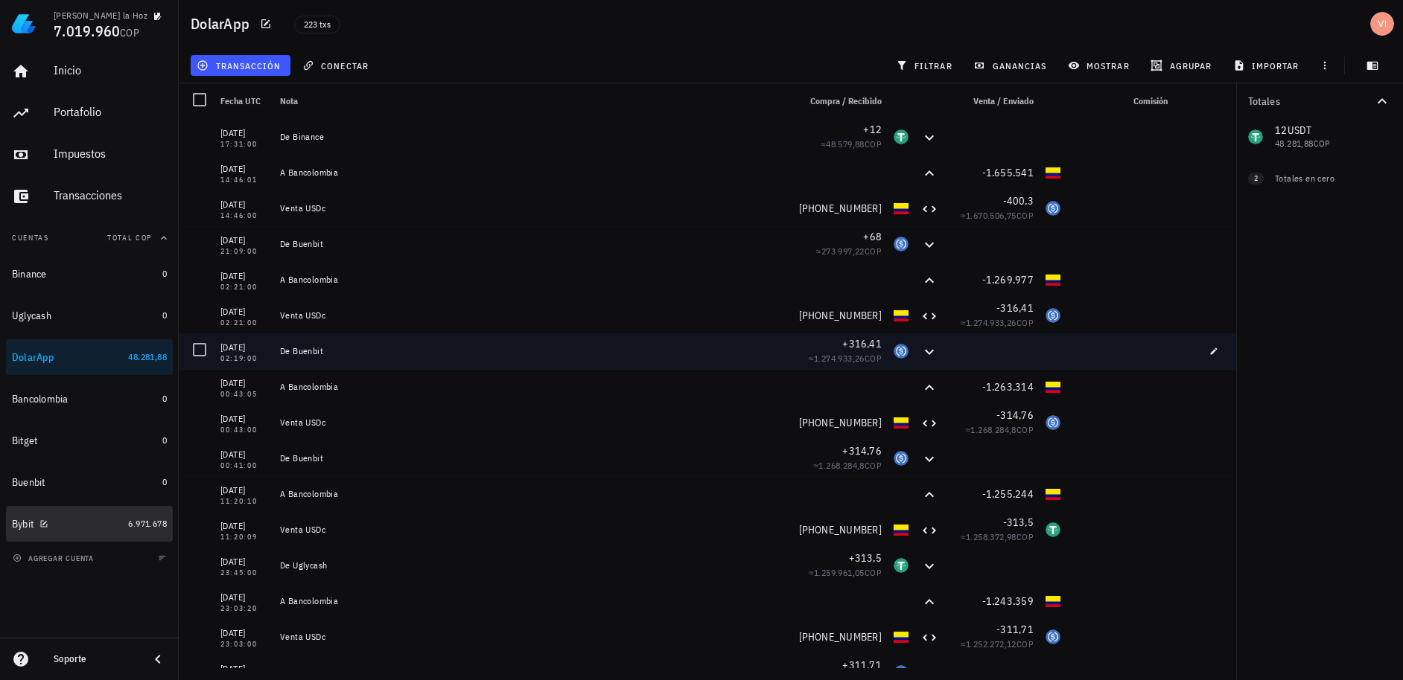
click at [80, 532] on div "Bybit" at bounding box center [67, 525] width 110 height 32
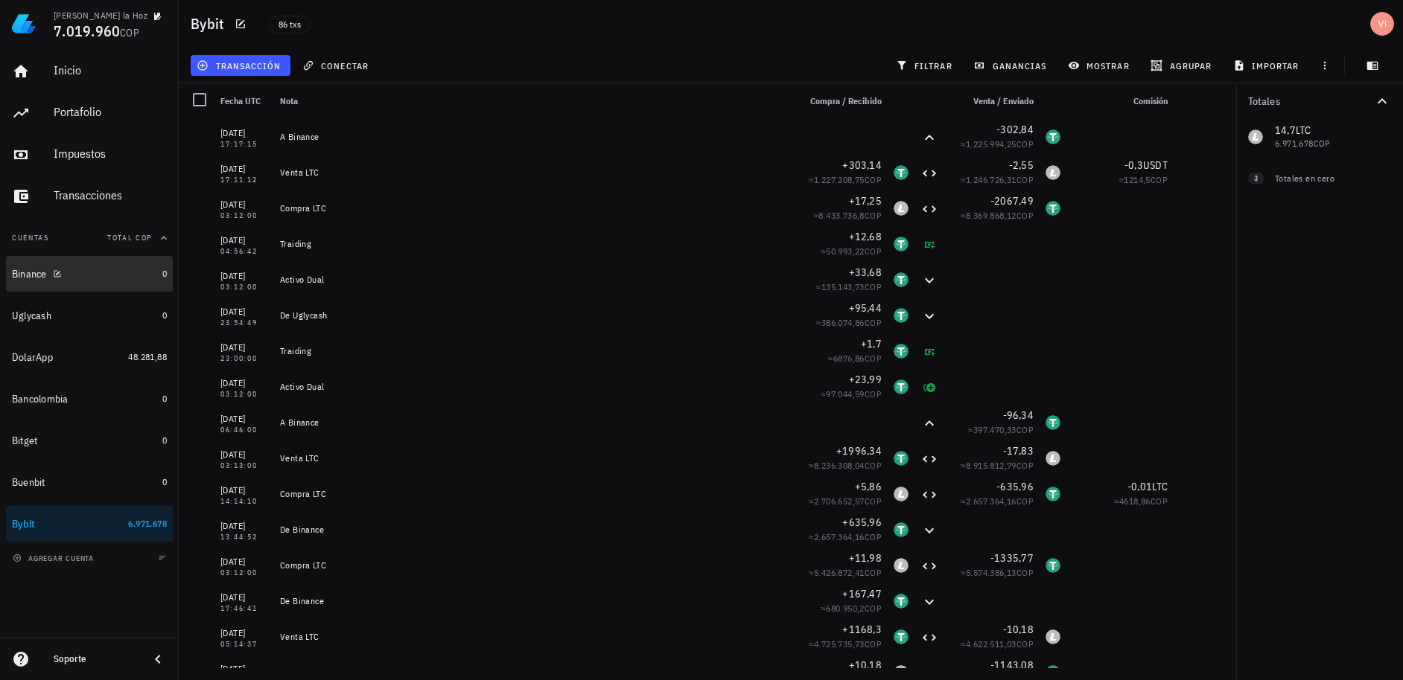
click at [83, 275] on div "Binance" at bounding box center [84, 274] width 144 height 14
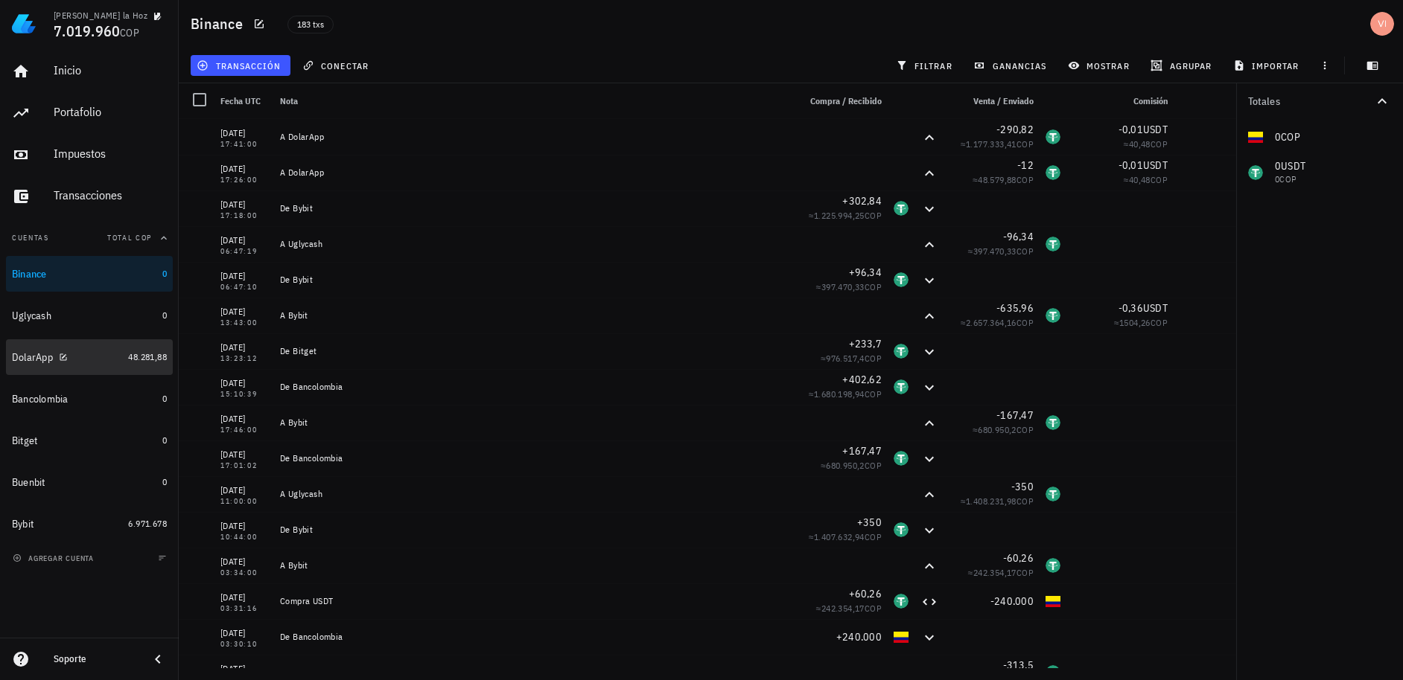
click at [105, 363] on div "DolarApp" at bounding box center [67, 358] width 110 height 14
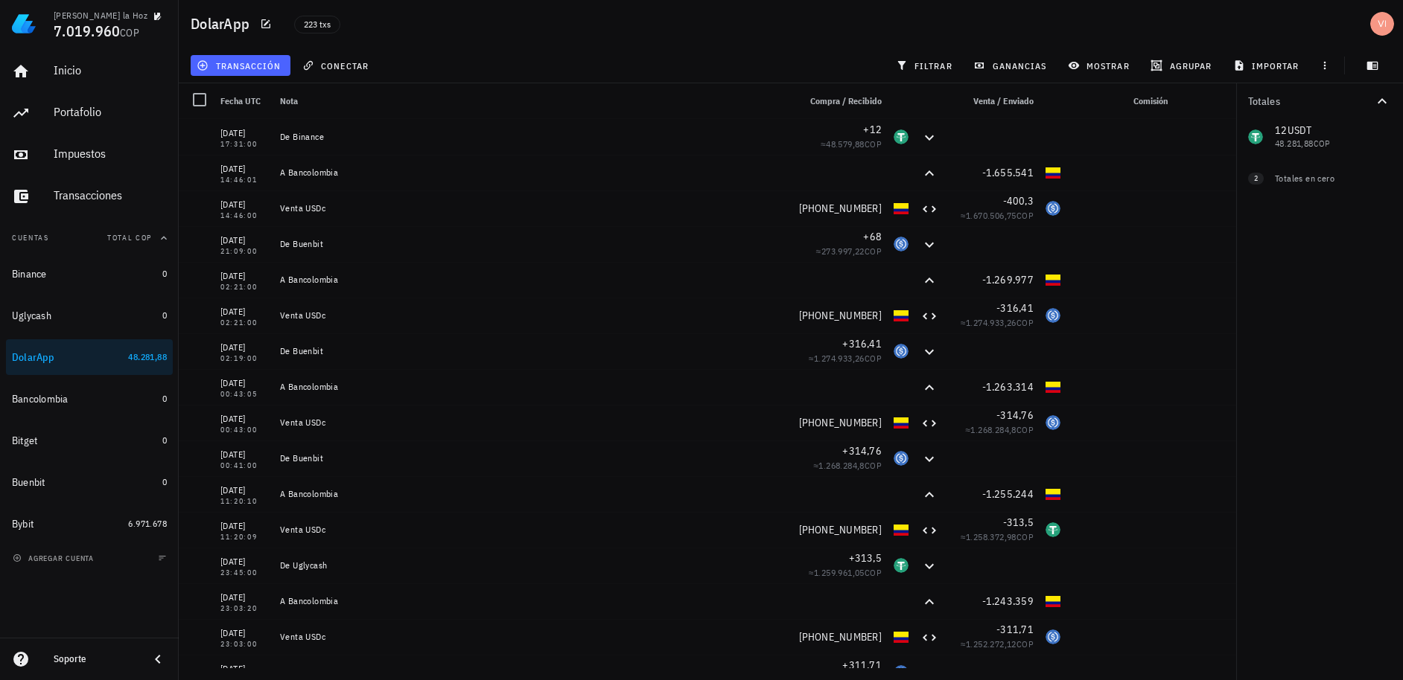
click at [272, 66] on span "transacción" at bounding box center [240, 66] width 81 height 12
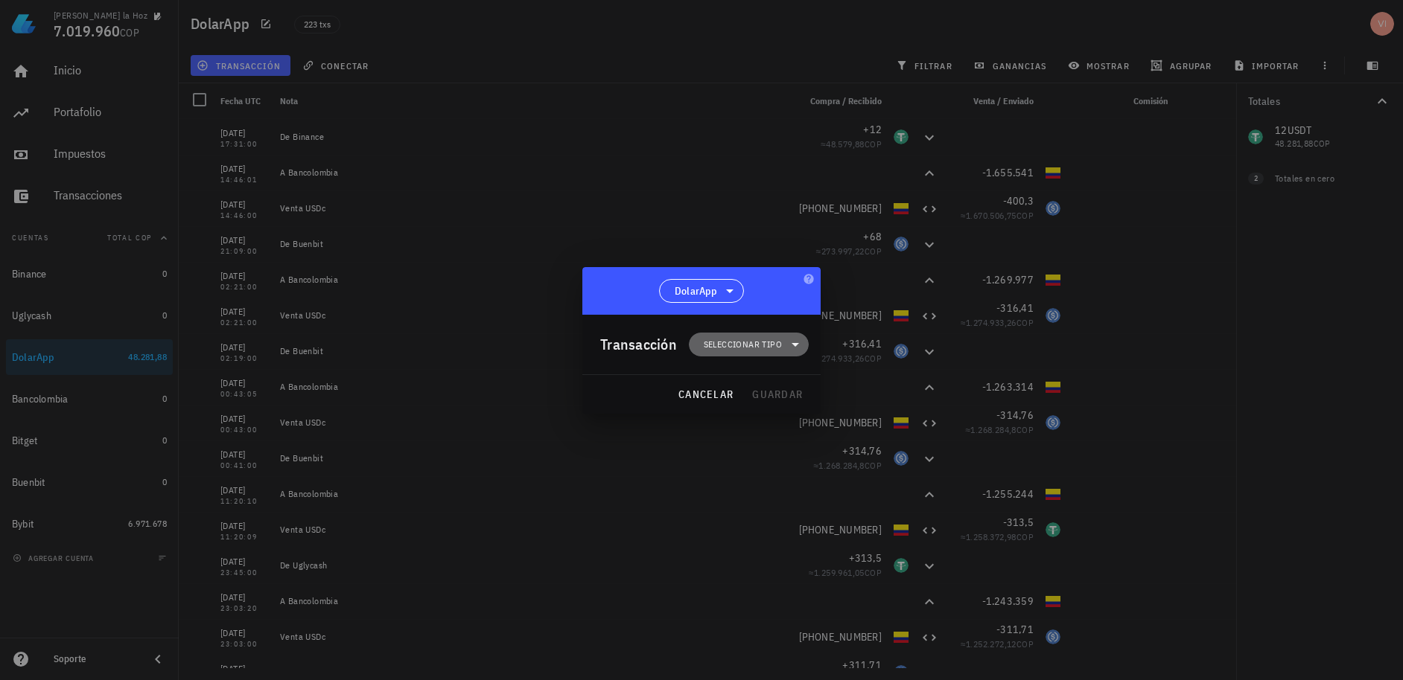
click at [742, 351] on span "Seleccionar tipo" at bounding box center [743, 344] width 78 height 15
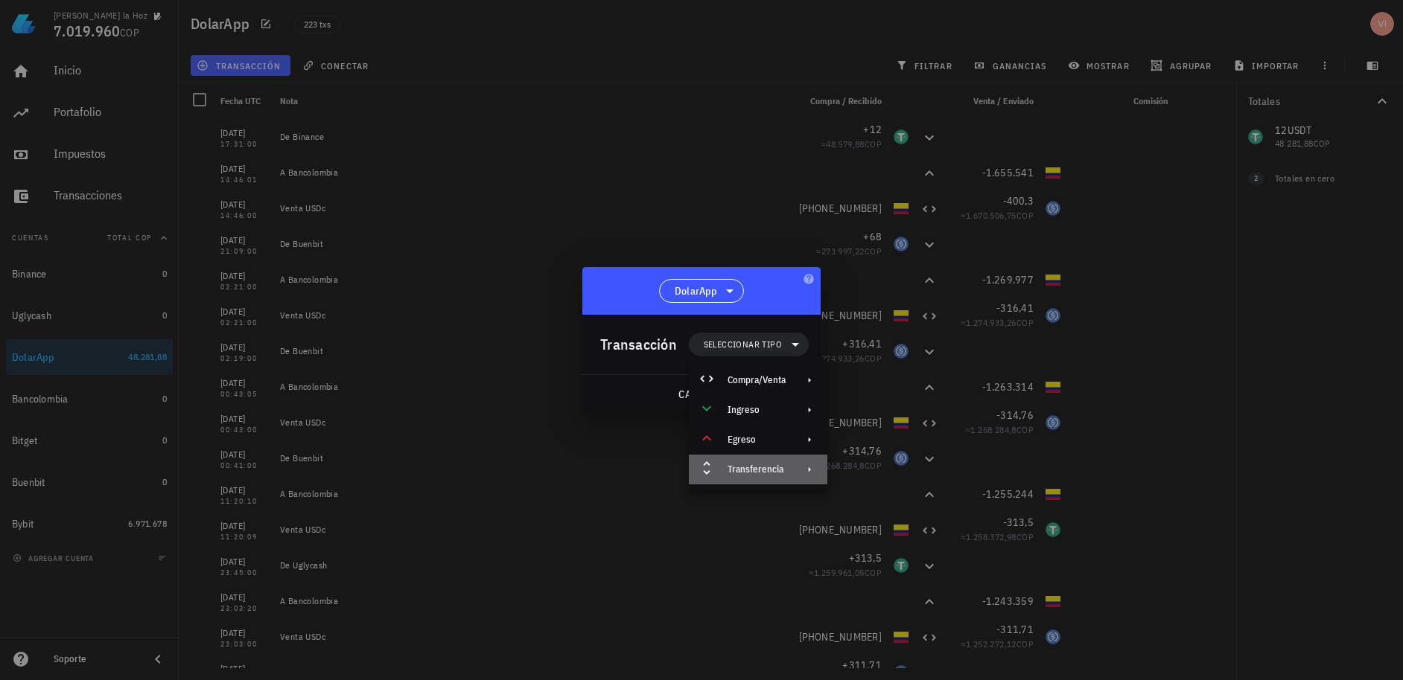
click at [777, 474] on div "Transferencia" at bounding box center [756, 470] width 58 height 12
click at [795, 461] on div "Transferencia" at bounding box center [758, 470] width 138 height 30
click at [812, 463] on div "Transferencia" at bounding box center [758, 470] width 138 height 30
click at [852, 476] on icon at bounding box center [846, 474] width 18 height 18
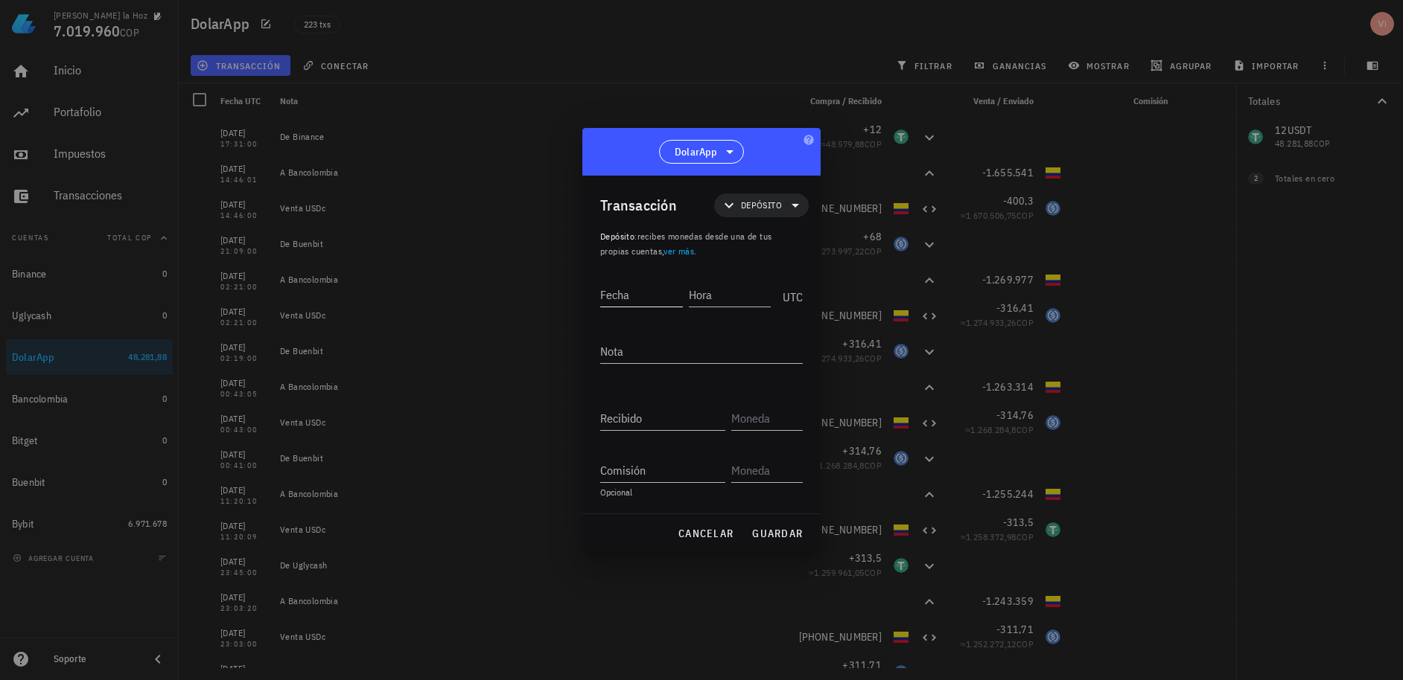
click at [611, 279] on div "Fecha" at bounding box center [644, 292] width 89 height 37
click at [626, 291] on input "Fecha" at bounding box center [642, 295] width 85 height 24
paste input "[DATE]"
type input "[DATE]"
click at [730, 301] on input "Hora" at bounding box center [728, 295] width 85 height 24
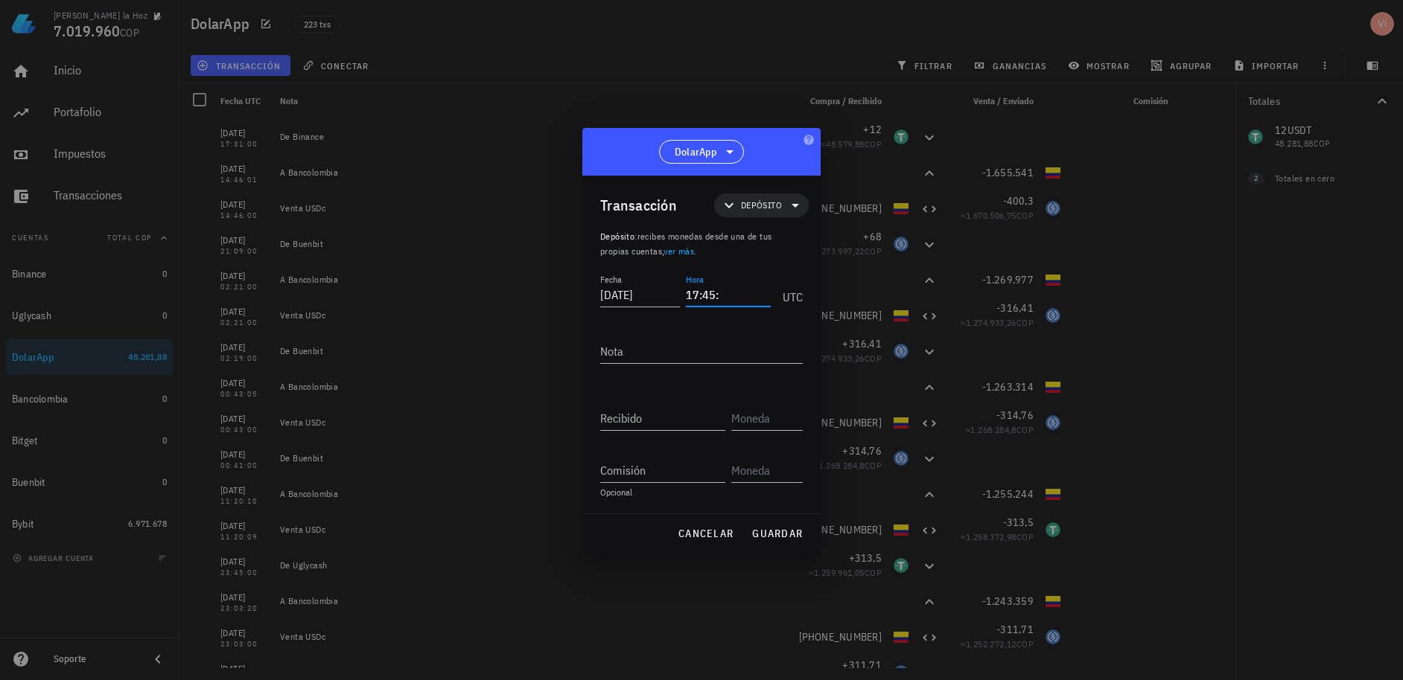
type input "17:45:09"
type textarea "De Binance"
type input "290,82"
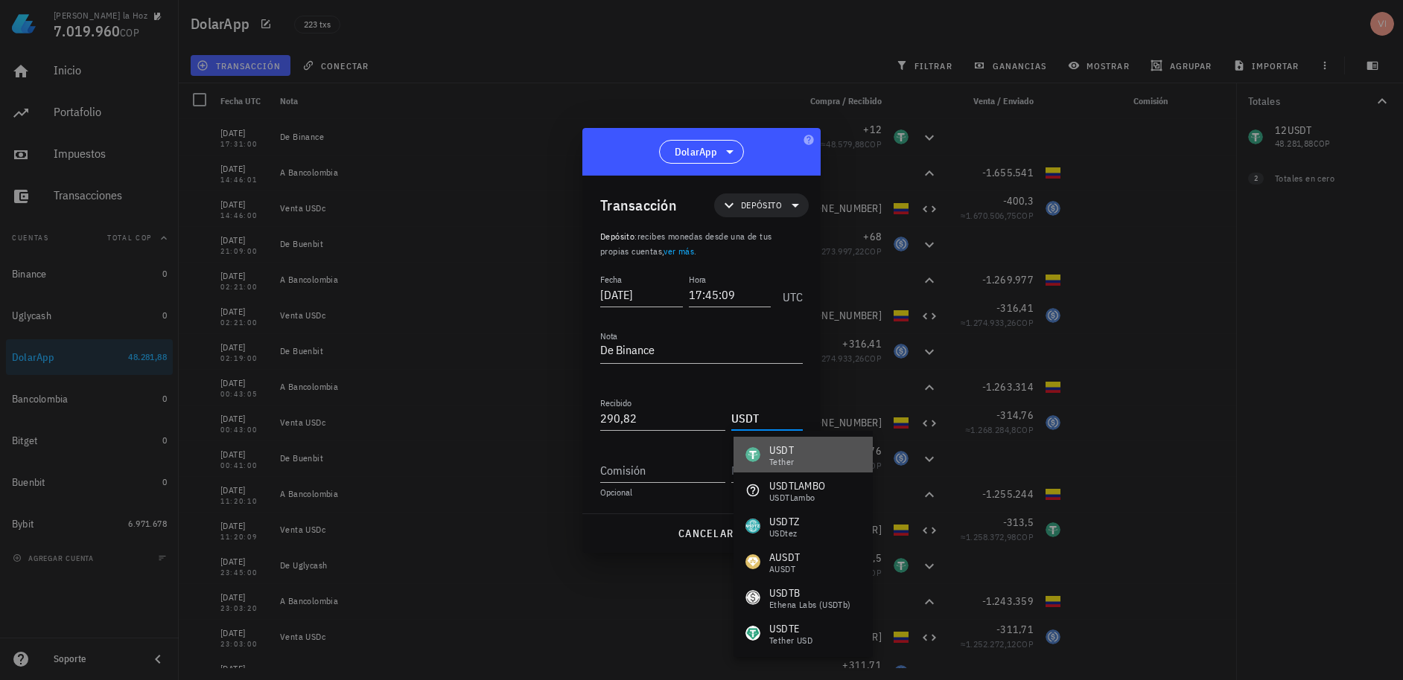
click at [782, 458] on div "Tether" at bounding box center [781, 462] width 25 height 9
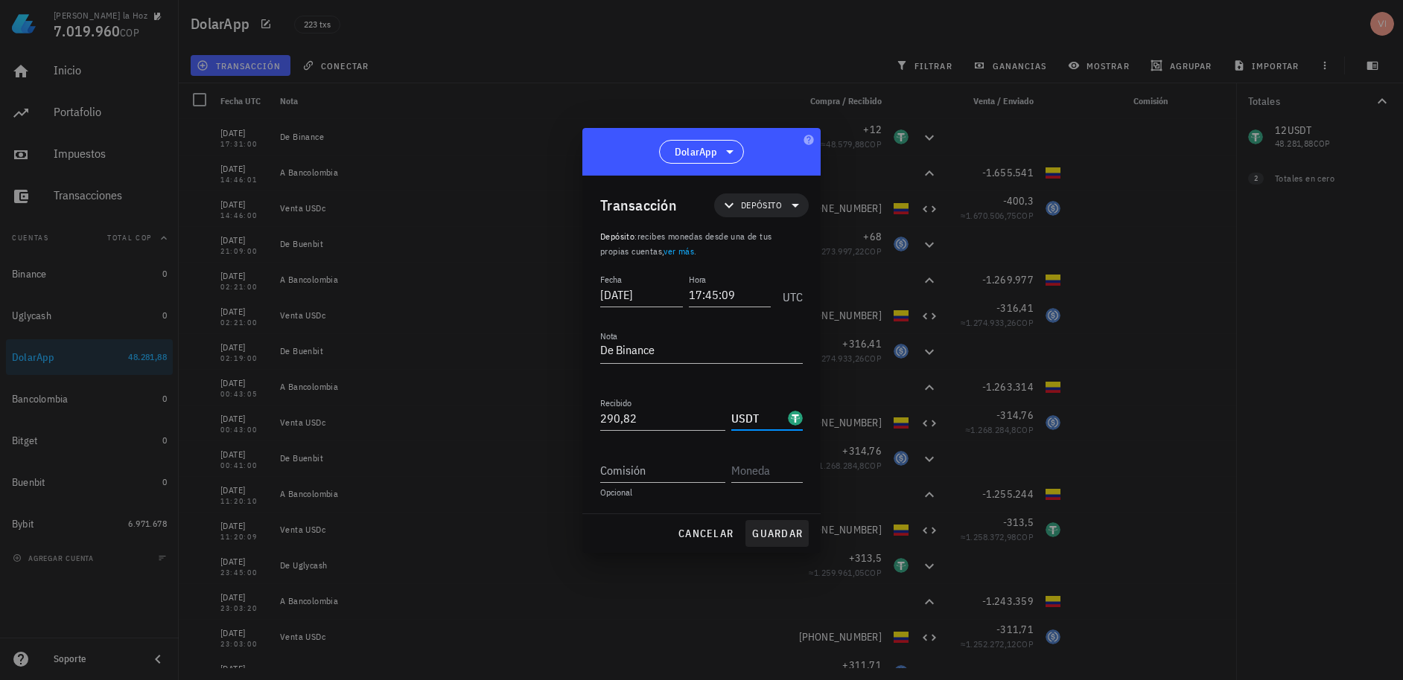
type input "USDT"
click at [787, 537] on span "guardar" at bounding box center [776, 533] width 51 height 13
